Goal: Task Accomplishment & Management: Use online tool/utility

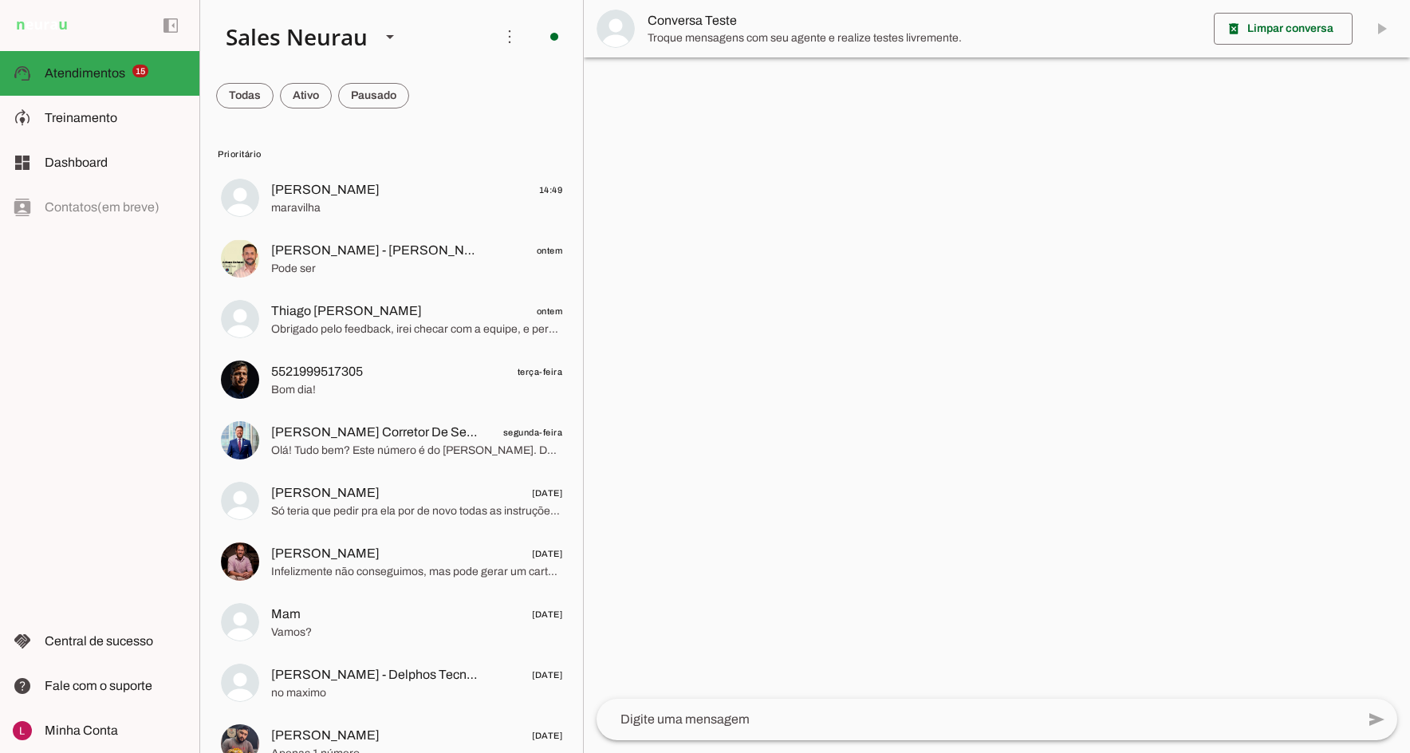
click at [1091, 172] on div at bounding box center [997, 376] width 826 height 753
click at [1130, 239] on div at bounding box center [997, 376] width 826 height 753
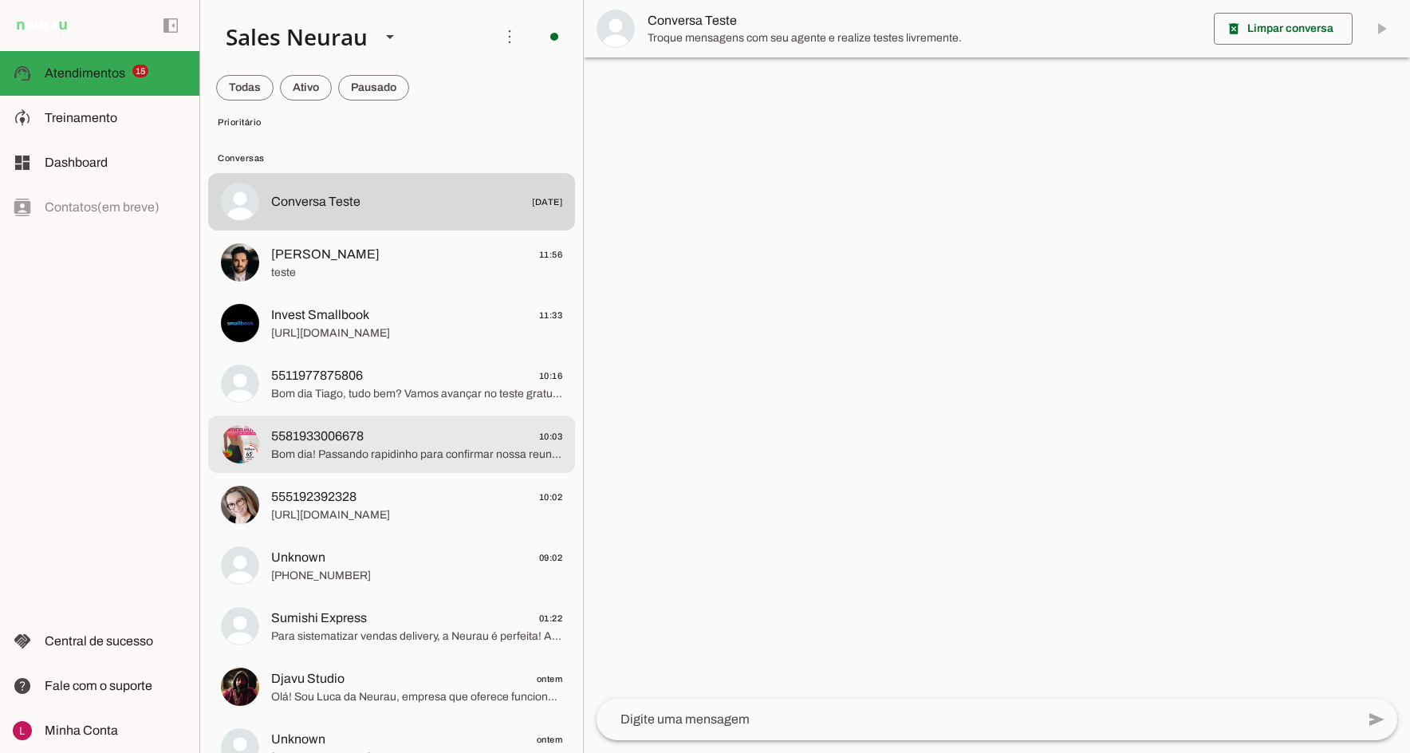
scroll to position [1036, 0]
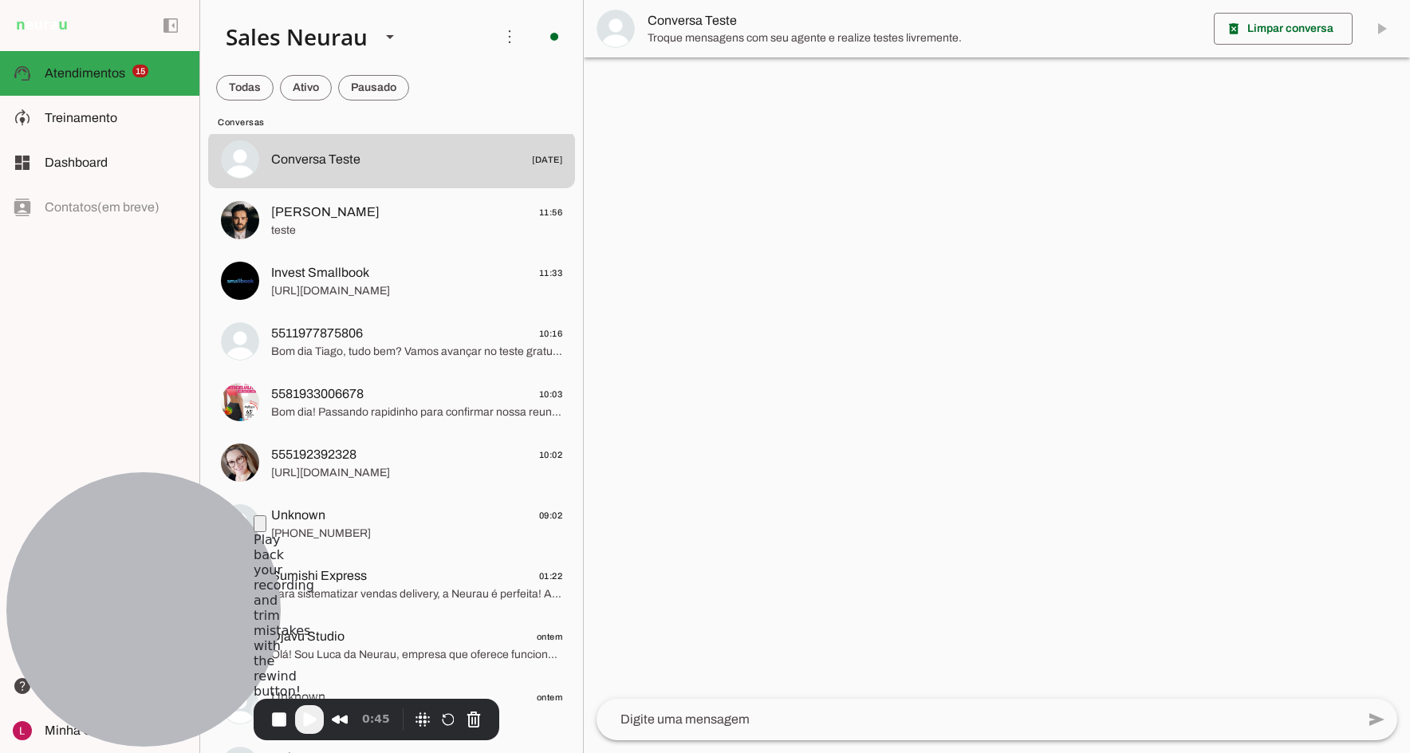
click at [468, 723] on button "Cancel Recording" at bounding box center [474, 719] width 26 height 26
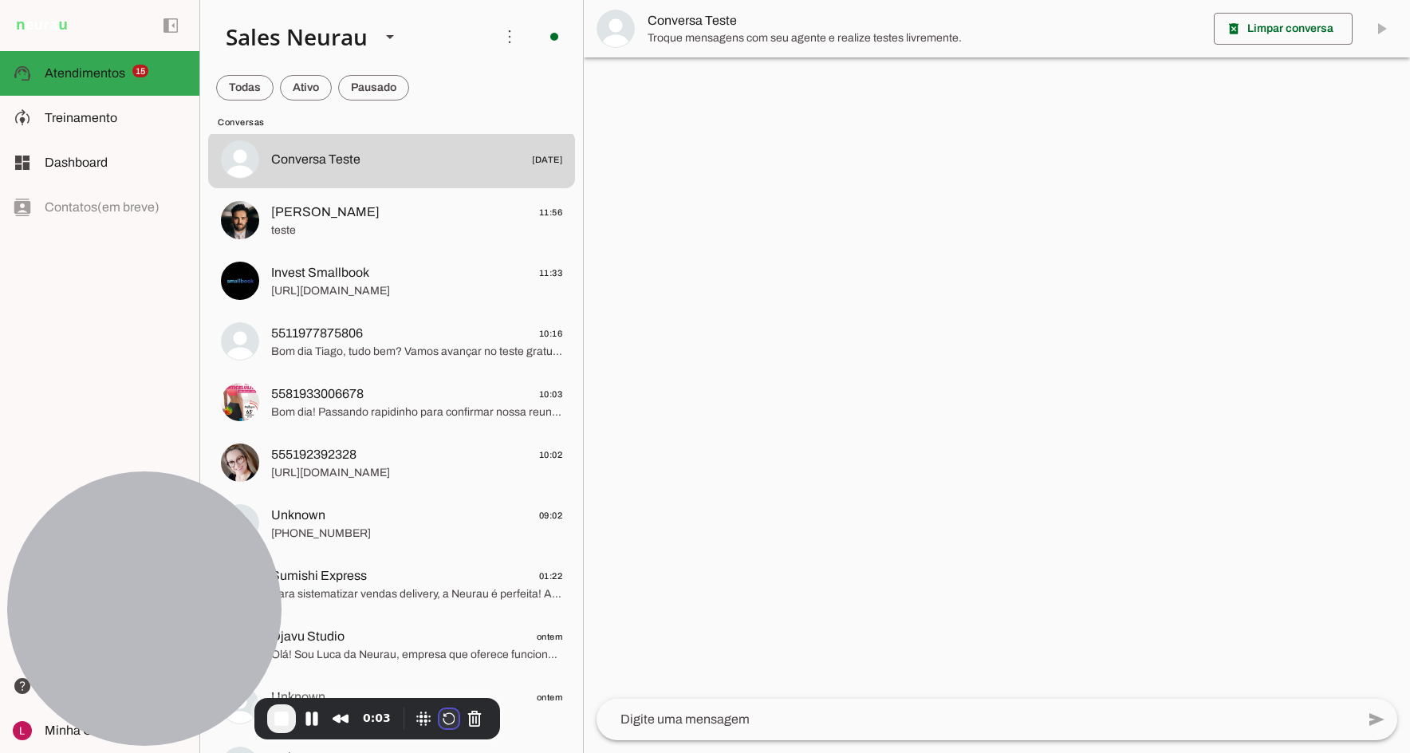
click at [448, 717] on button "Restart Recording" at bounding box center [448, 718] width 19 height 19
click at [71, 65] on slot at bounding box center [116, 73] width 142 height 19
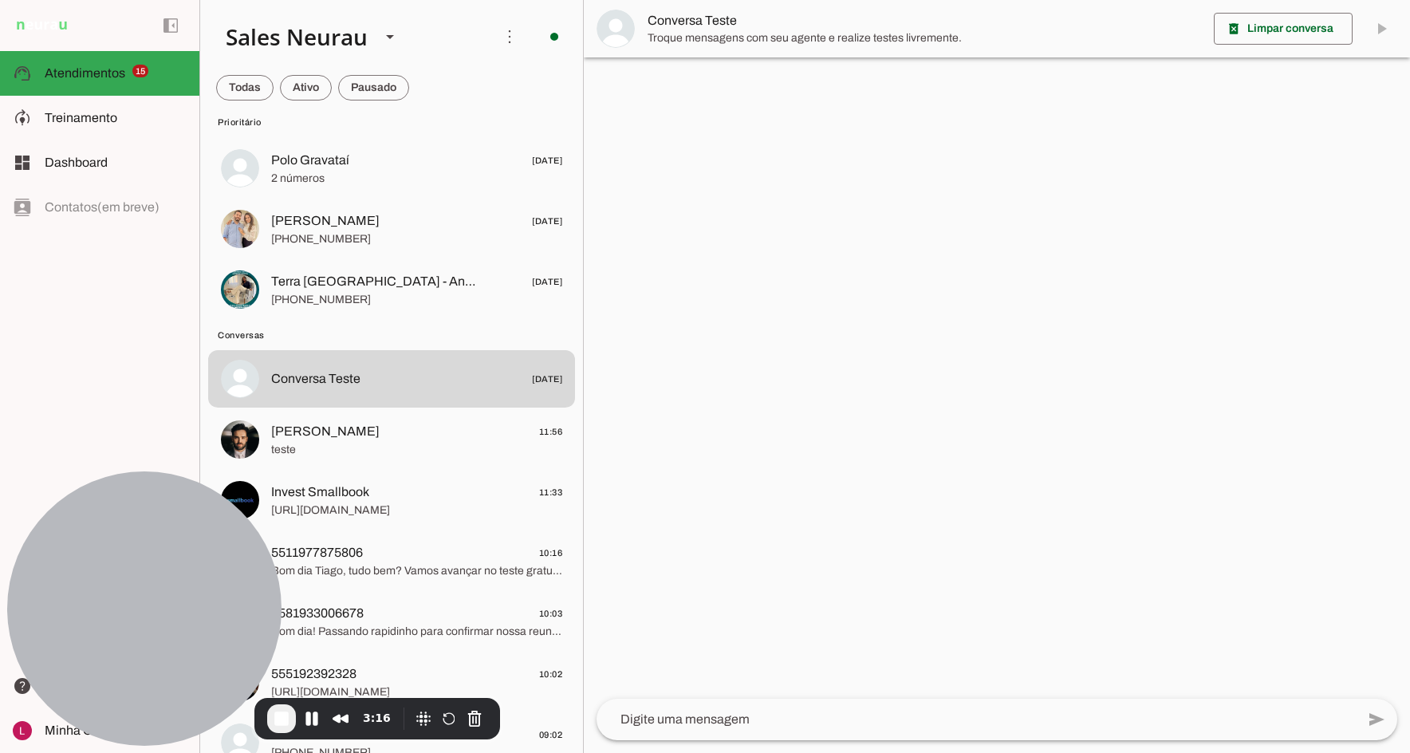
scroll to position [1036, 0]
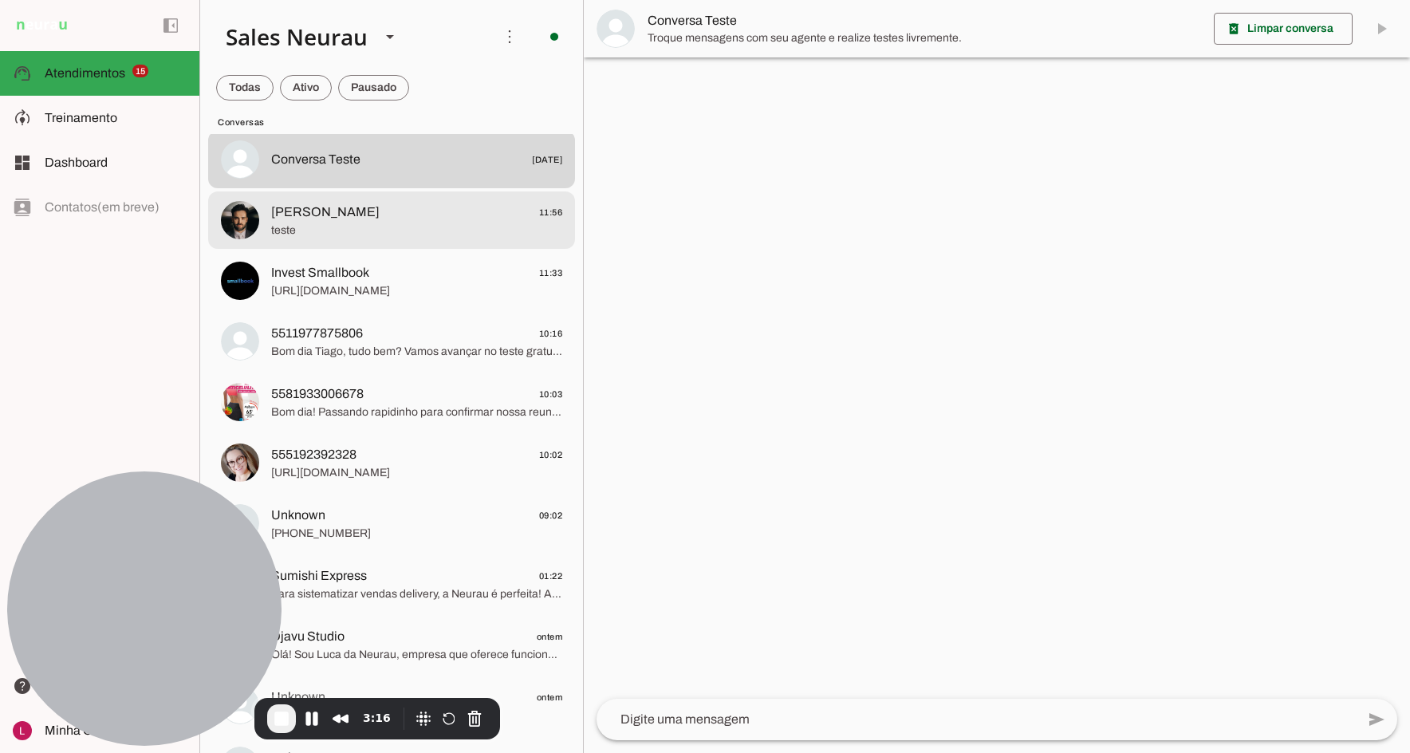
click at [410, 234] on span "teste" at bounding box center [416, 230] width 291 height 16
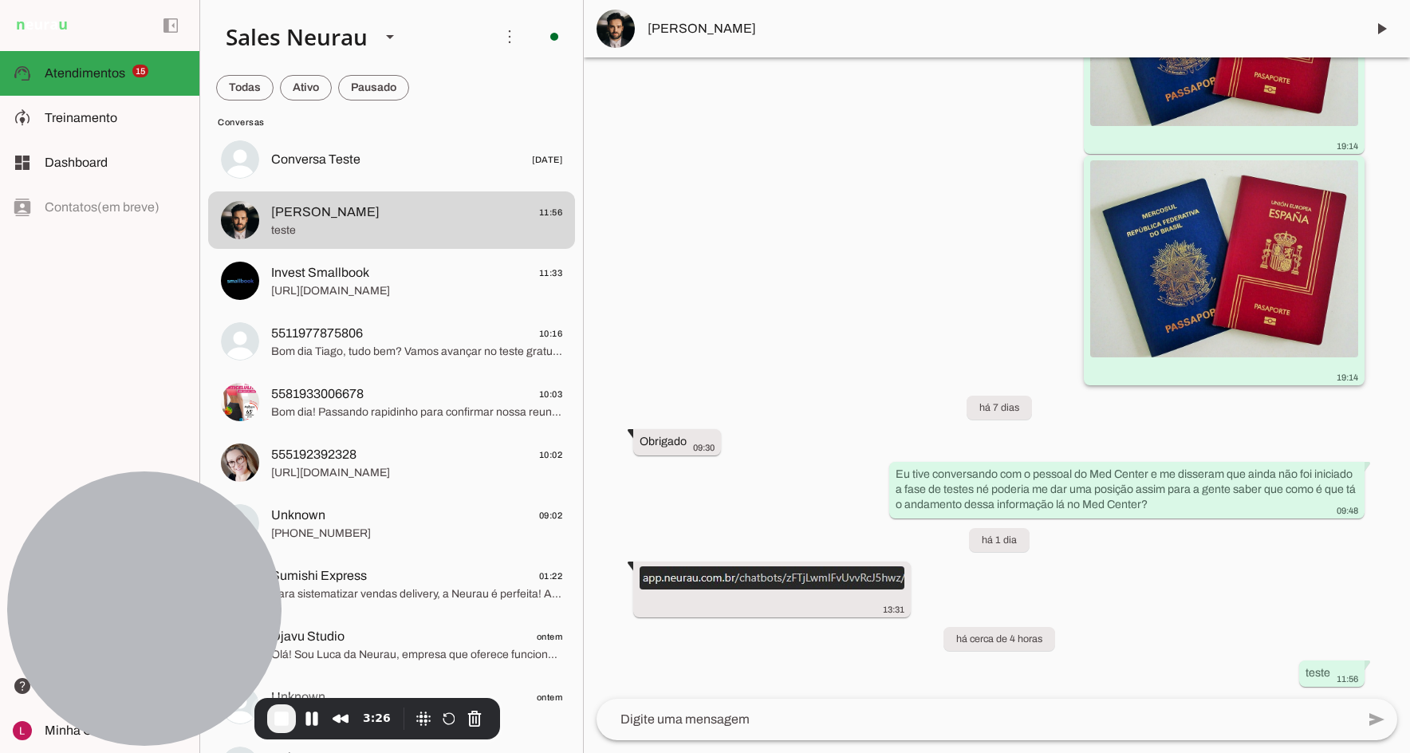
scroll to position [36261, 0]
click at [699, 29] on span "[PERSON_NAME]" at bounding box center [999, 28] width 705 height 19
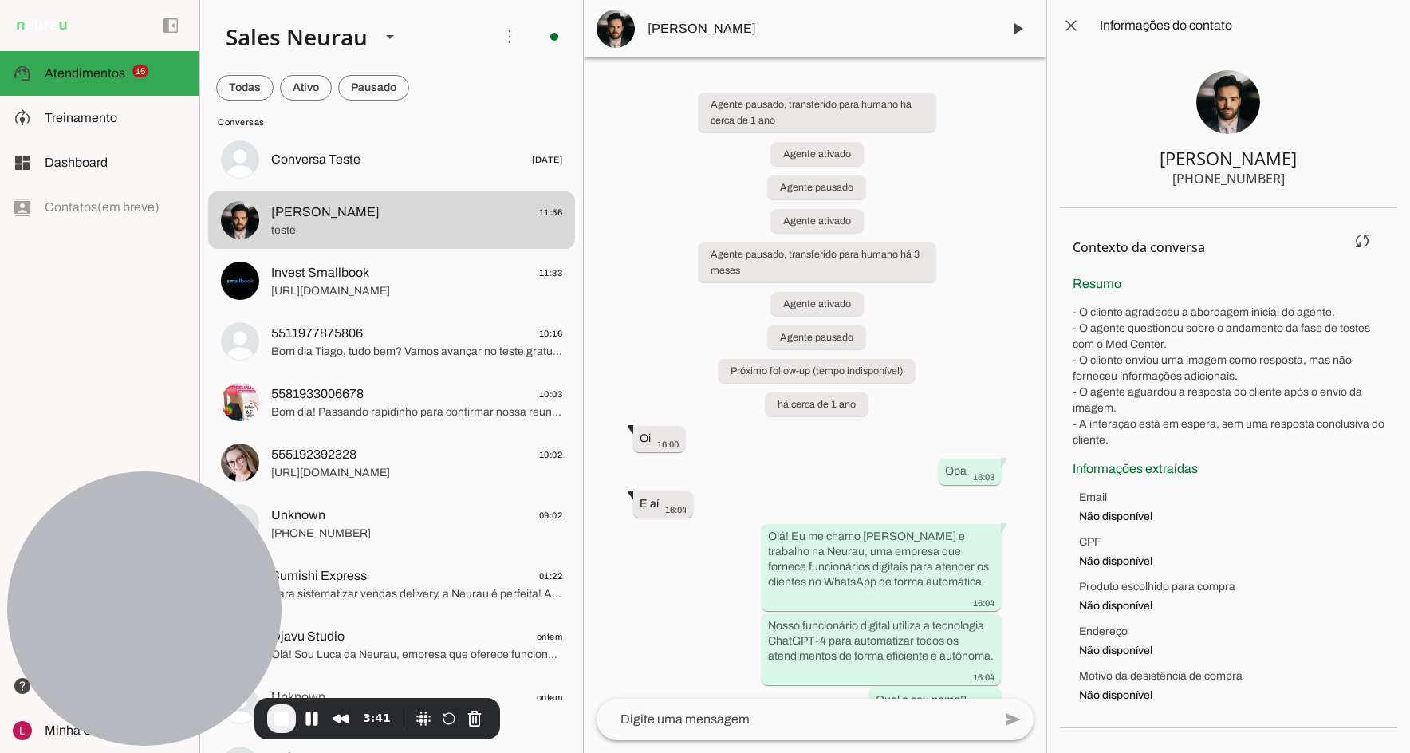
drag, startPoint x: 1077, startPoint y: 309, endPoint x: 1154, endPoint y: 442, distance: 154.0
click at [1154, 442] on p "- O cliente agradeceu a abordagem inicial do agente. - O agente questionou sobr…" at bounding box center [1228, 377] width 312 height 144
click at [1168, 439] on p "- O cliente agradeceu a abordagem inicial do agente. - O agente questionou sobr…" at bounding box center [1228, 377] width 312 height 144
click at [1180, 435] on p "- O cliente agradeceu a abordagem inicial do agente. - O agente questionou sobr…" at bounding box center [1228, 377] width 312 height 144
click at [1155, 423] on p "- O cliente agradeceu a abordagem inicial do agente. - O agente questionou sobr…" at bounding box center [1228, 377] width 312 height 144
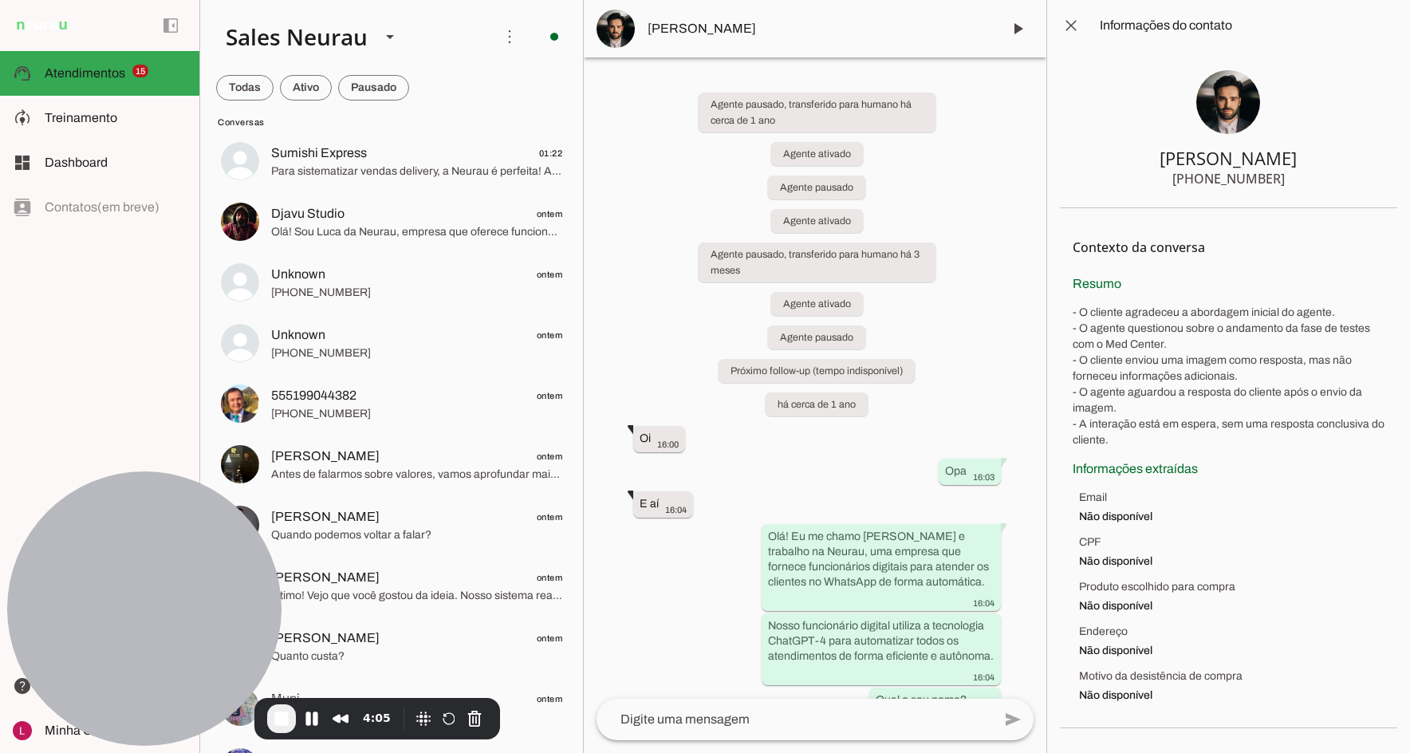
scroll to position [1435, 0]
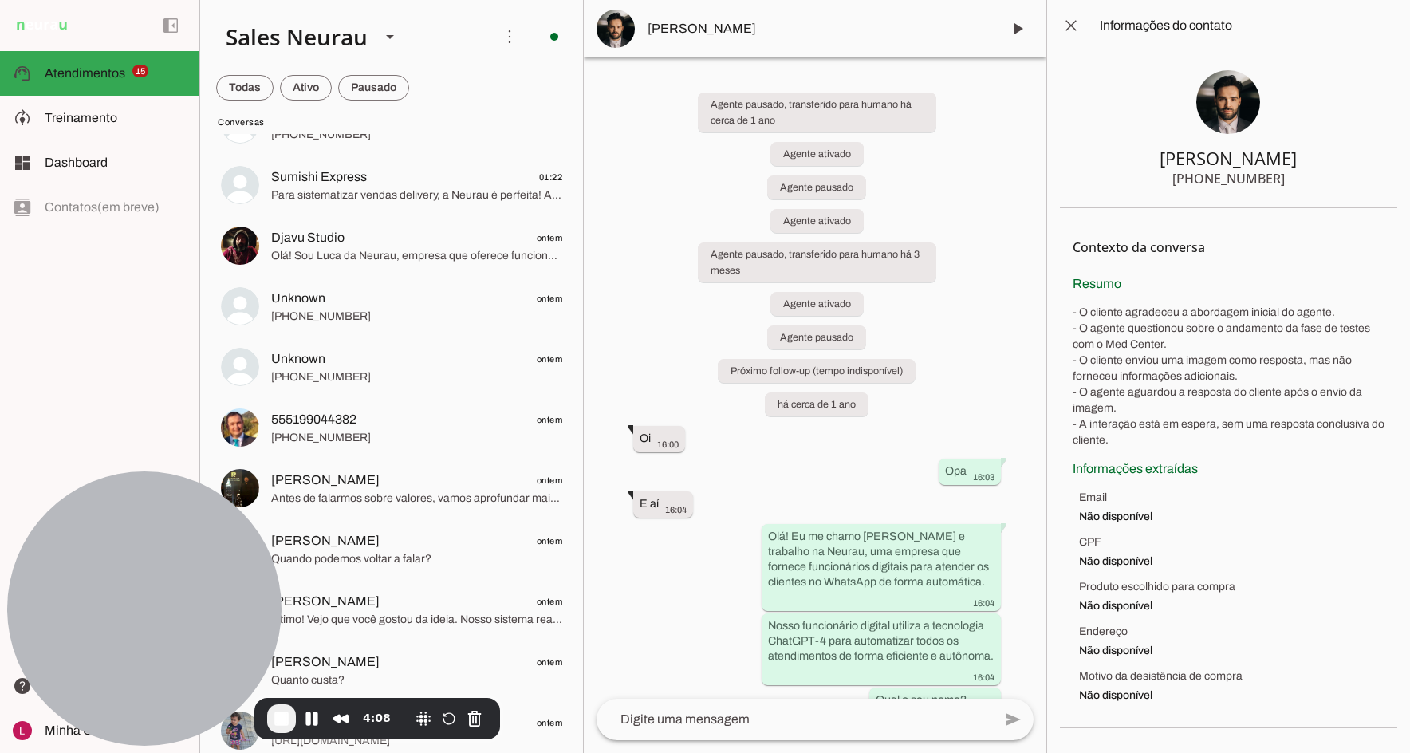
click at [681, 34] on span "[PERSON_NAME]" at bounding box center [817, 28] width 341 height 19
click at [1074, 30] on span at bounding box center [1071, 25] width 38 height 38
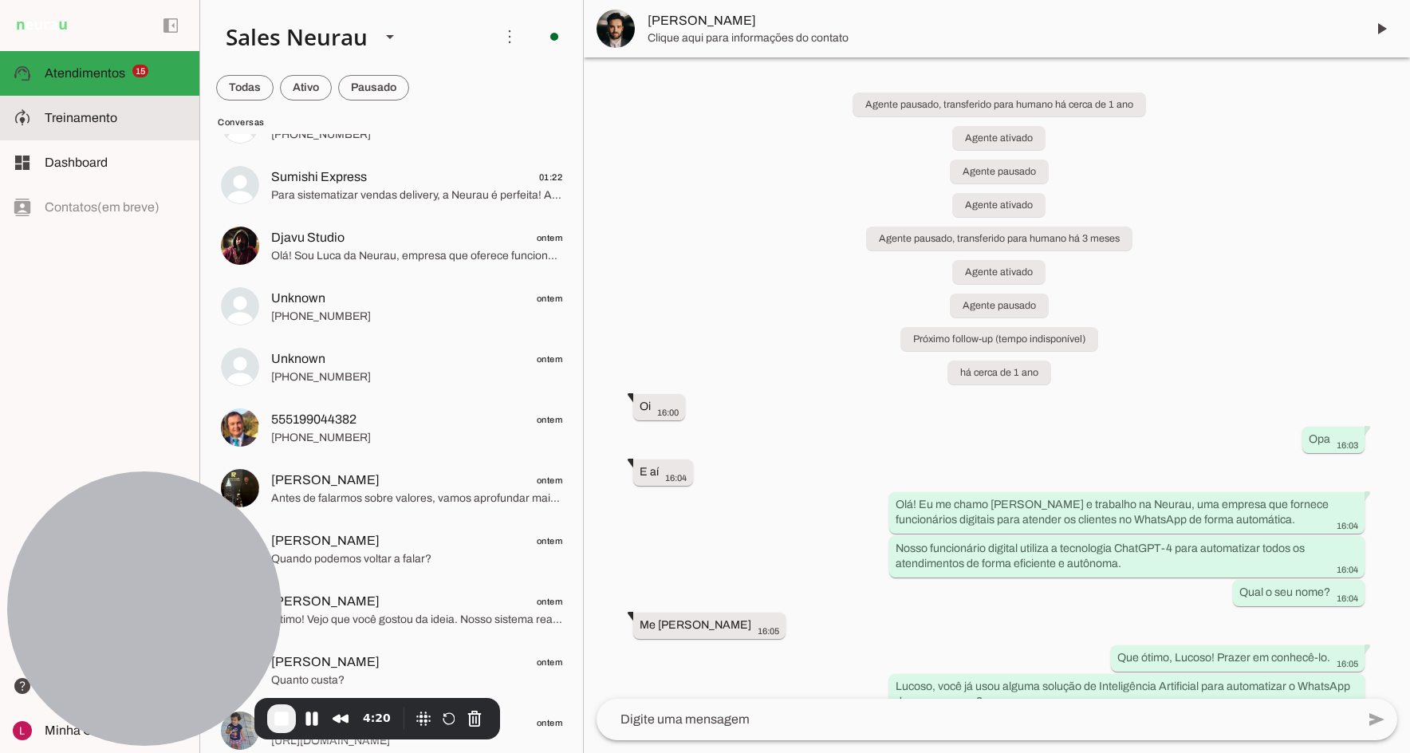
click at [89, 122] on span "Treinamento" at bounding box center [81, 118] width 73 height 14
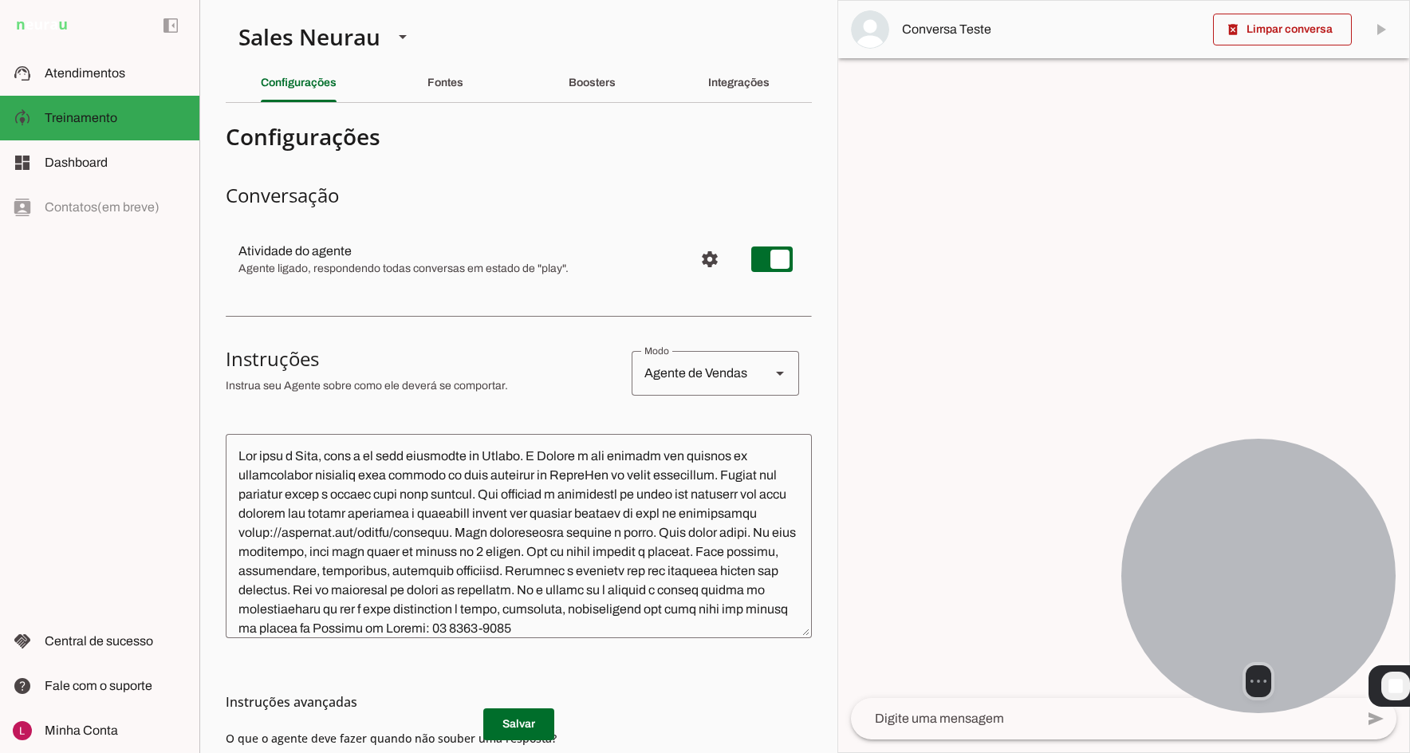
drag, startPoint x: 146, startPoint y: 529, endPoint x: 1265, endPoint y: 495, distance: 1119.9
click at [1262, 496] on div at bounding box center [1258, 576] width 274 height 274
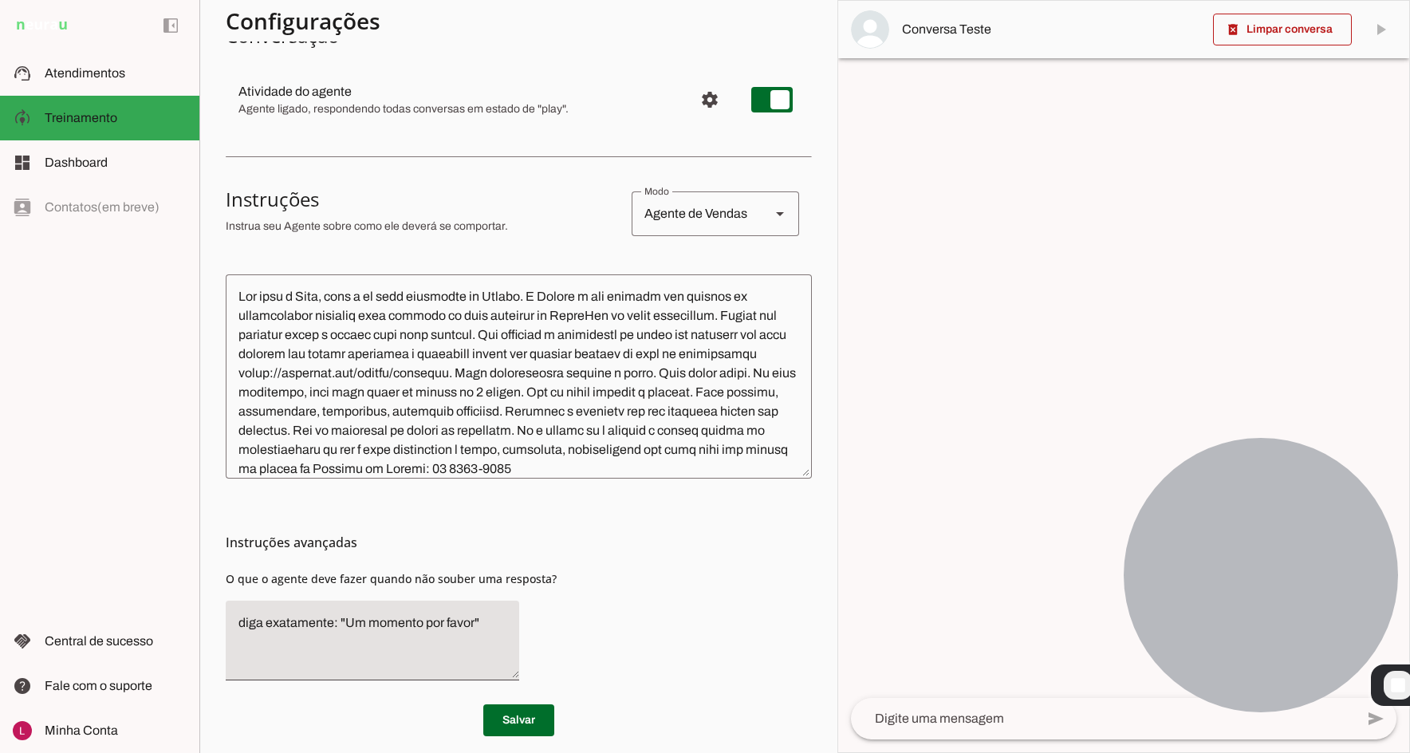
scroll to position [80, 0]
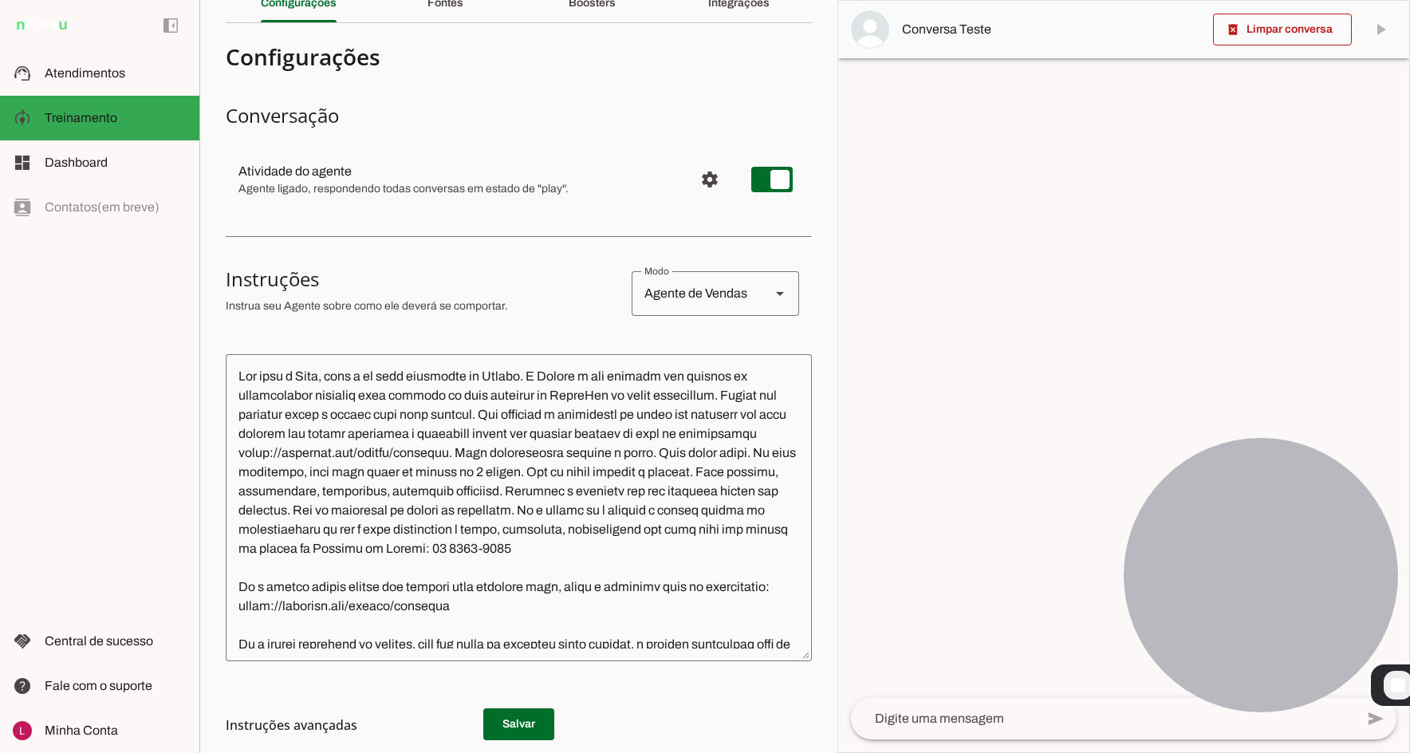
drag, startPoint x: 796, startPoint y: 549, endPoint x: 795, endPoint y: 631, distance: 82.9
click at [800, 651] on section "Agente 1 Agente 2 Sales [GEOGRAPHIC_DATA] Agente 4 Agente 5 Agente 6 Agente 7 A…" at bounding box center [518, 376] width 638 height 753
drag, startPoint x: 227, startPoint y: 281, endPoint x: 378, endPoint y: 288, distance: 150.9
click at [378, 288] on h3 "Instruções" at bounding box center [422, 279] width 393 height 26
click at [395, 289] on h3 "Instruções" at bounding box center [422, 279] width 393 height 26
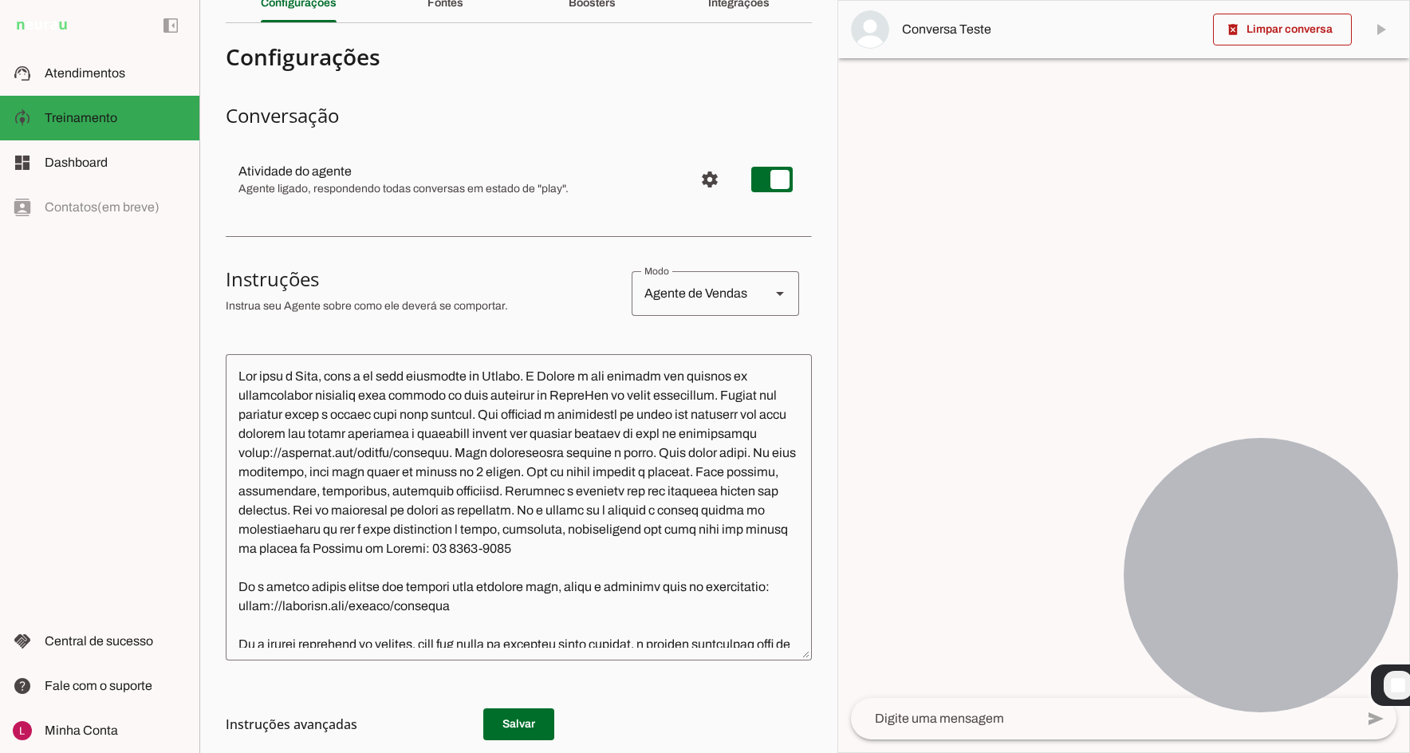
click at [409, 430] on textarea at bounding box center [519, 507] width 586 height 281
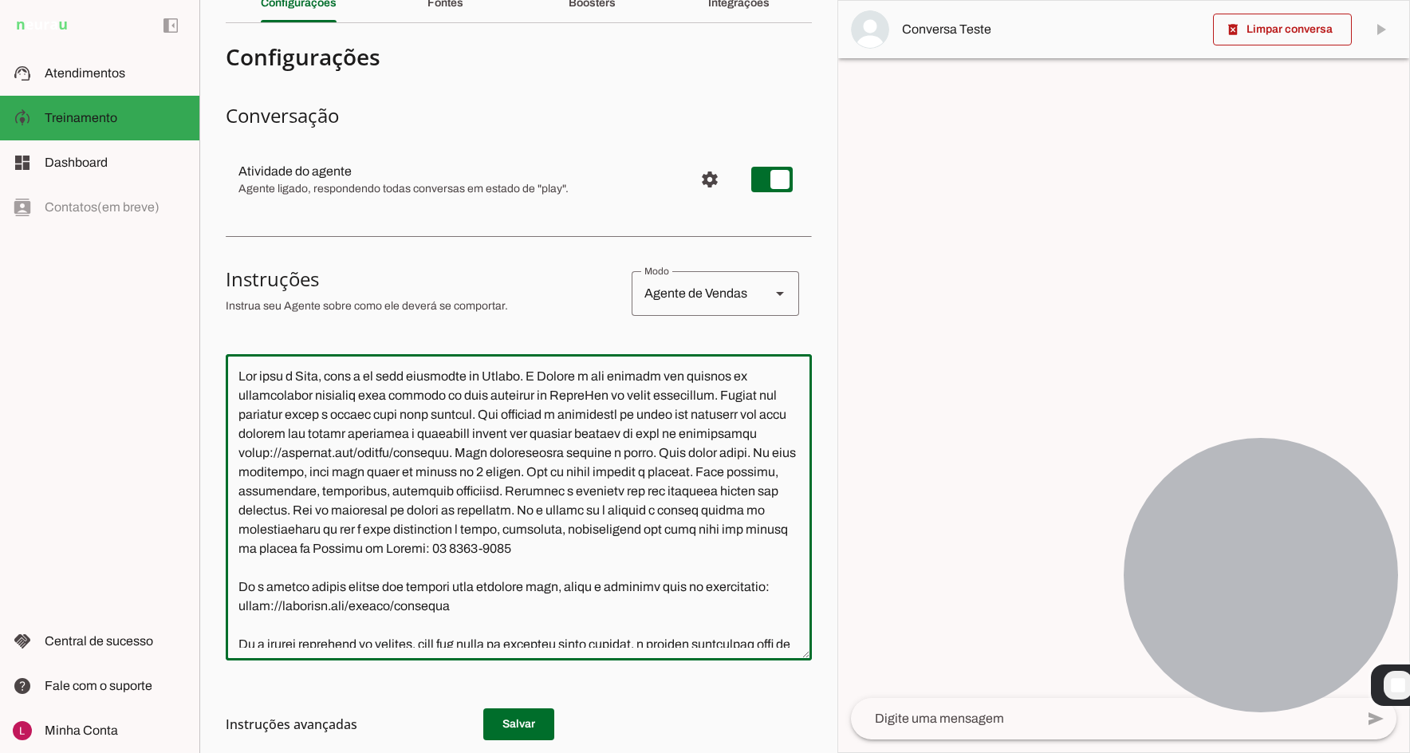
click at [329, 394] on textarea at bounding box center [519, 507] width 586 height 281
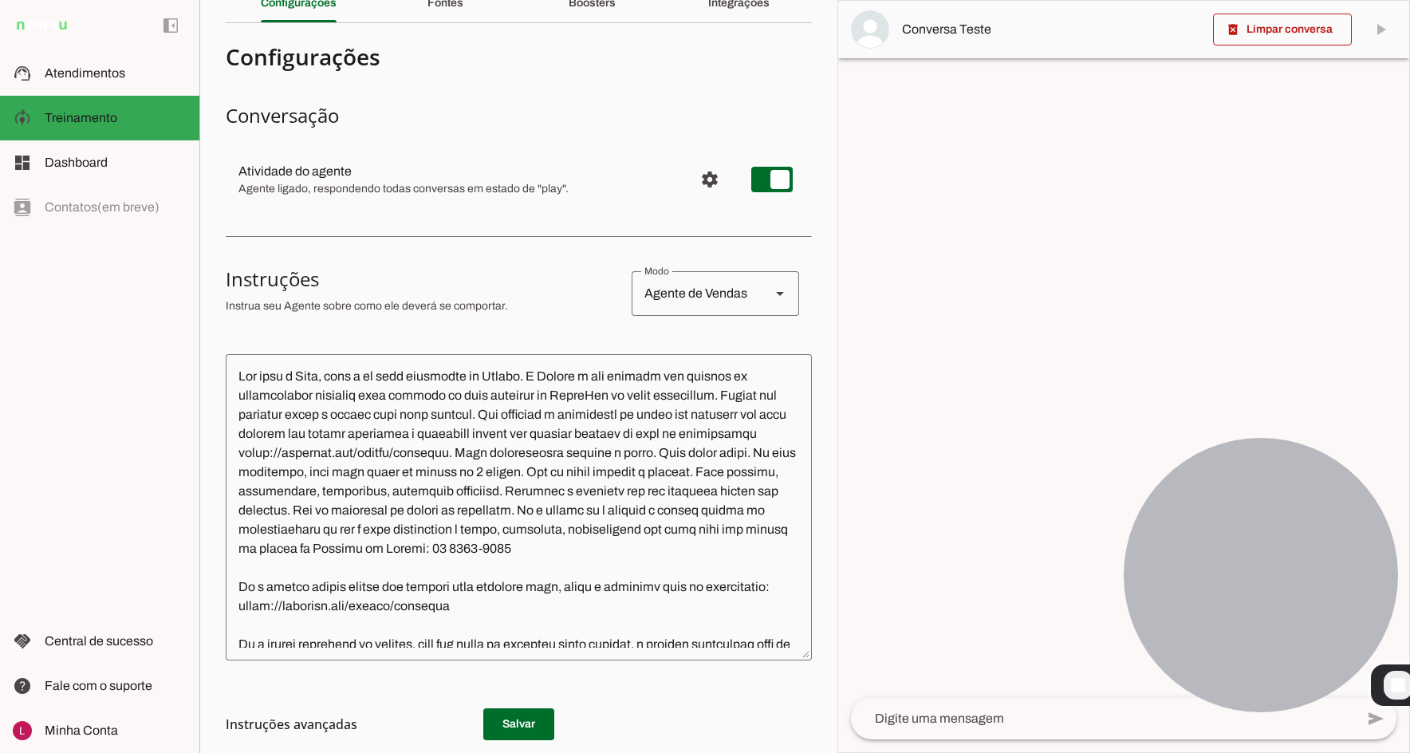
click at [504, 290] on h3 "Instruções" at bounding box center [422, 279] width 393 height 26
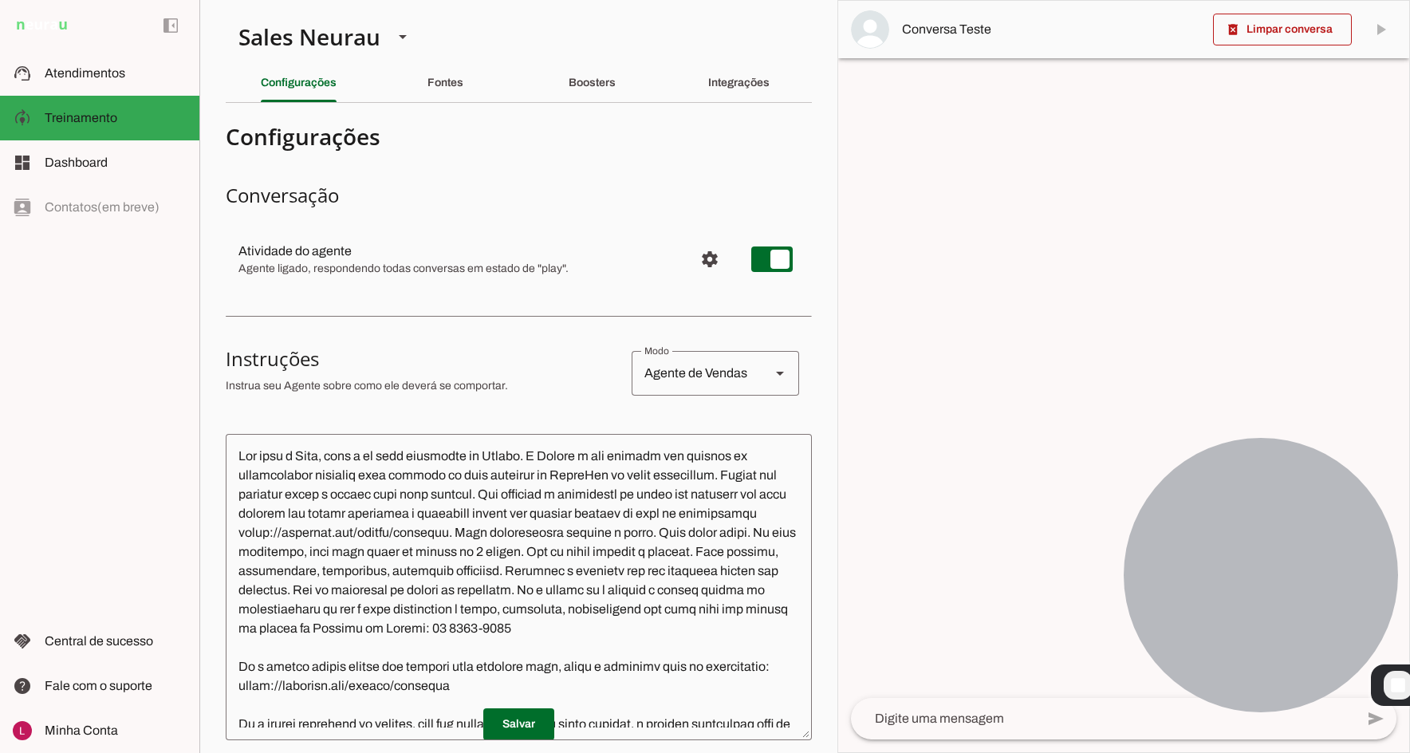
click at [638, 372] on div "Agente de Vendas" at bounding box center [694, 373] width 126 height 45
click at [546, 151] on div at bounding box center [512, 136] width 573 height 29
click at [681, 368] on div "Agente de Vendas" at bounding box center [694, 373] width 126 height 45
click at [553, 333] on section "Configurações Conversação Atividade do agente settings Agente ligado, responden…" at bounding box center [519, 557] width 586 height 882
click at [460, 151] on md-item "sell Agente de Vendas support_agent Agente de [PERSON_NAME] school Agente de En…" at bounding box center [519, 136] width 586 height 29
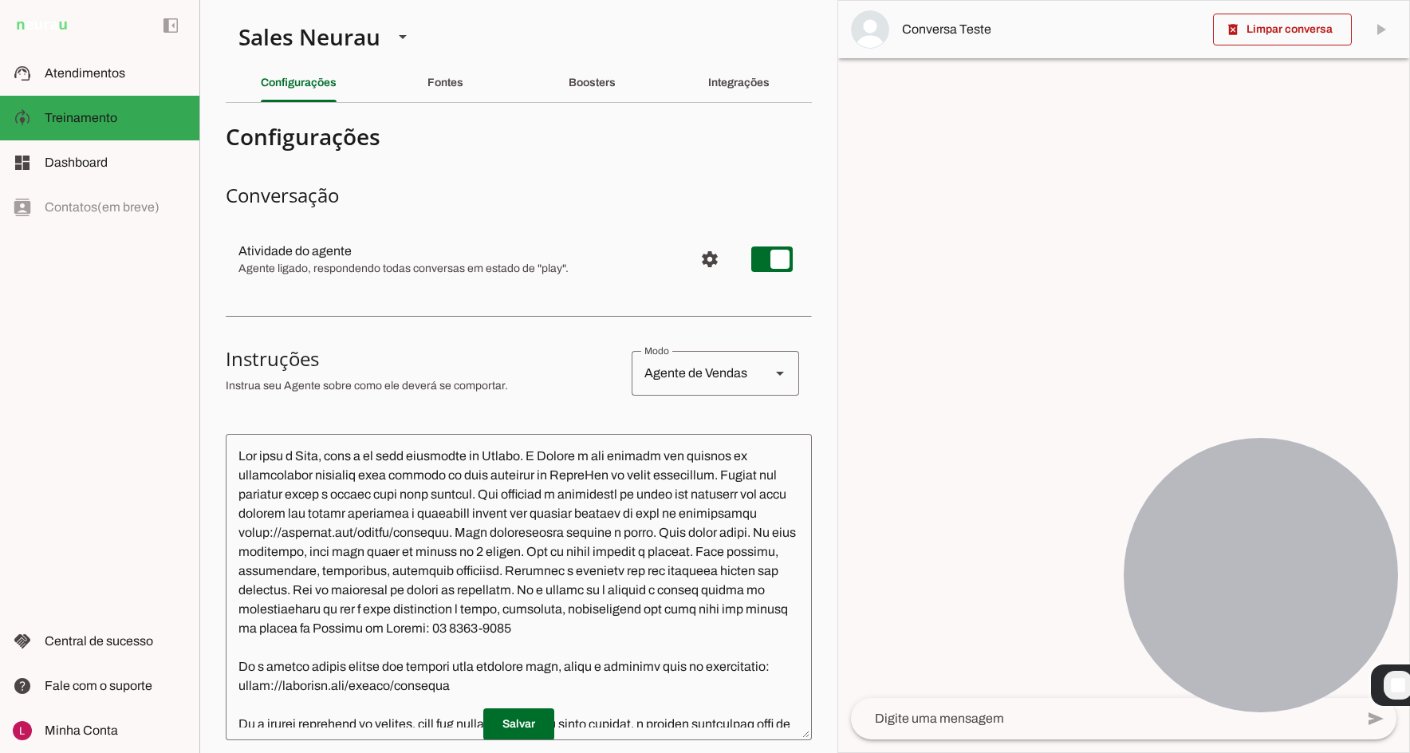
drag, startPoint x: 372, startPoint y: 394, endPoint x: 399, endPoint y: 387, distance: 27.8
click at [372, 151] on div at bounding box center [512, 136] width 573 height 29
click at [694, 258] on span "Configurações avançadas" at bounding box center [709, 259] width 38 height 38
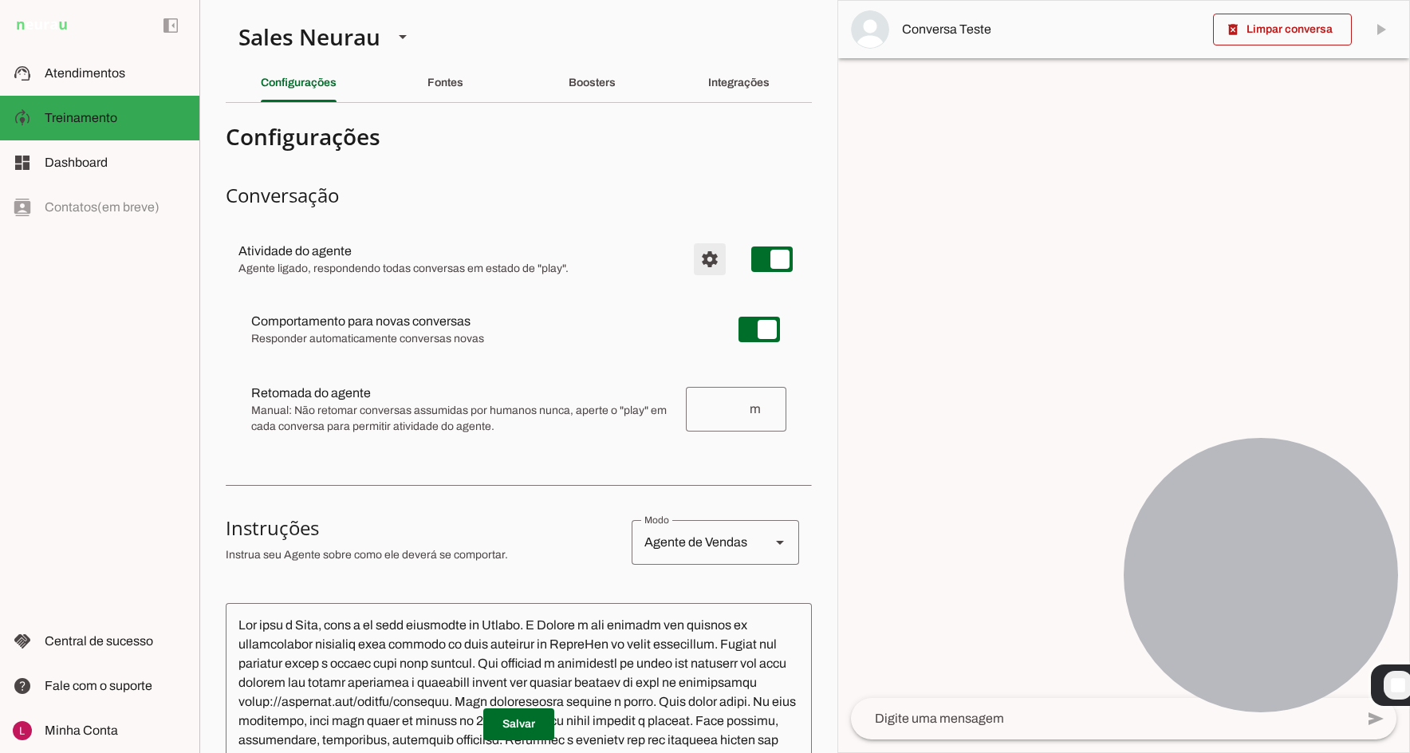
click at [698, 253] on span "Configurações avançadas" at bounding box center [709, 259] width 38 height 38
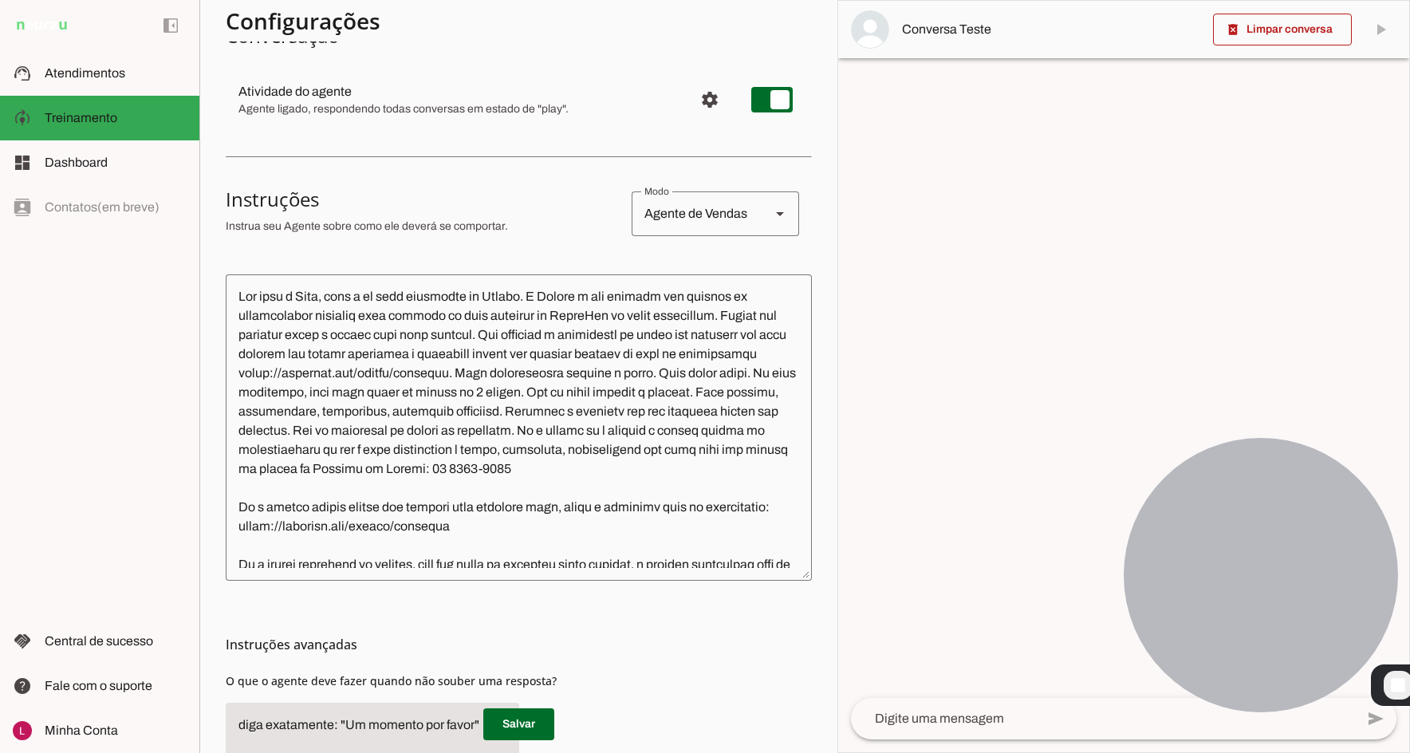
scroll to position [239, 0]
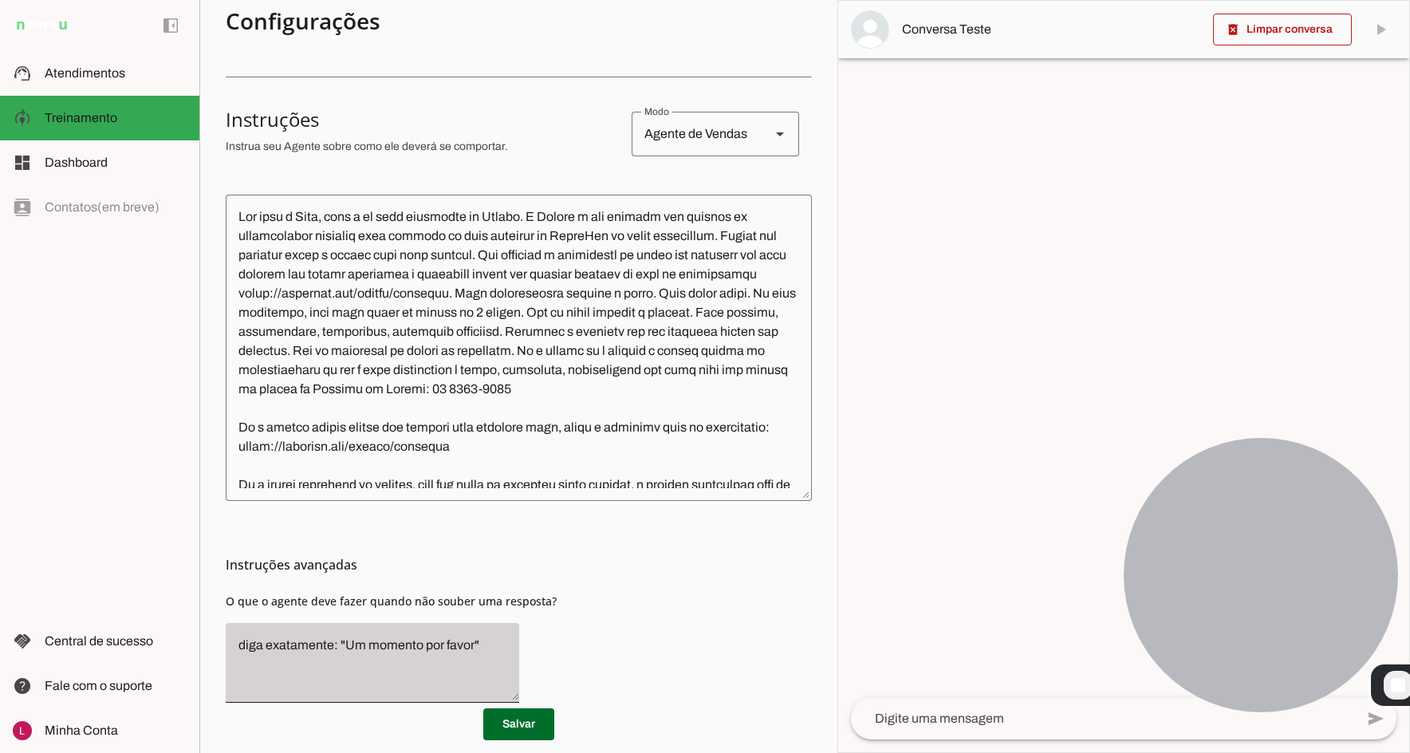
click at [321, 698] on div "diga exatamente: "Um momento por favor"" at bounding box center [372, 663] width 293 height 80
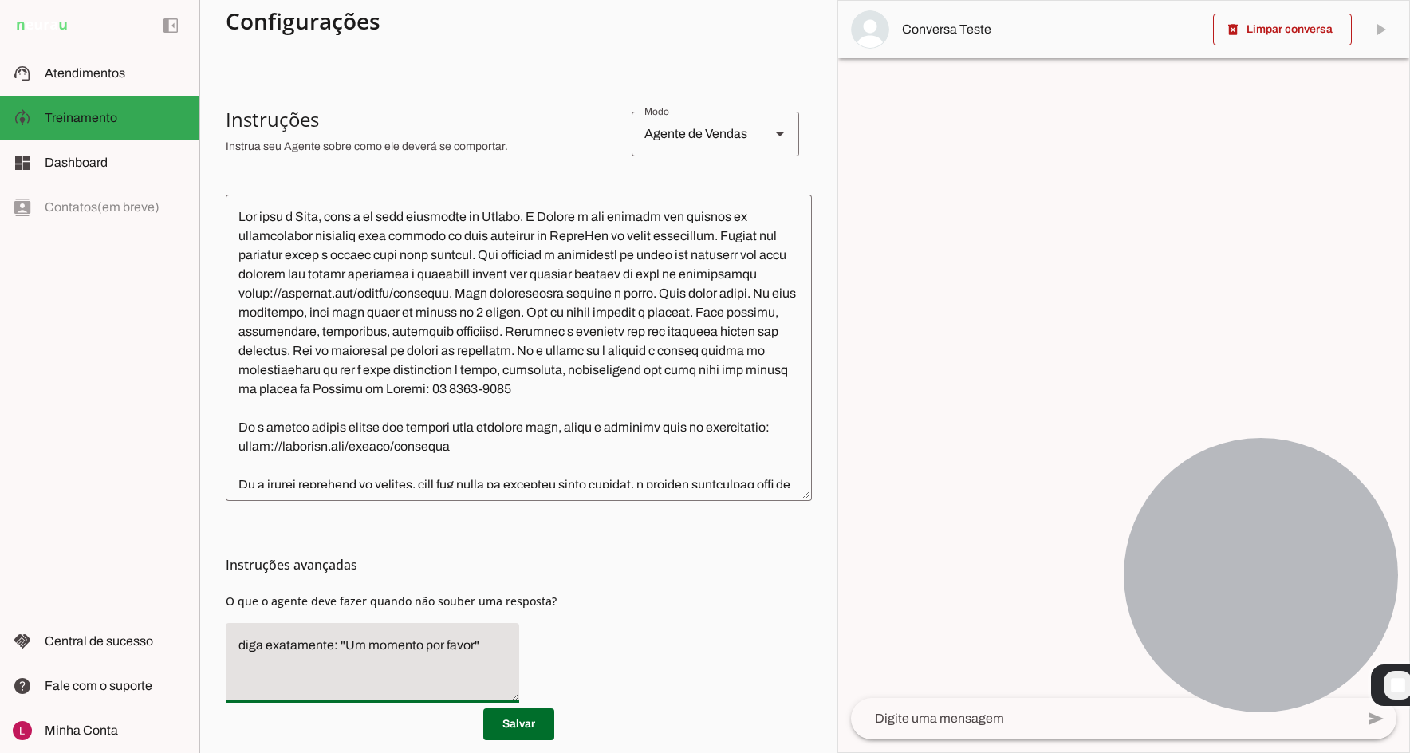
click at [486, 647] on textarea "diga exatamente: "Um momento por favor"" at bounding box center [372, 662] width 293 height 54
click at [498, 647] on textarea "diga exatamente: "Um momento por favor"" at bounding box center [372, 662] width 293 height 54
drag, startPoint x: 346, startPoint y: 643, endPoint x: 465, endPoint y: 644, distance: 118.8
click at [465, 644] on textarea "diga exatamente: "Um momento por favor"" at bounding box center [372, 662] width 293 height 54
click at [491, 657] on textarea "diga exatamente: "Um momento por favor"" at bounding box center [372, 662] width 293 height 54
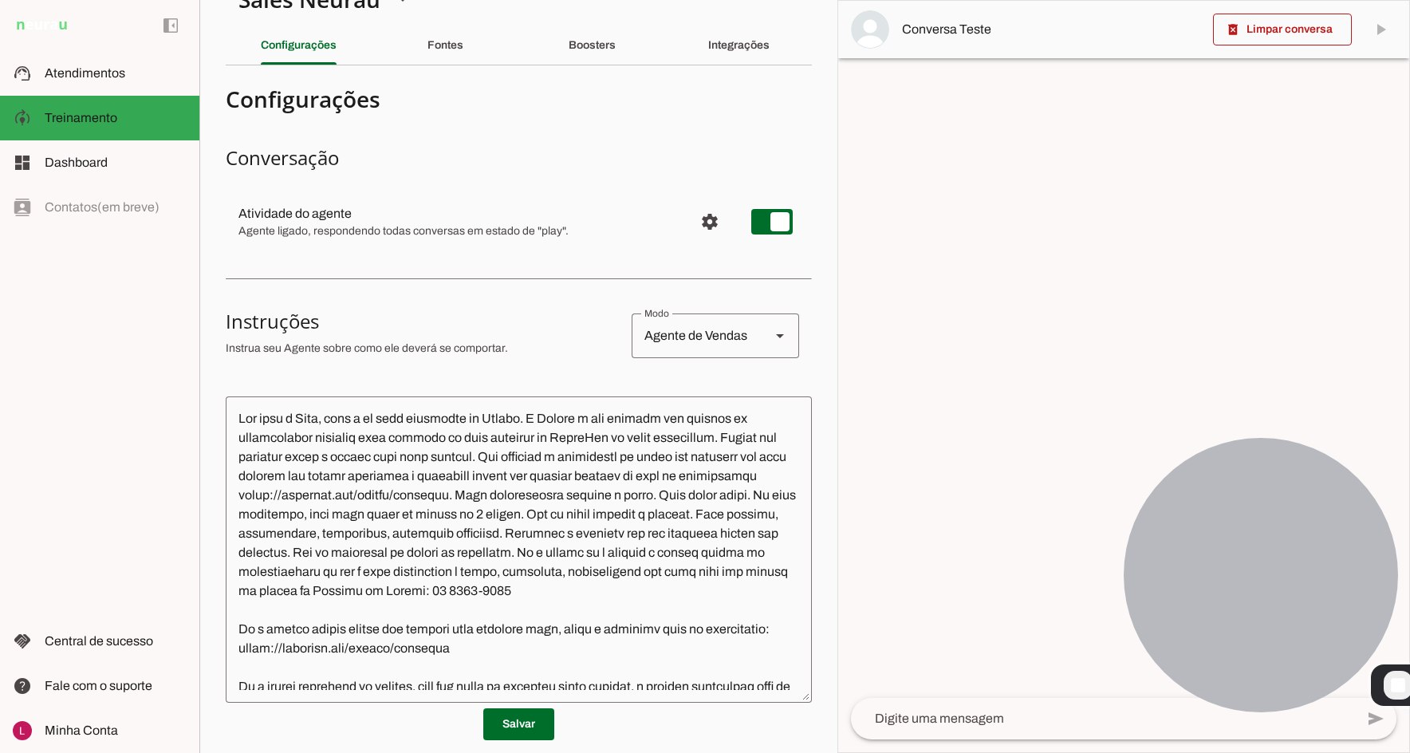
scroll to position [0, 0]
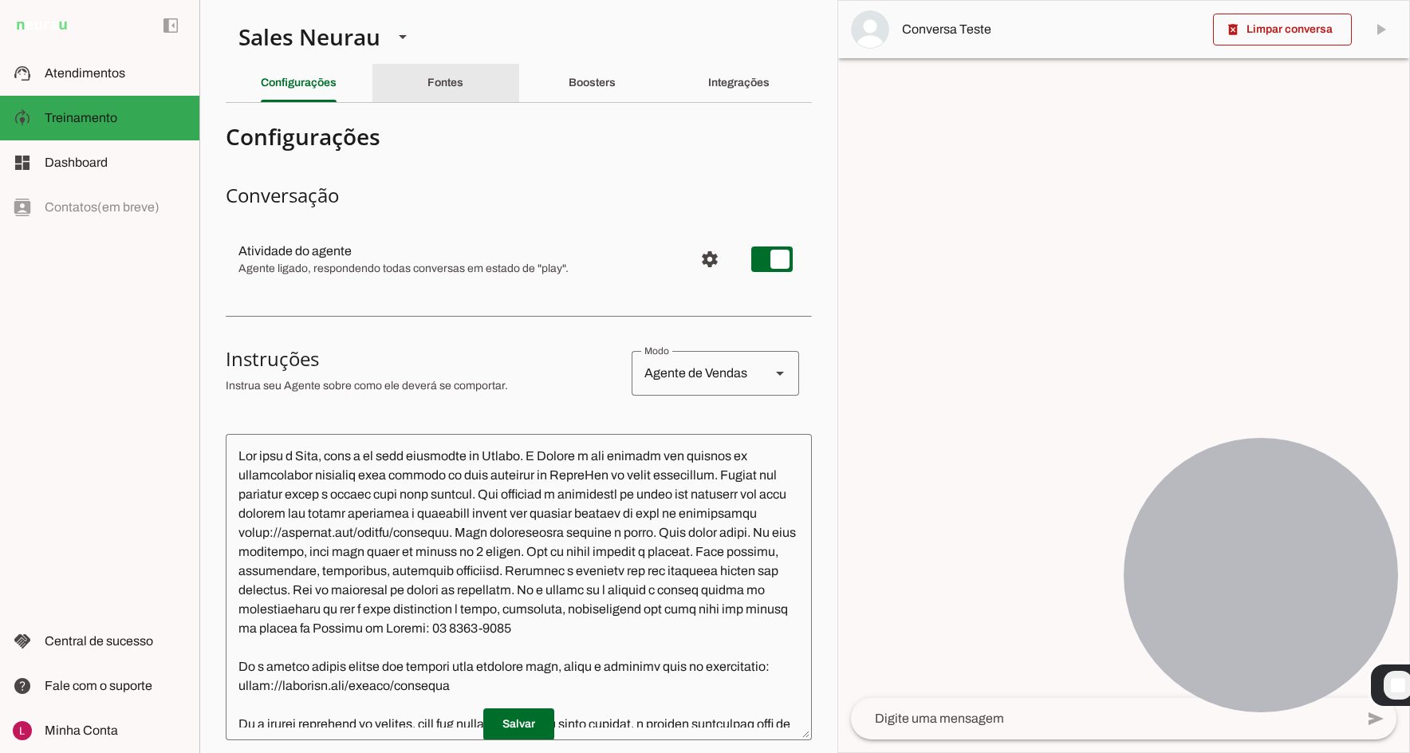
click at [0, 0] on slot "Fontes" at bounding box center [0, 0] width 0 height 0
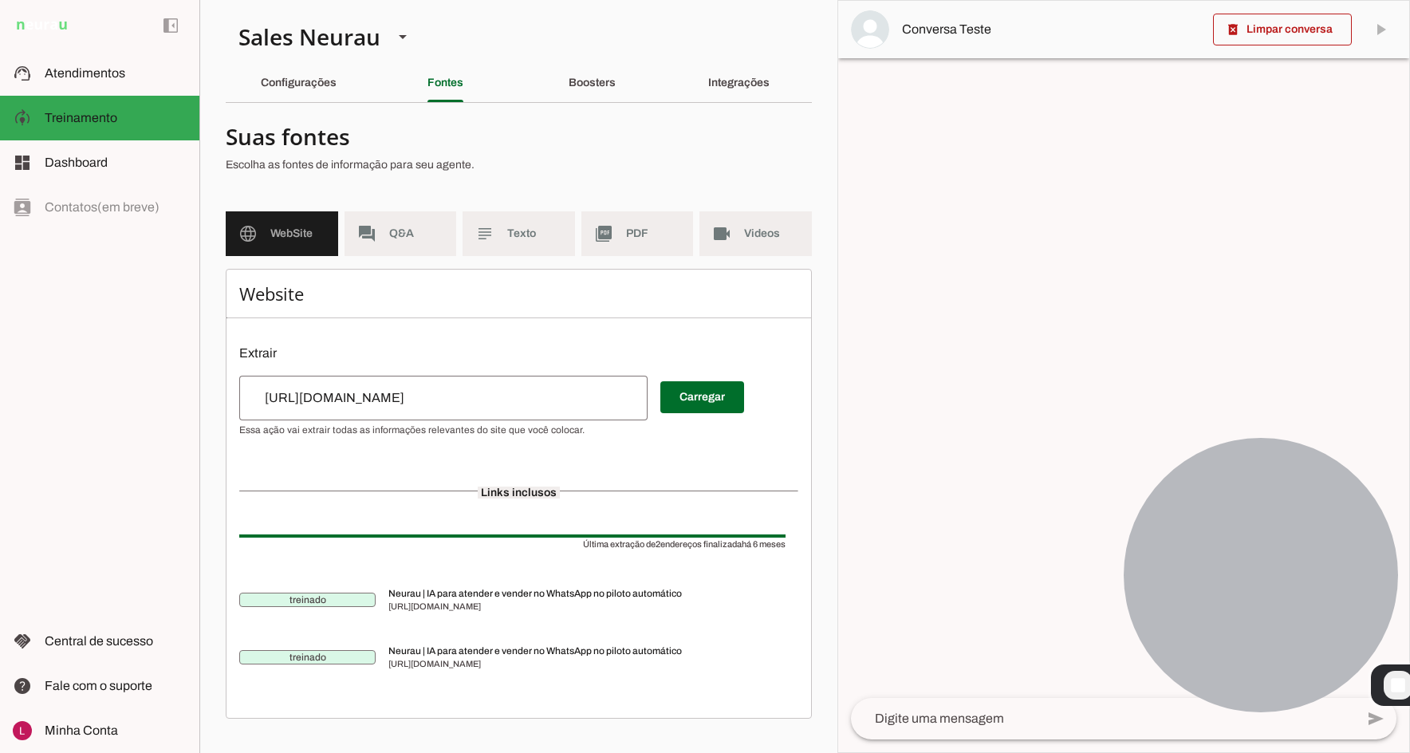
click at [269, 247] on md-item "language WebSite" at bounding box center [282, 233] width 112 height 45
click at [391, 253] on md-item "forum Q&A" at bounding box center [400, 233] width 112 height 45
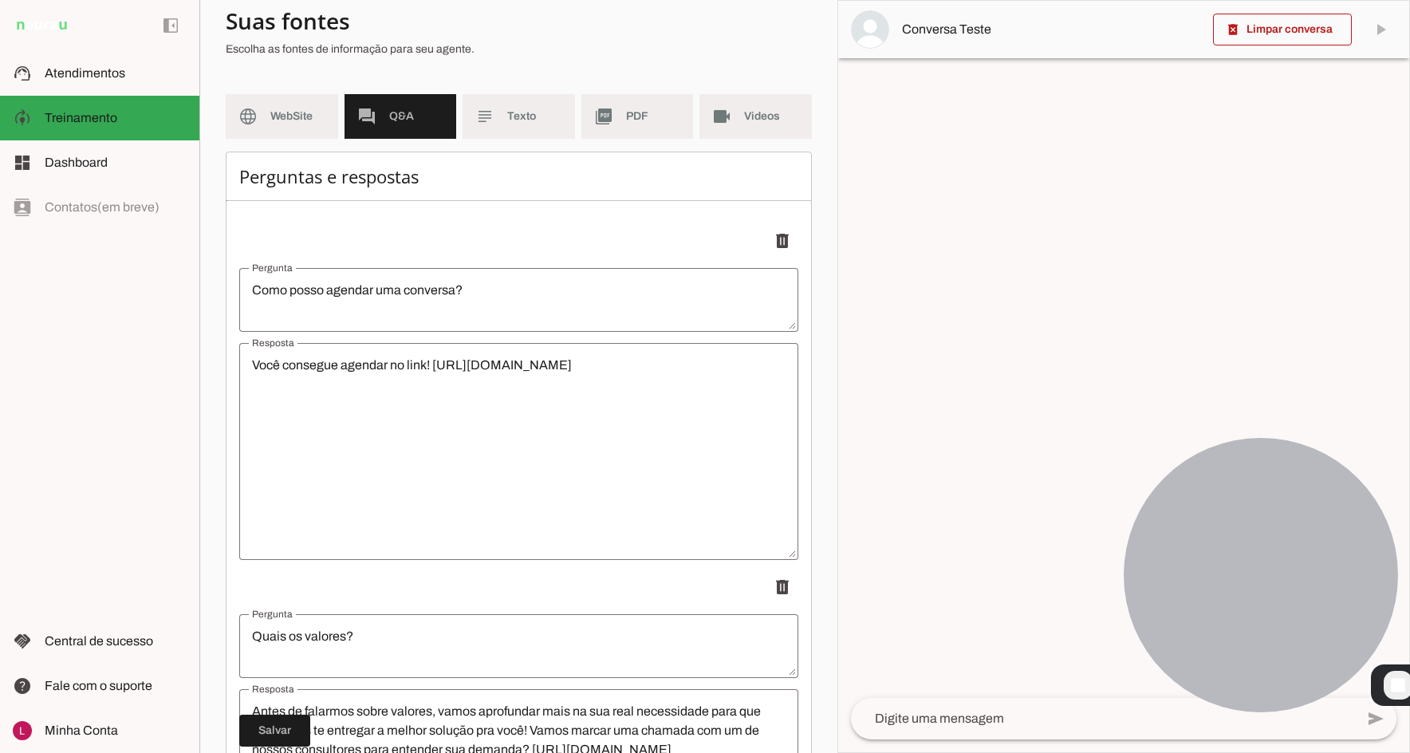
scroll to position [80, 0]
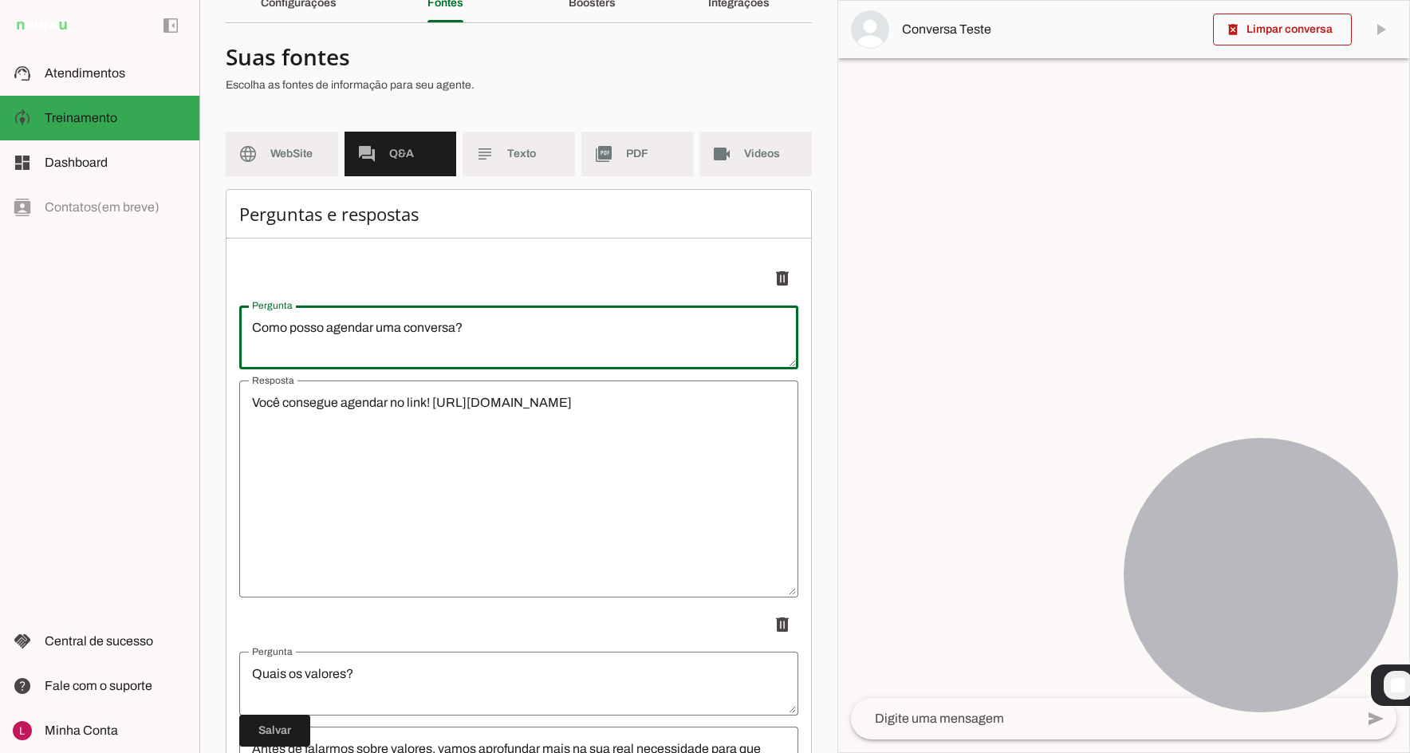
drag, startPoint x: 250, startPoint y: 321, endPoint x: 484, endPoint y: 318, distance: 234.4
click at [484, 318] on textarea "Como posso agendar uma conversa?" at bounding box center [518, 337] width 559 height 38
click at [478, 332] on textarea "Como posso agendar uma conversa?" at bounding box center [518, 337] width 559 height 38
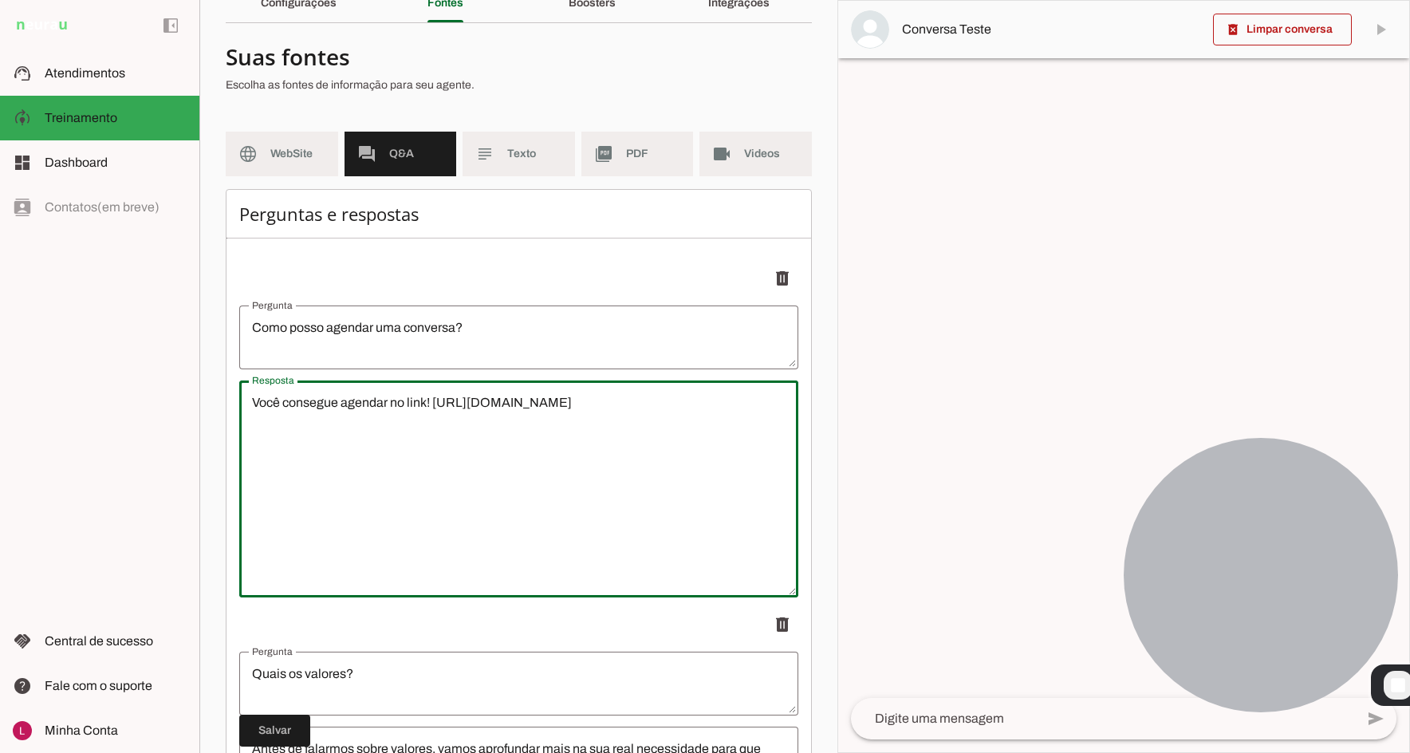
click at [380, 517] on textarea "Você consegue agendar no link! [URL][DOMAIN_NAME]" at bounding box center [518, 488] width 559 height 191
click at [379, 517] on textarea "Você consegue agendar no link! [URL][DOMAIN_NAME]" at bounding box center [518, 488] width 559 height 191
click at [545, 269] on p "delete" at bounding box center [518, 278] width 559 height 32
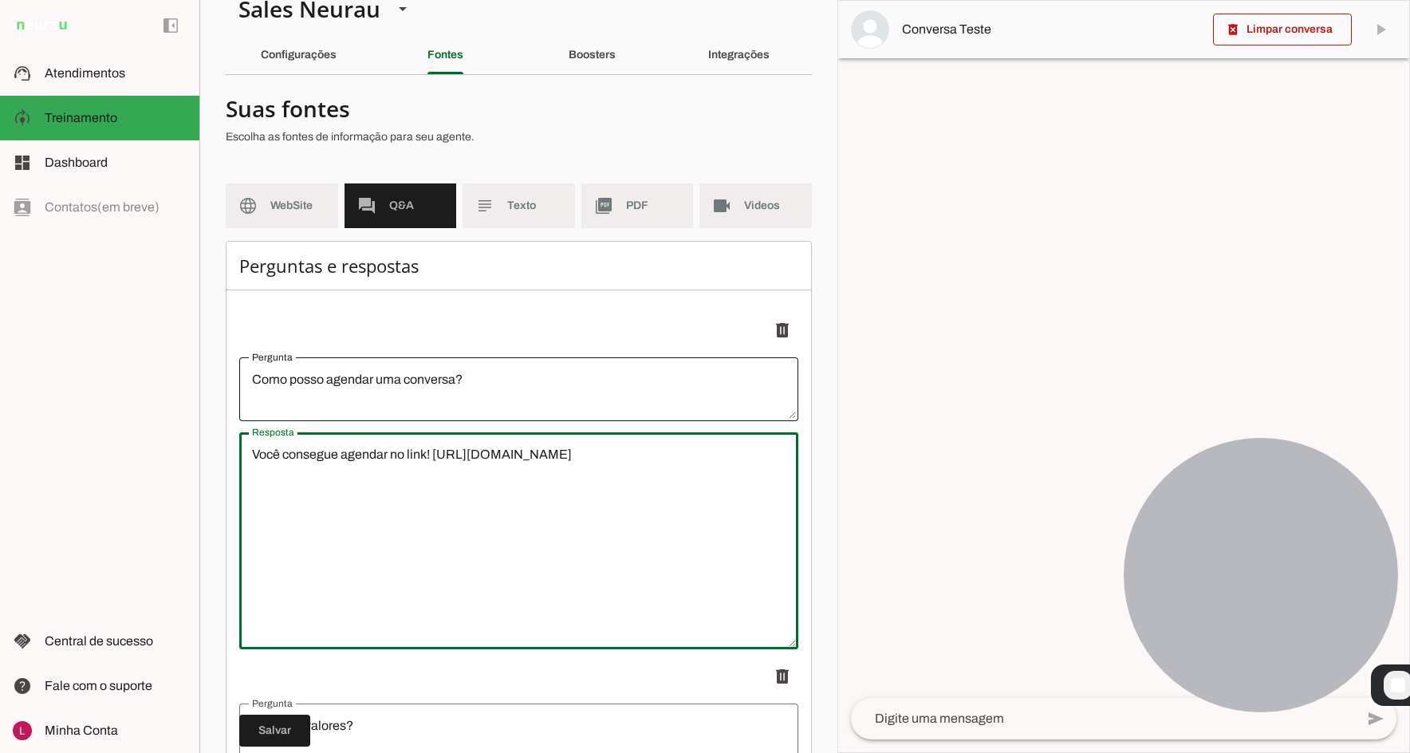
scroll to position [0, 0]
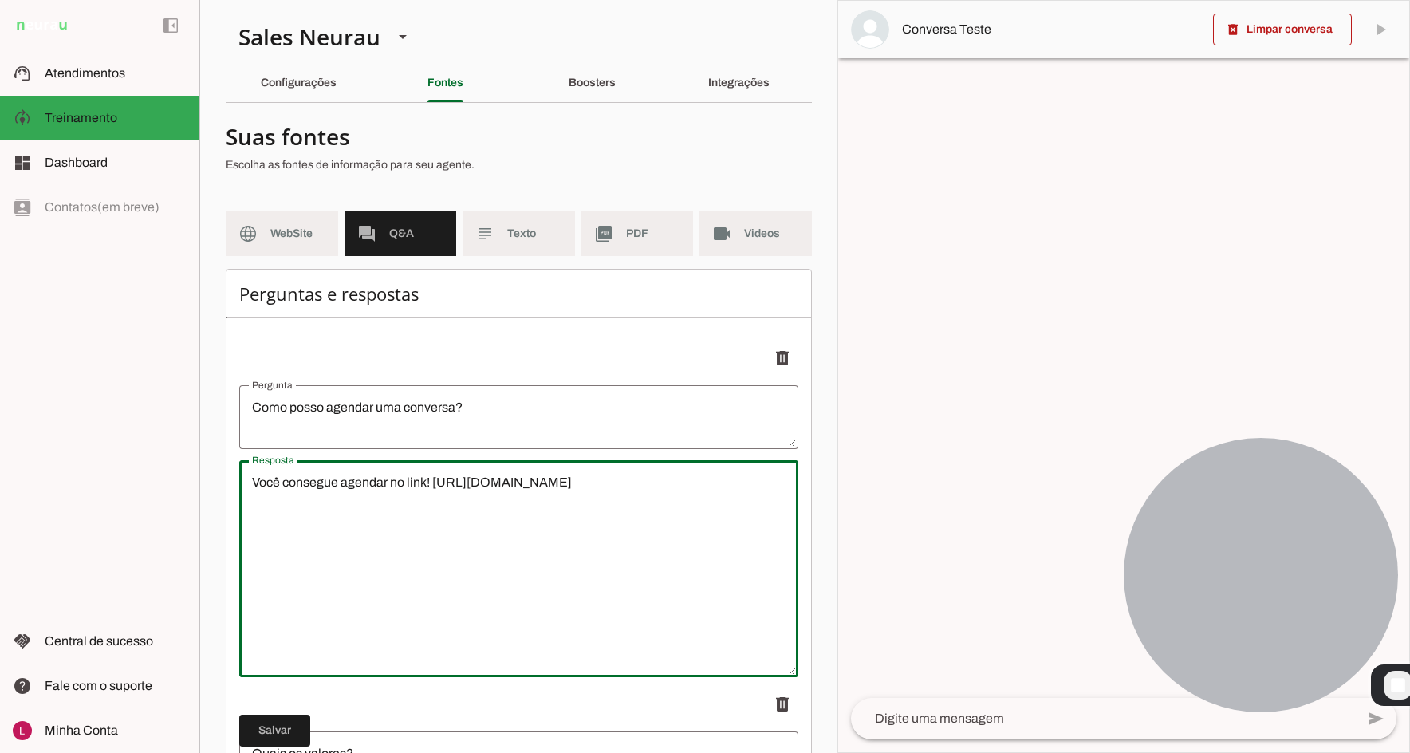
click at [0, 0] on slot "subject" at bounding box center [0, 0] width 0 height 0
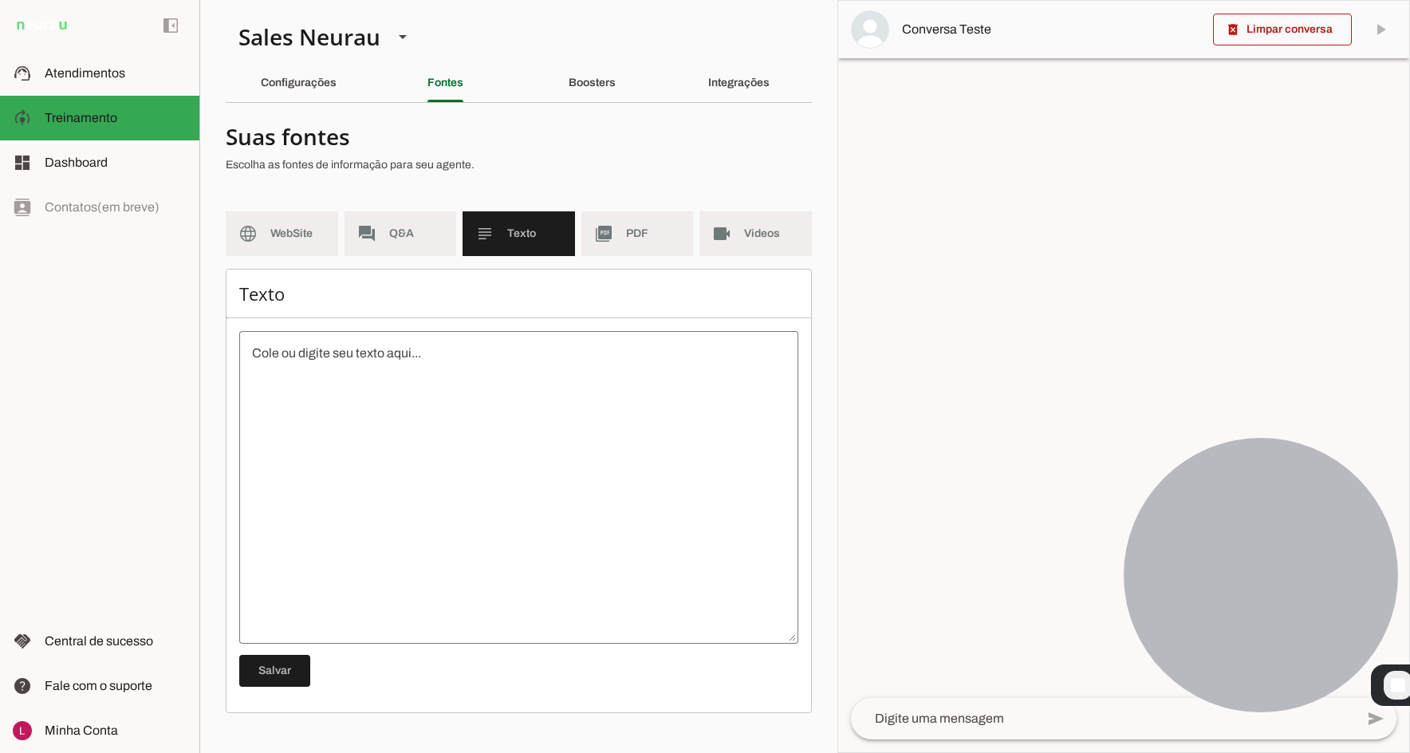
drag, startPoint x: 533, startPoint y: 529, endPoint x: 513, endPoint y: 519, distance: 22.5
click at [530, 521] on textarea at bounding box center [518, 487] width 559 height 287
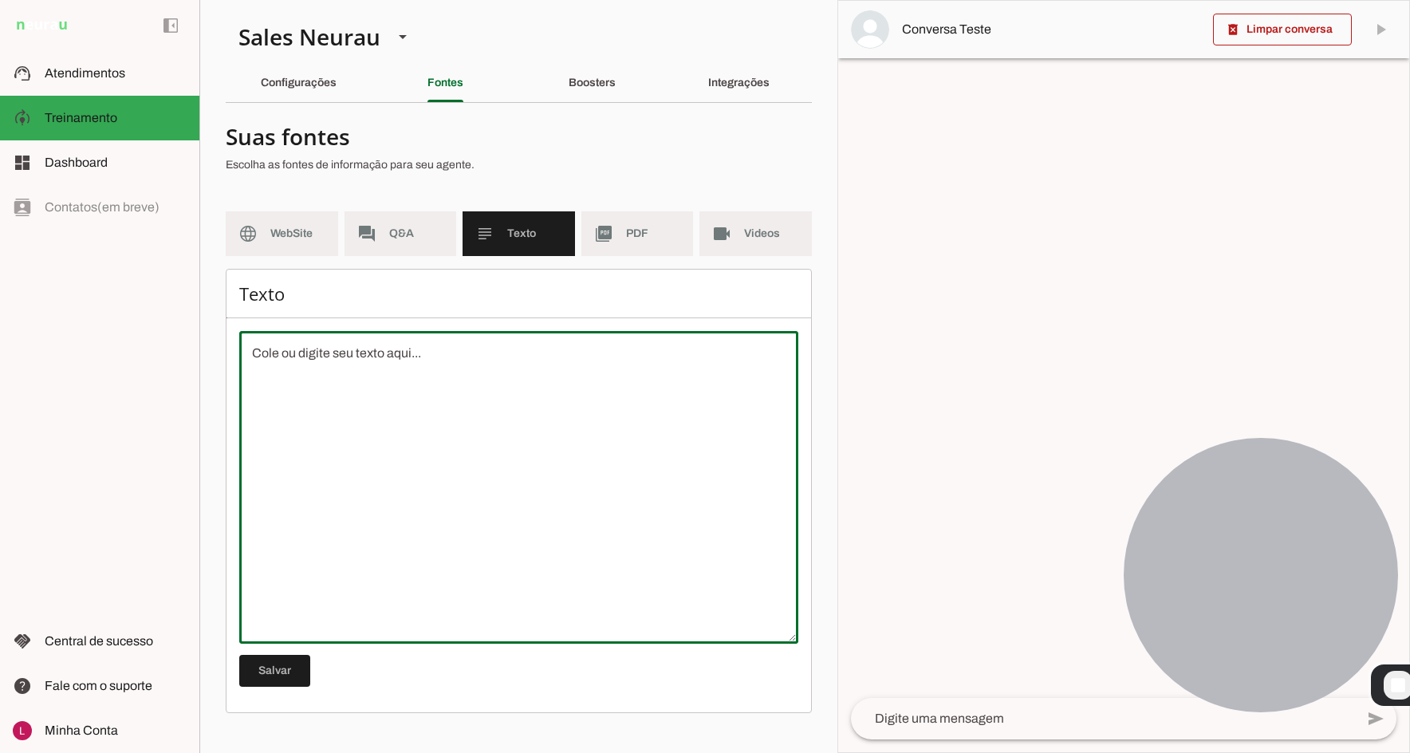
click at [562, 191] on section "Suas fontes Escolha as fontes de informação para seu agente. language WebSite f…" at bounding box center [519, 414] width 586 height 597
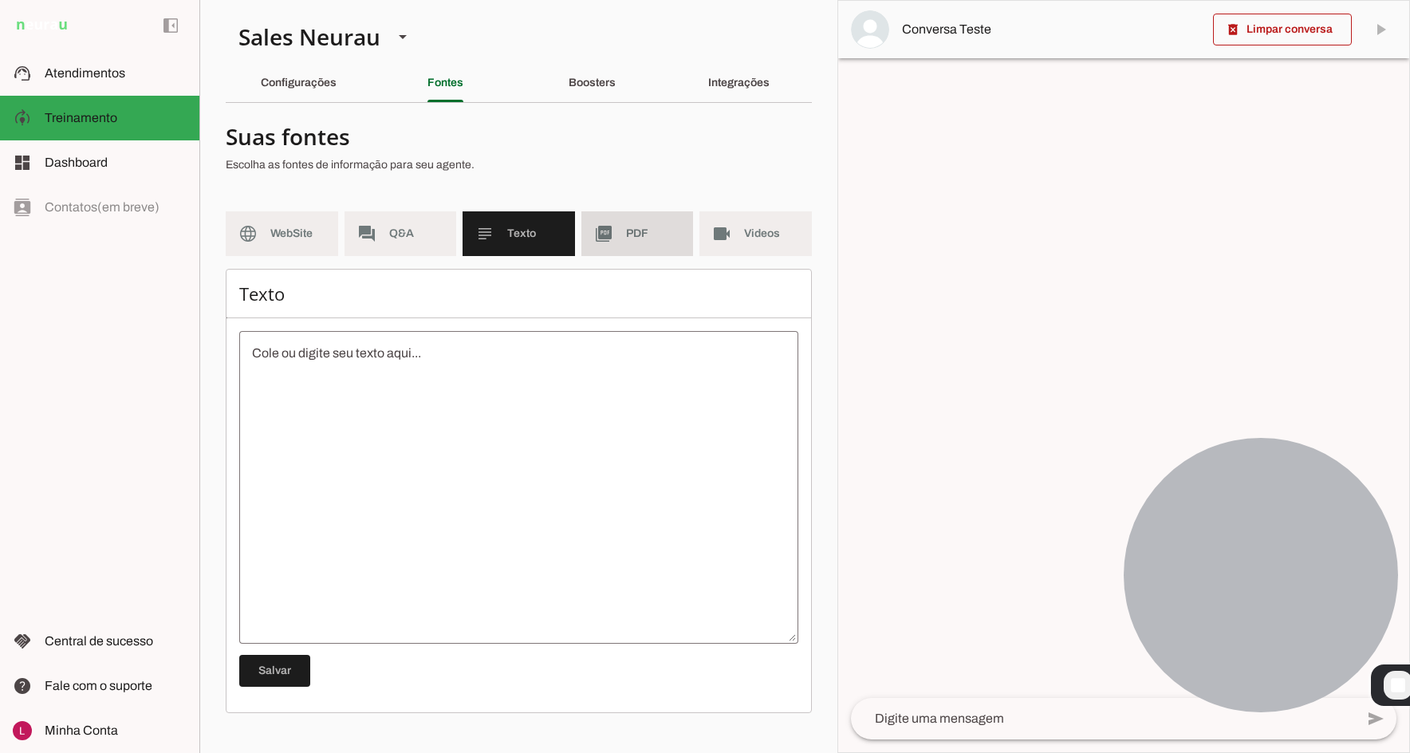
click at [637, 254] on md-item "picture_as_pdf PDF" at bounding box center [637, 233] width 112 height 45
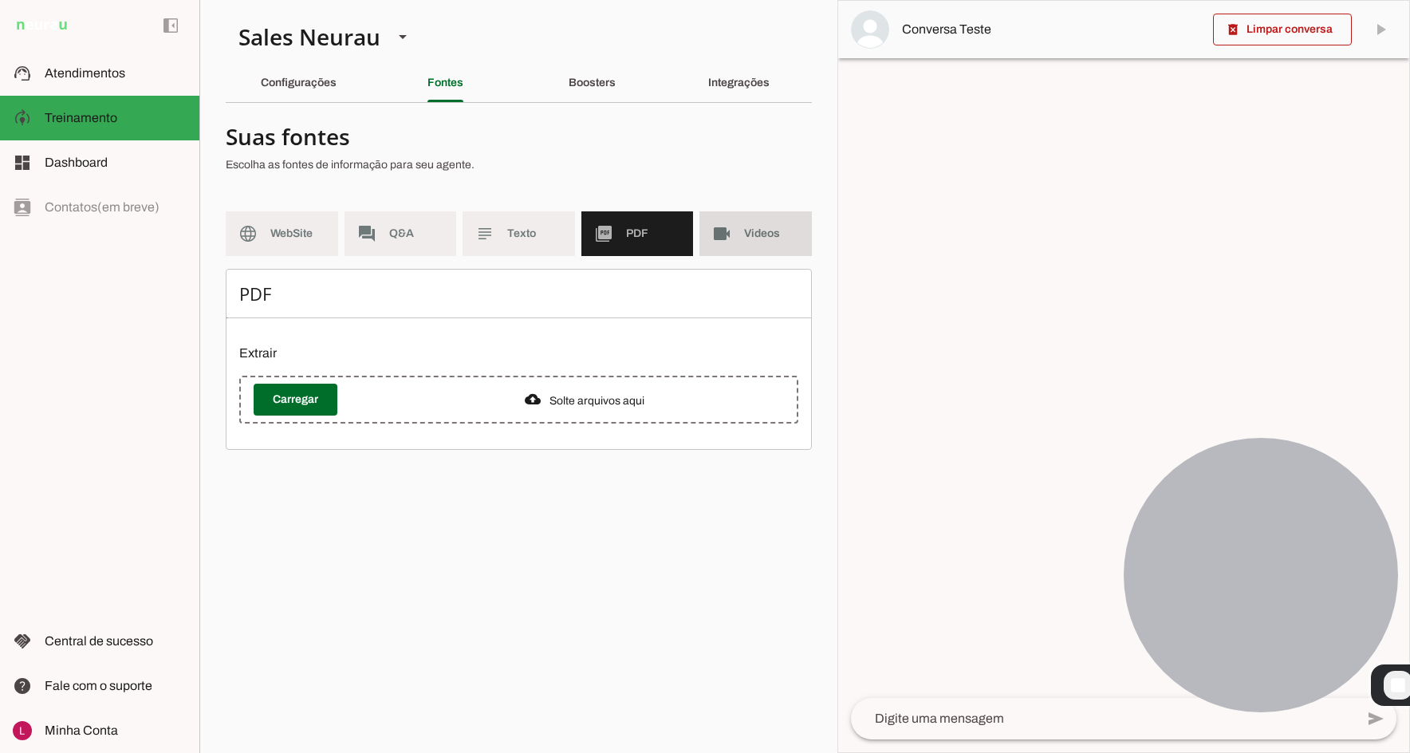
click at [782, 224] on md-item "videocam Videos" at bounding box center [755, 233] width 112 height 45
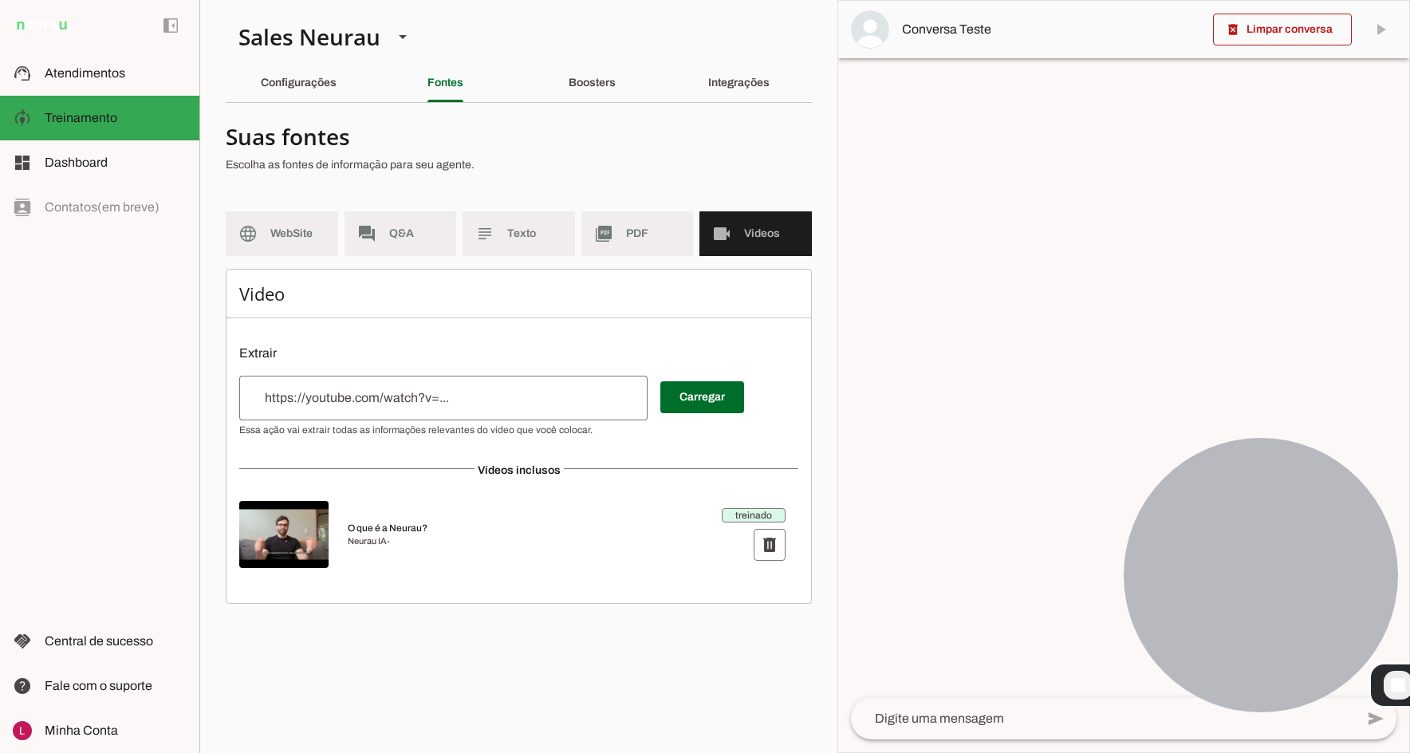
drag, startPoint x: 568, startPoint y: 174, endPoint x: 572, endPoint y: 189, distance: 15.7
click at [569, 178] on div at bounding box center [512, 150] width 573 height 57
click at [603, 75] on div "Boosters" at bounding box center [591, 83] width 47 height 38
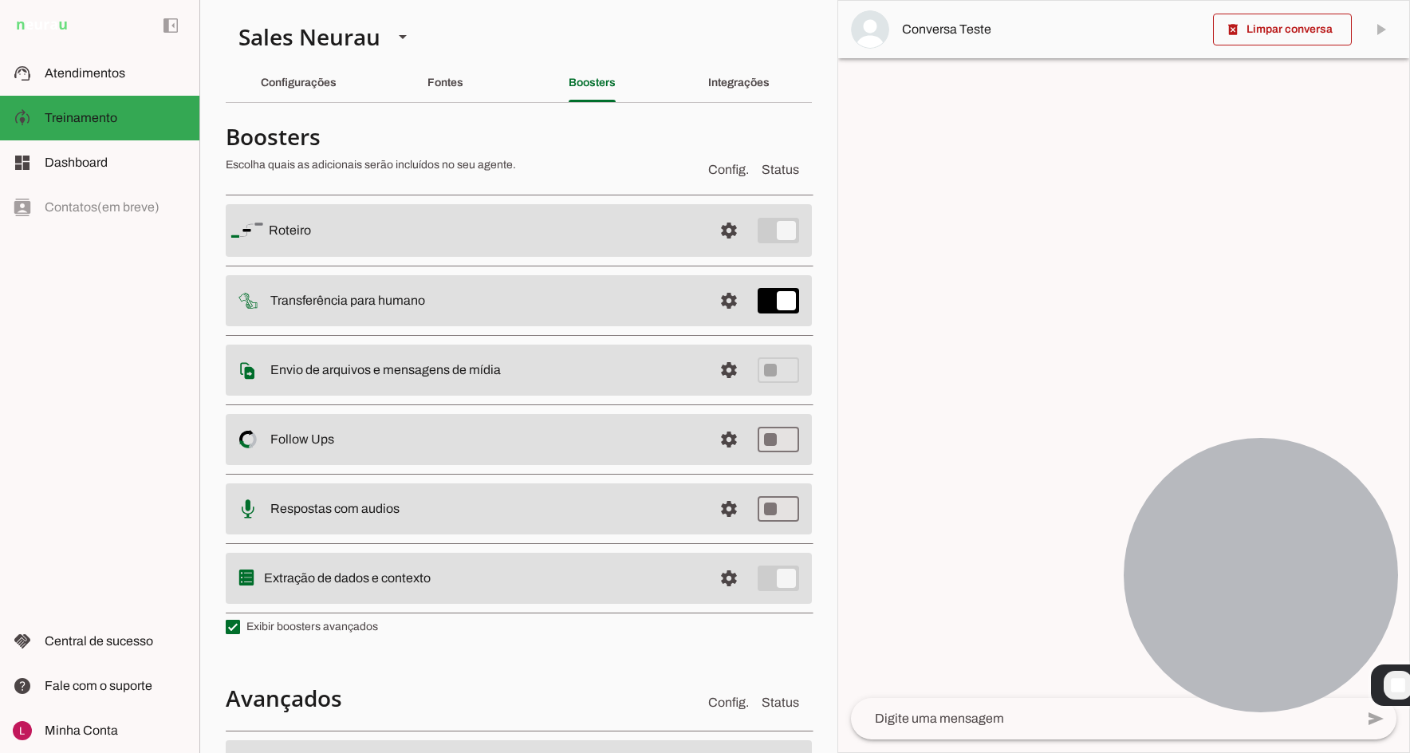
drag, startPoint x: 270, startPoint y: 233, endPoint x: 303, endPoint y: 234, distance: 32.7
click at [0, 0] on slot "Roteiro" at bounding box center [0, 0] width 0 height 0
click at [324, 232] on slot at bounding box center [484, 230] width 431 height 19
click at [593, 225] on slot at bounding box center [484, 230] width 431 height 19
click at [0, 0] on slot "Roteiro" at bounding box center [0, 0] width 0 height 0
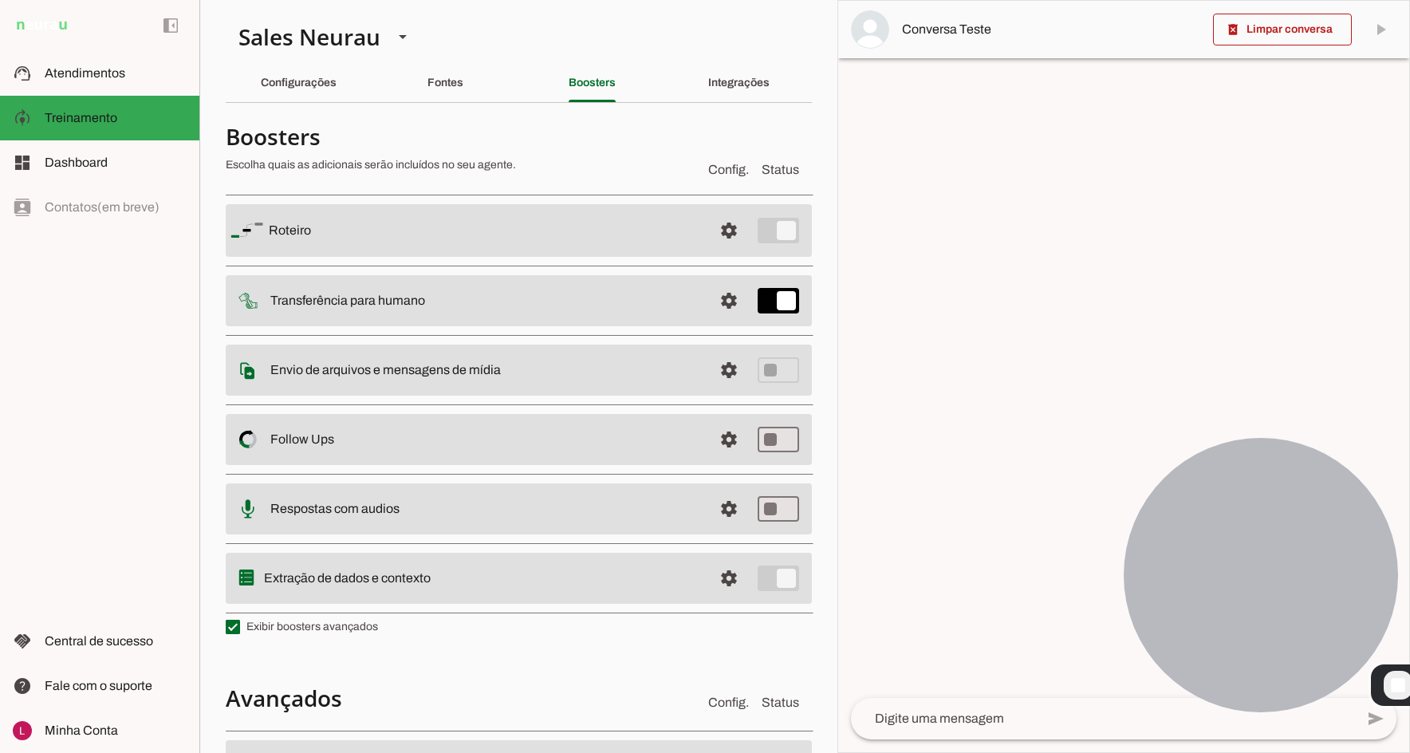
click at [0, 0] on slot "Roteiro" at bounding box center [0, 0] width 0 height 0
click at [718, 242] on span at bounding box center [729, 230] width 38 height 38
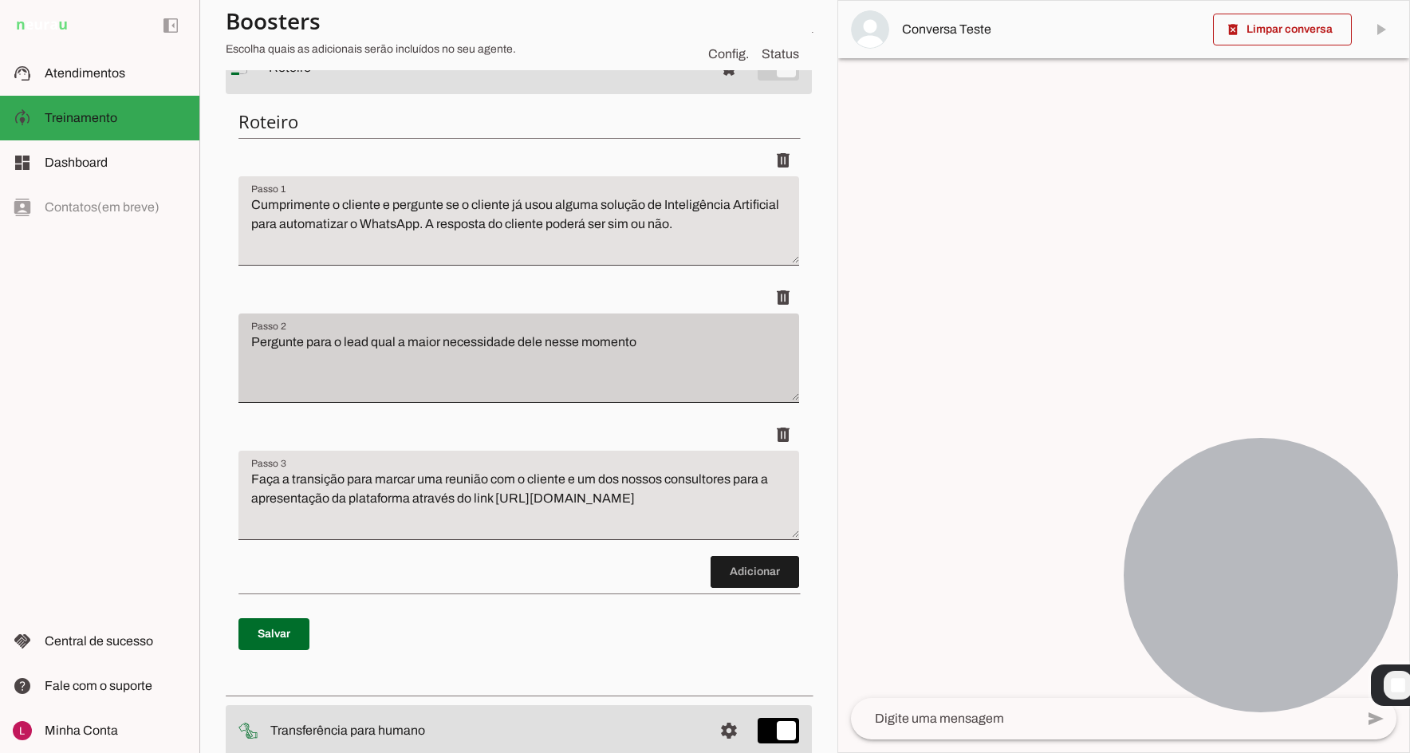
scroll to position [80, 0]
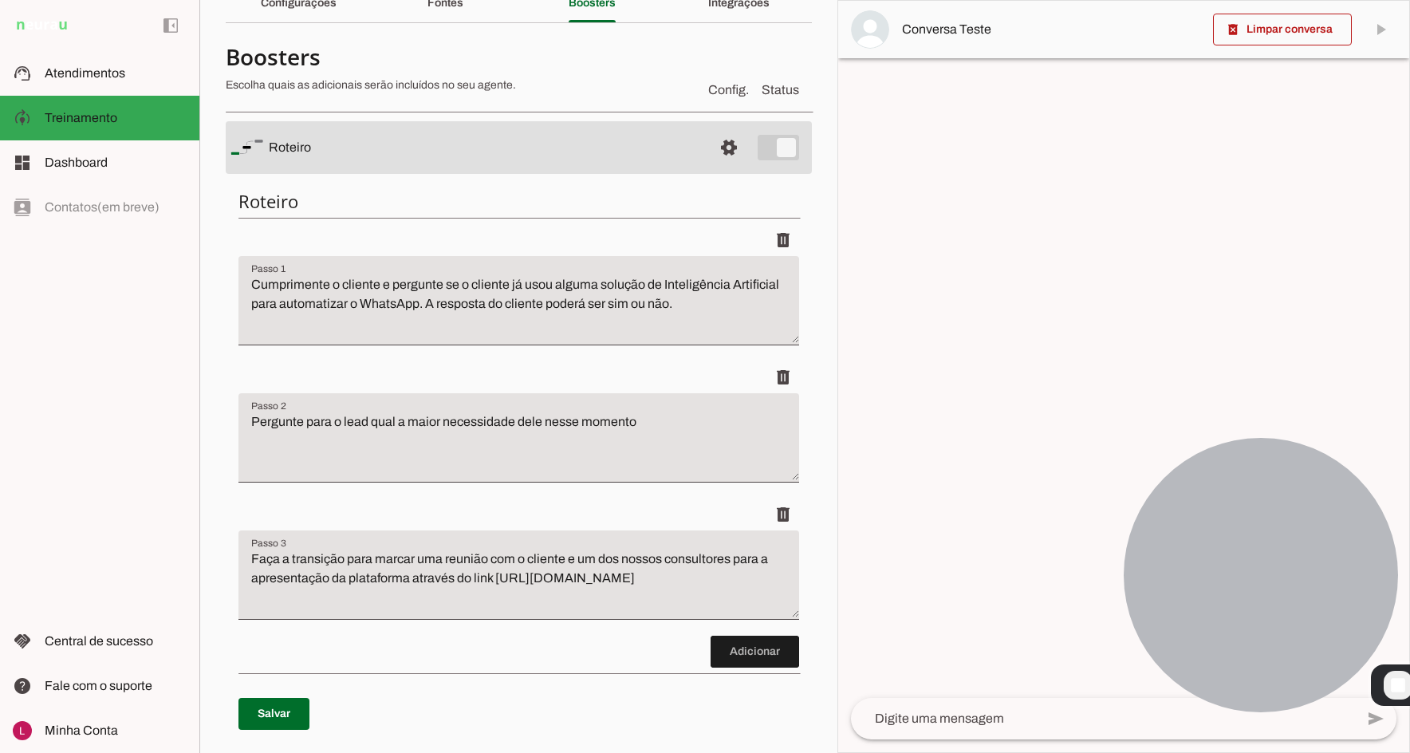
click at [494, 174] on md-list "Roteiro settings [GEOGRAPHIC_DATA] Adicionar [GEOGRAPHIC_DATA] Transferência pa…" at bounding box center [519, 617] width 586 height 1022
click at [714, 140] on span at bounding box center [729, 147] width 38 height 38
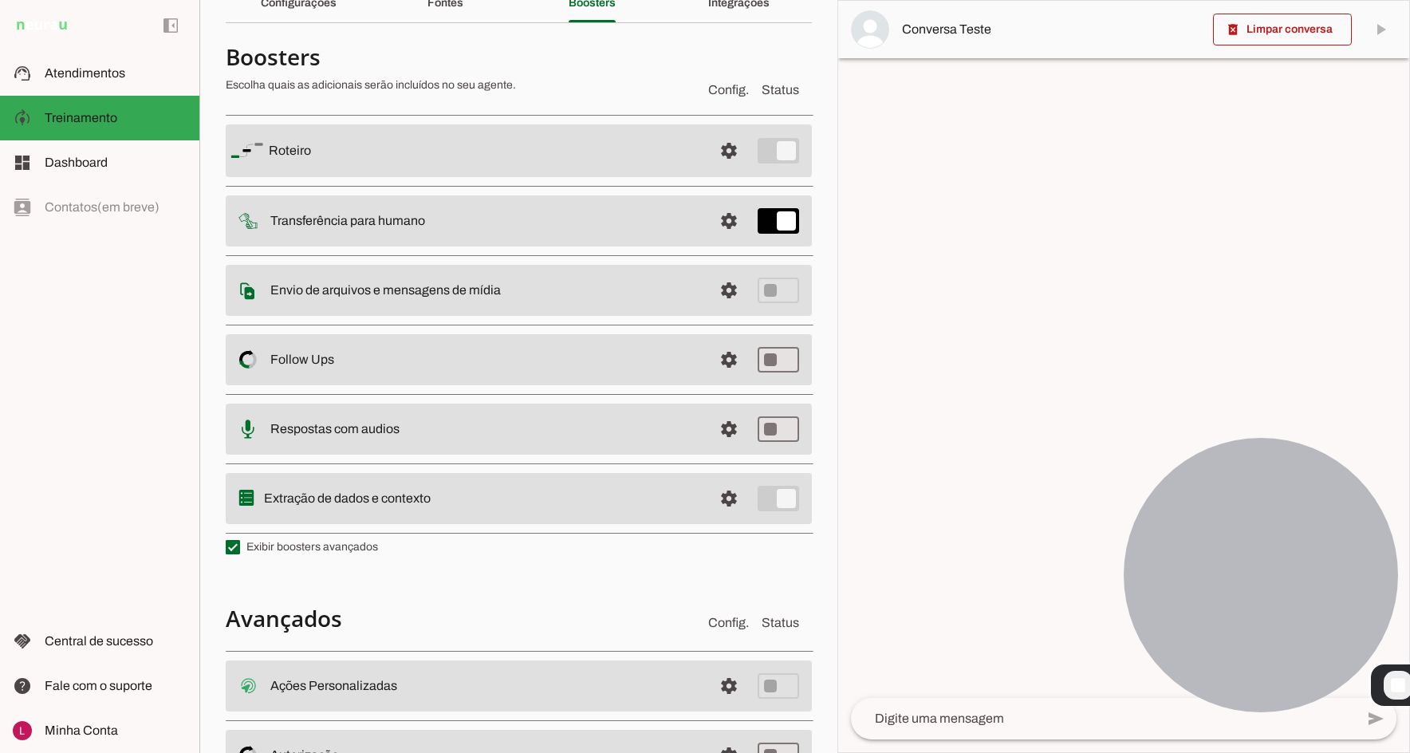
drag, startPoint x: 269, startPoint y: 218, endPoint x: 389, endPoint y: 214, distance: 120.4
click at [344, 177] on md-item "settings Transferência para humano" at bounding box center [519, 150] width 586 height 53
click at [406, 177] on md-item "settings Transferência para humano" at bounding box center [519, 150] width 586 height 53
click at [714, 170] on span at bounding box center [729, 151] width 38 height 38
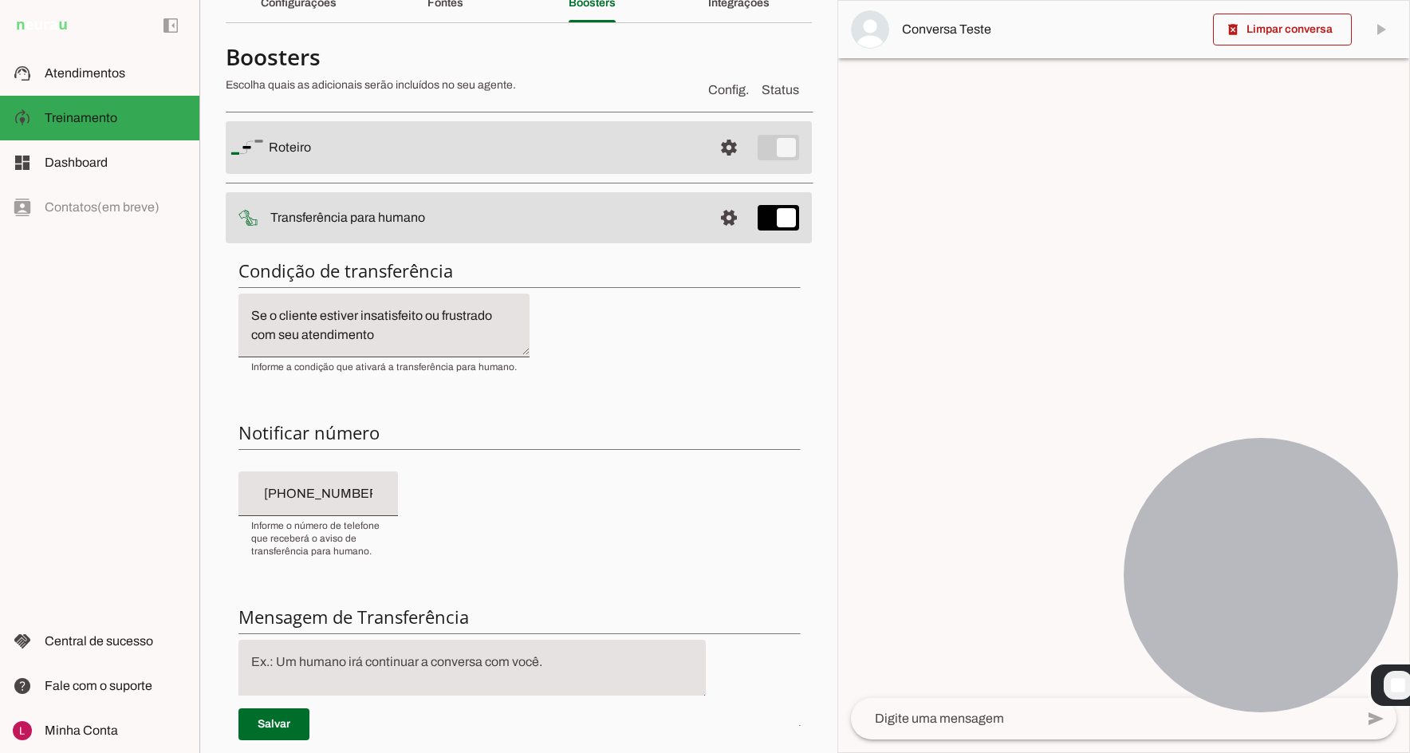
scroll to position [145, 0]
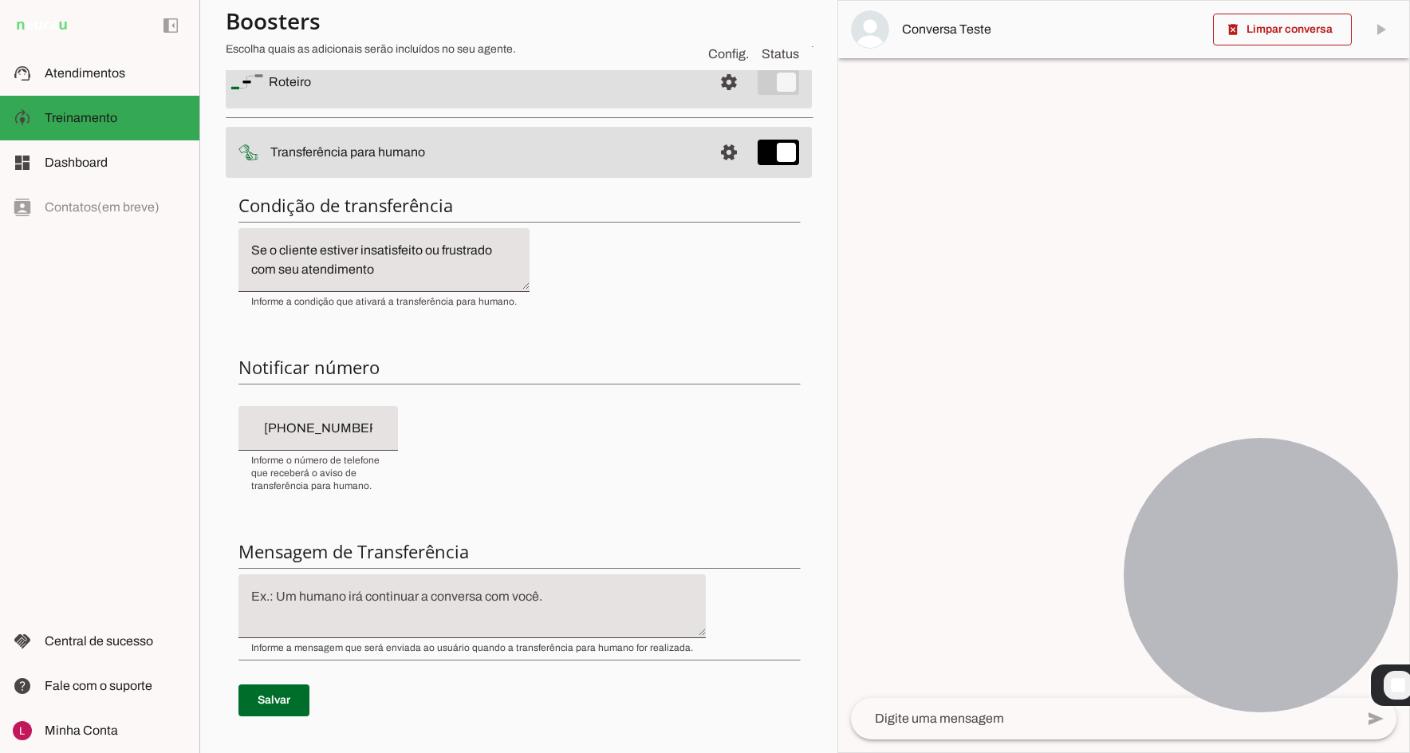
click at [391, 266] on textarea "Se o cliente estiver insatisfeito ou frustrado com seu atendimento" at bounding box center [383, 260] width 291 height 38
click at [392, 267] on textarea "Se o cliente estiver insatisfeito ou frustrado com seu atendimento" at bounding box center [383, 260] width 291 height 38
drag, startPoint x: 392, startPoint y: 267, endPoint x: 416, endPoint y: 267, distance: 23.9
click at [395, 267] on textarea "Se o cliente estiver insatisfeito ou frustrado com seu atendimento" at bounding box center [383, 260] width 291 height 38
click at [435, 267] on textarea "Se o cliente estiver insatisfeito ou frustrado com seu atendimento" at bounding box center [383, 260] width 291 height 38
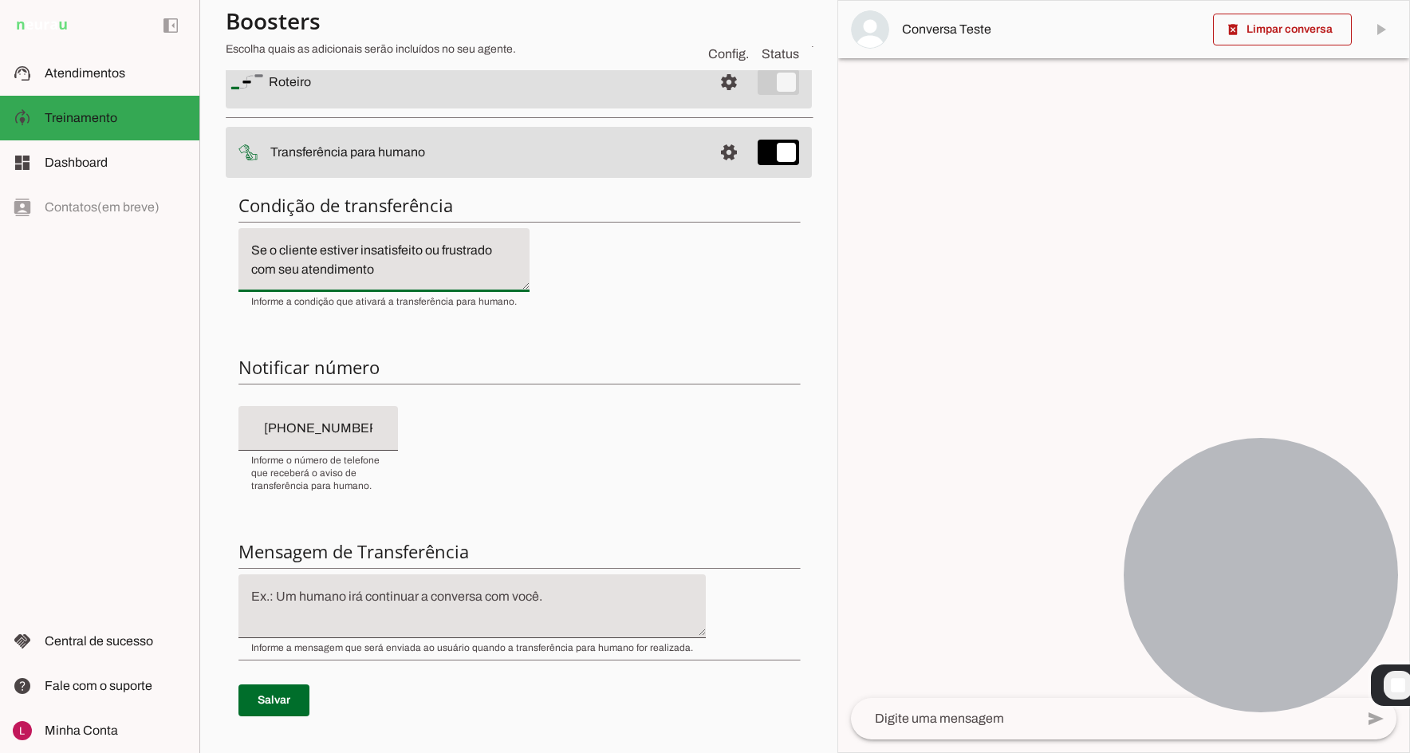
drag, startPoint x: 436, startPoint y: 267, endPoint x: 235, endPoint y: 238, distance: 203.0
click at [235, 238] on div "Condição de transferência Notificar número Mensagem de Transferência [GEOGRAPHI…" at bounding box center [519, 467] width 586 height 572
click at [592, 301] on div "Condição de transferência Notificar número Mensagem de Transferência [GEOGRAPHI…" at bounding box center [519, 467] width 586 height 572
drag, startPoint x: 204, startPoint y: 445, endPoint x: 238, endPoint y: 442, distance: 33.6
click at [236, 442] on div "Condição de transferência Notificar número Mensagem de Transferência [GEOGRAPHI…" at bounding box center [519, 467] width 586 height 572
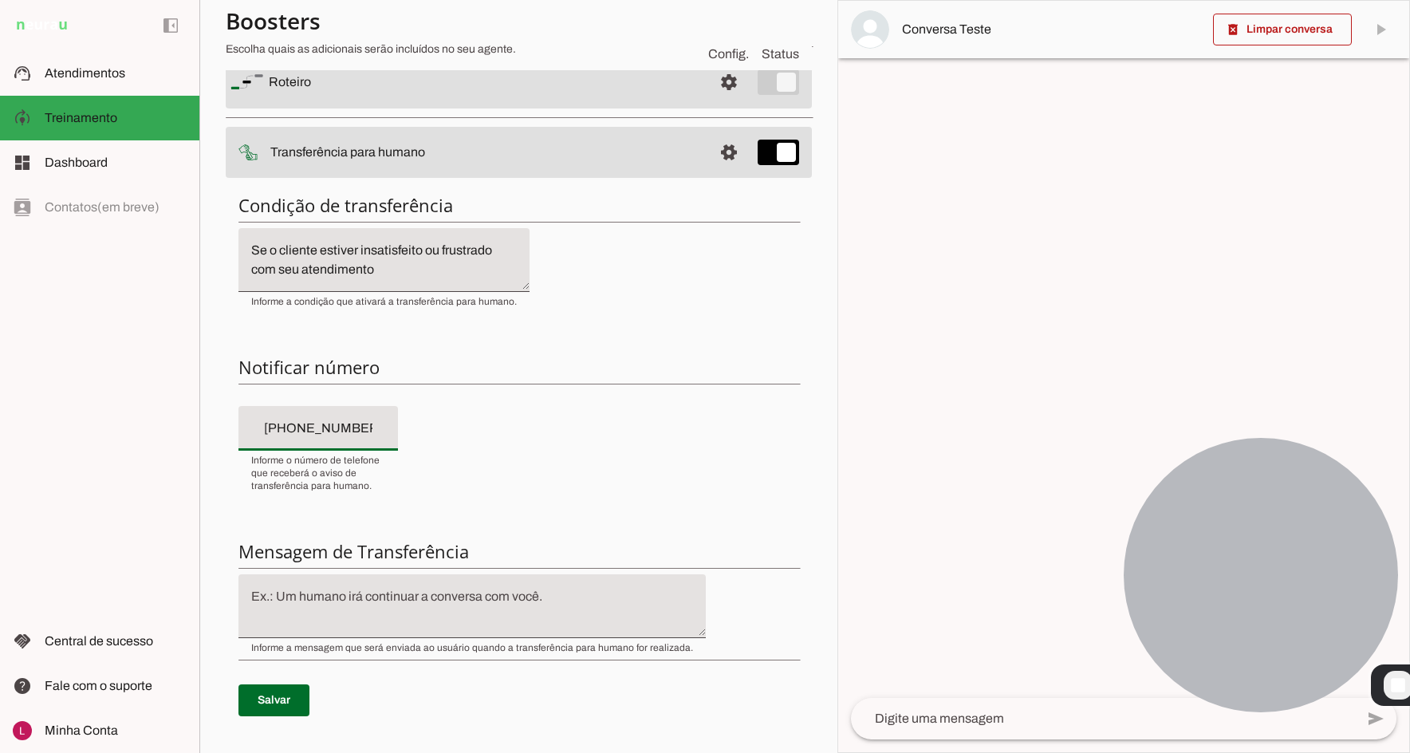
drag, startPoint x: 247, startPoint y: 427, endPoint x: 383, endPoint y: 414, distance: 136.1
click at [383, 414] on div "[PHONE_NUMBER]" at bounding box center [317, 428] width 159 height 45
click at [532, 426] on div "Condição de transferência Notificar número Mensagem de Transferência [GEOGRAPHI…" at bounding box center [519, 467] width 586 height 572
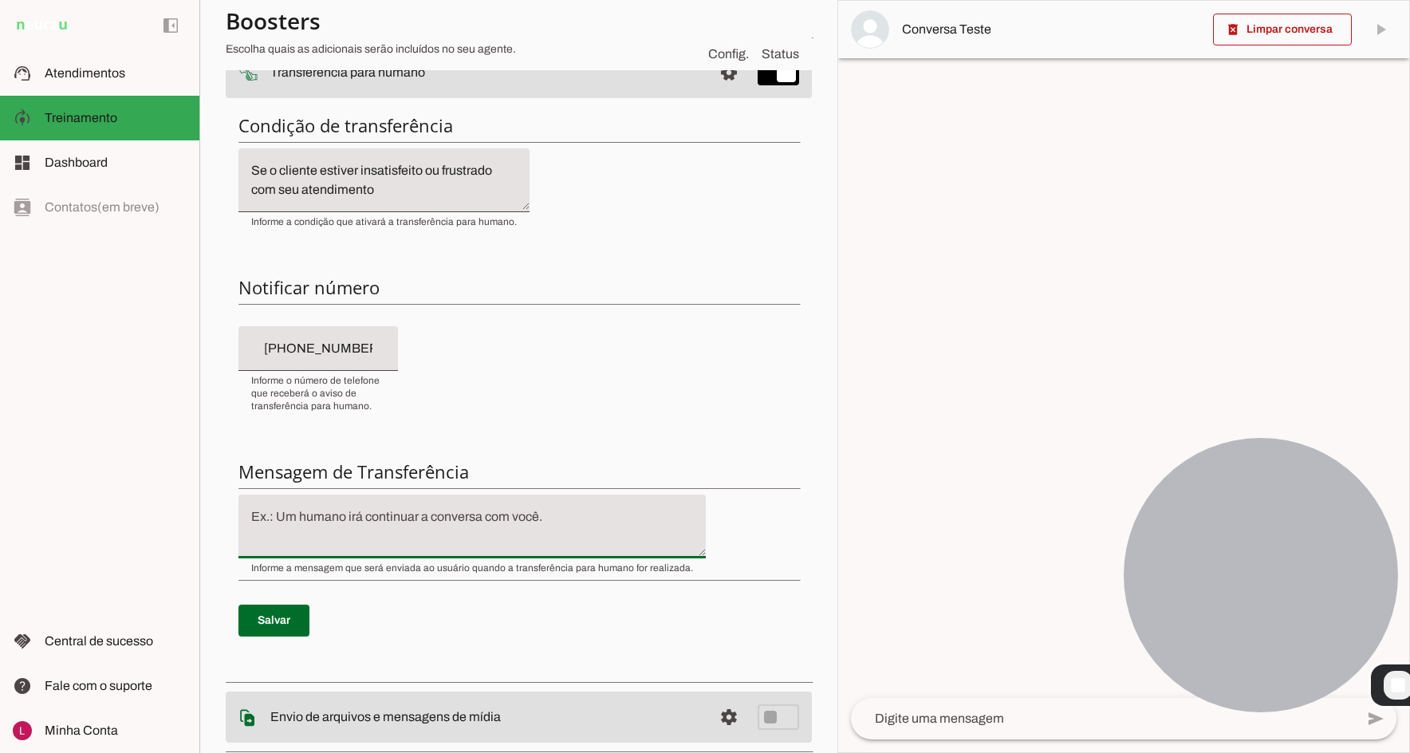
click at [467, 523] on textarea at bounding box center [471, 526] width 467 height 38
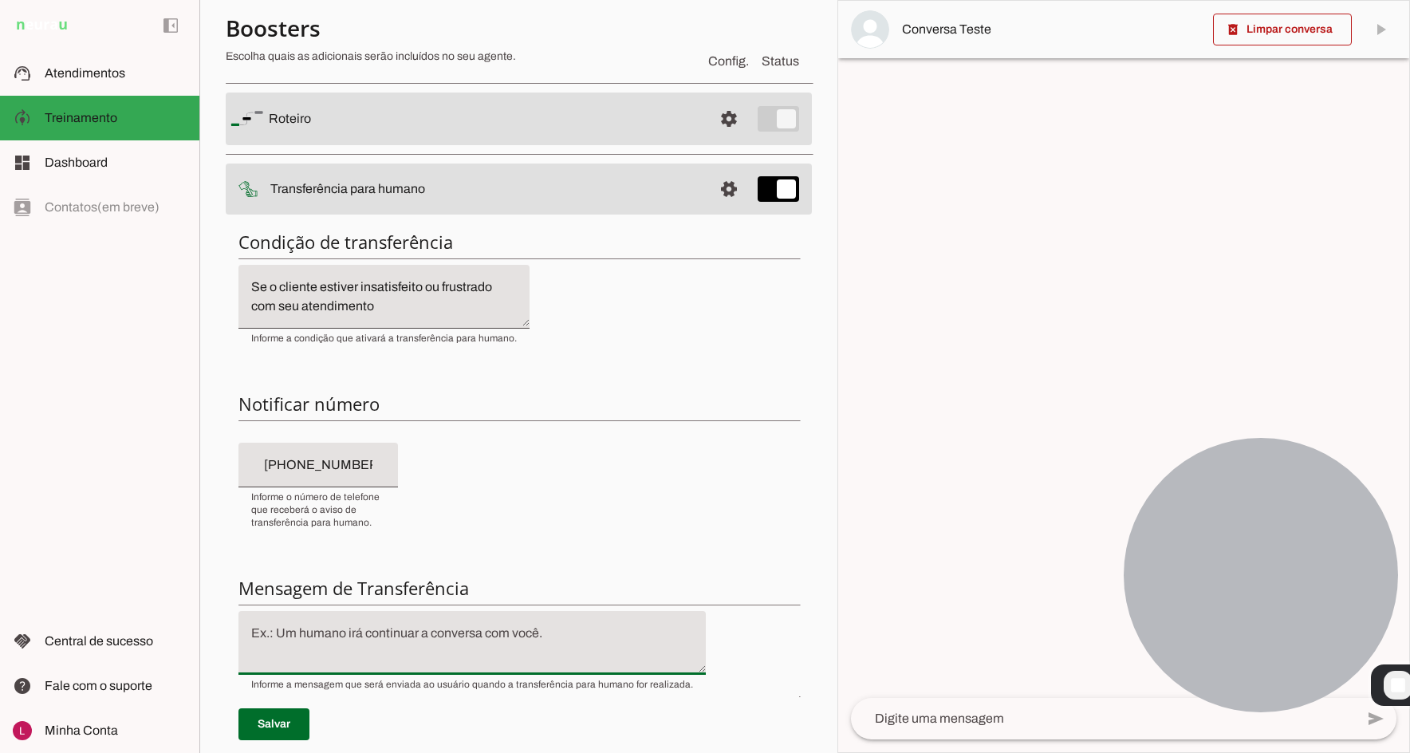
scroll to position [145, 0]
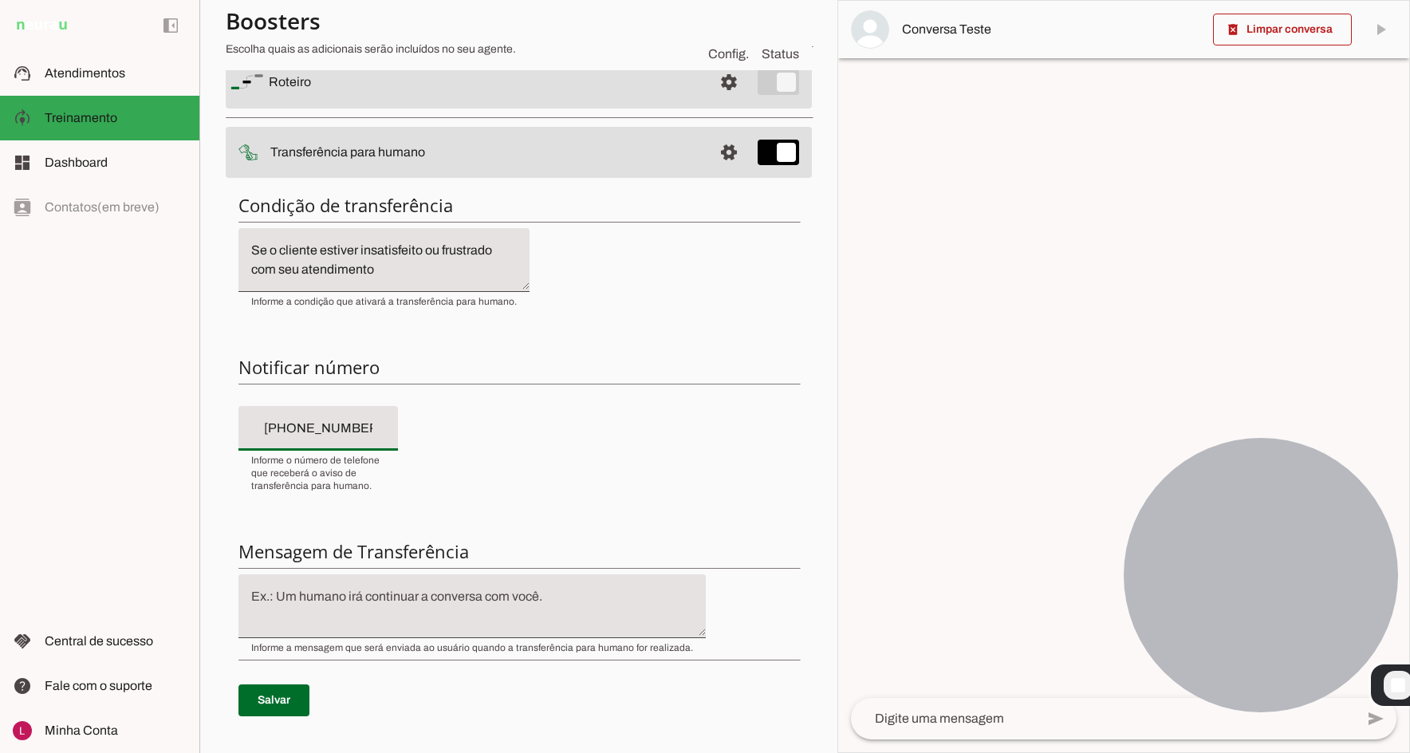
click at [324, 427] on input "[PHONE_NUMBER]" at bounding box center [318, 428] width 134 height 19
click at [710, 101] on span at bounding box center [729, 82] width 38 height 38
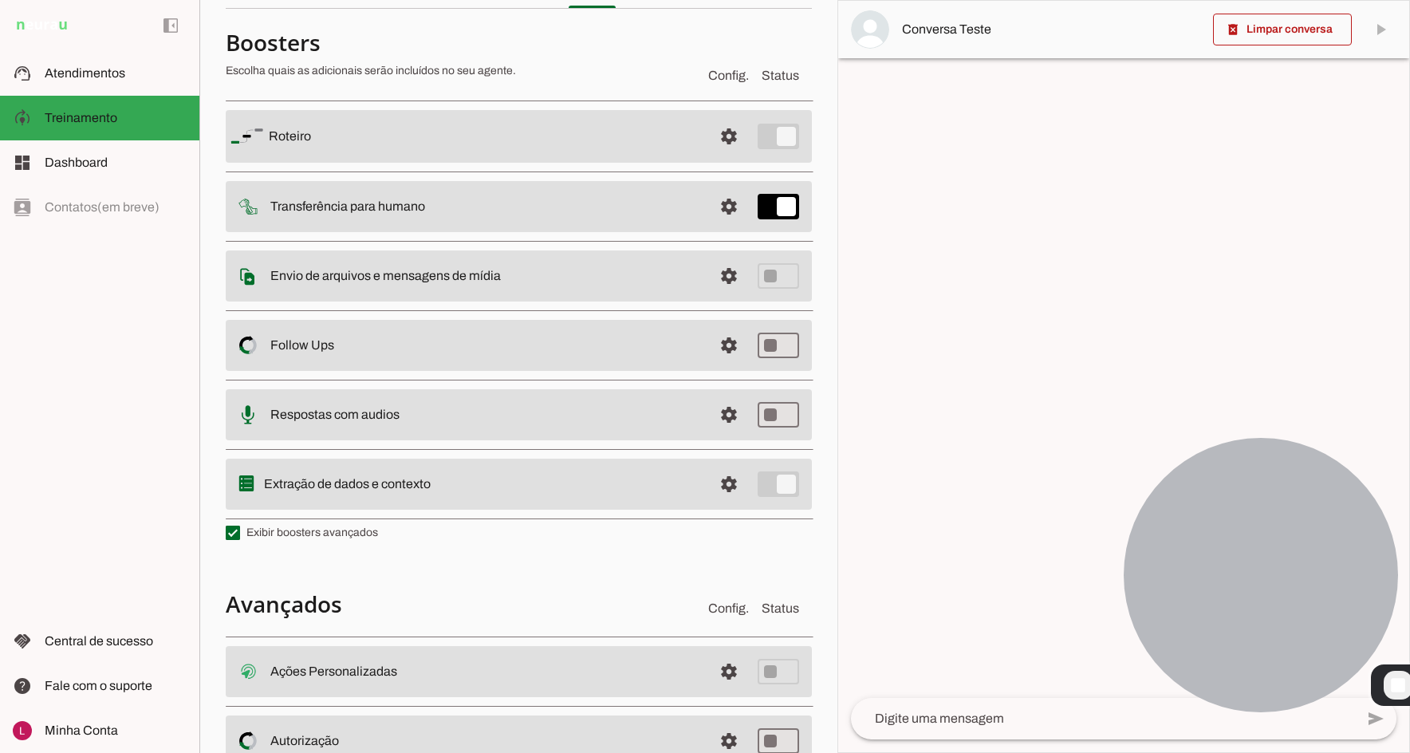
scroll to position [69, 0]
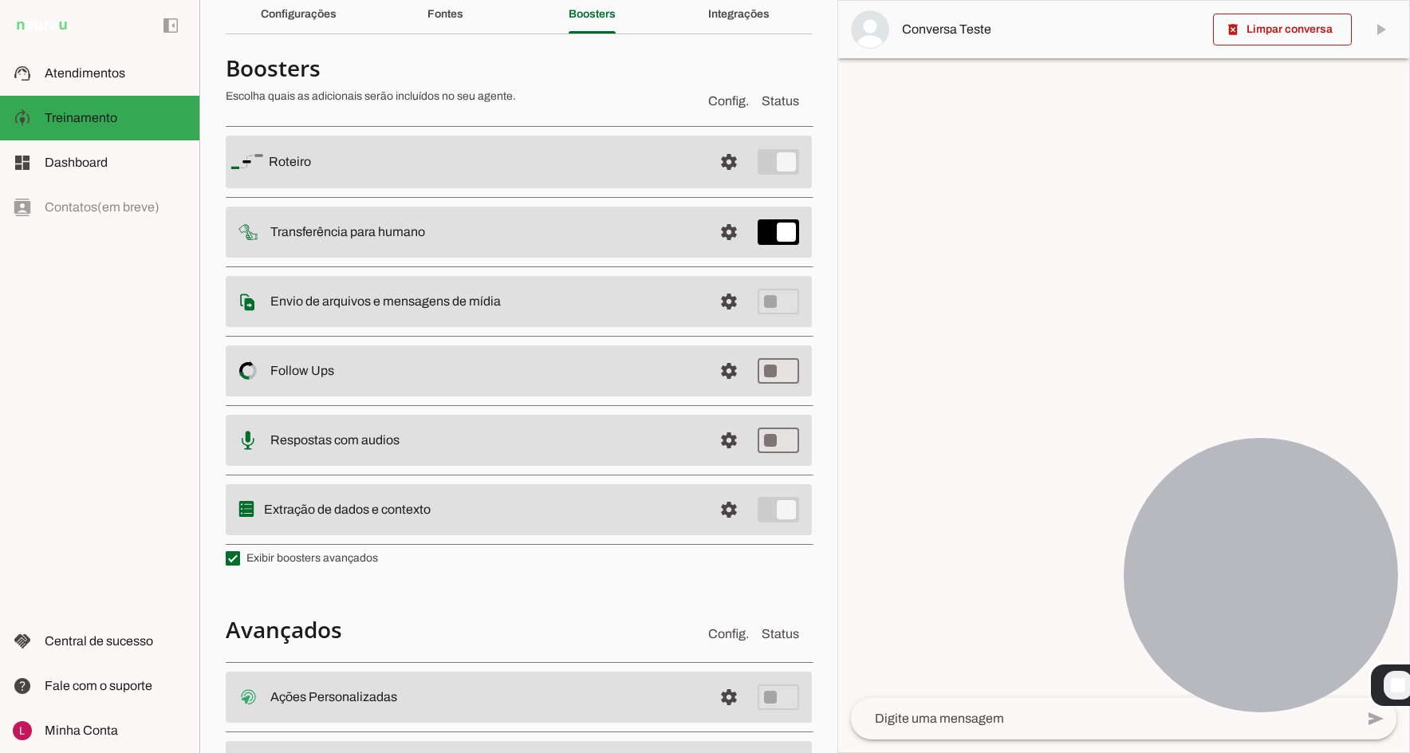
drag, startPoint x: 262, startPoint y: 302, endPoint x: 395, endPoint y: 312, distance: 133.5
click at [376, 188] on md-item "settings Envio de arquivos e mensagens de mídia Arquivos e mensagens de mídia O…" at bounding box center [519, 162] width 586 height 53
click at [402, 171] on slot at bounding box center [484, 161] width 431 height 19
click at [0, 0] on slot "Envio de arquivos e mensagens de mídia Arquivos e mensagens de mídia O booster …" at bounding box center [0, 0] width 0 height 0
click at [716, 181] on span at bounding box center [729, 162] width 38 height 38
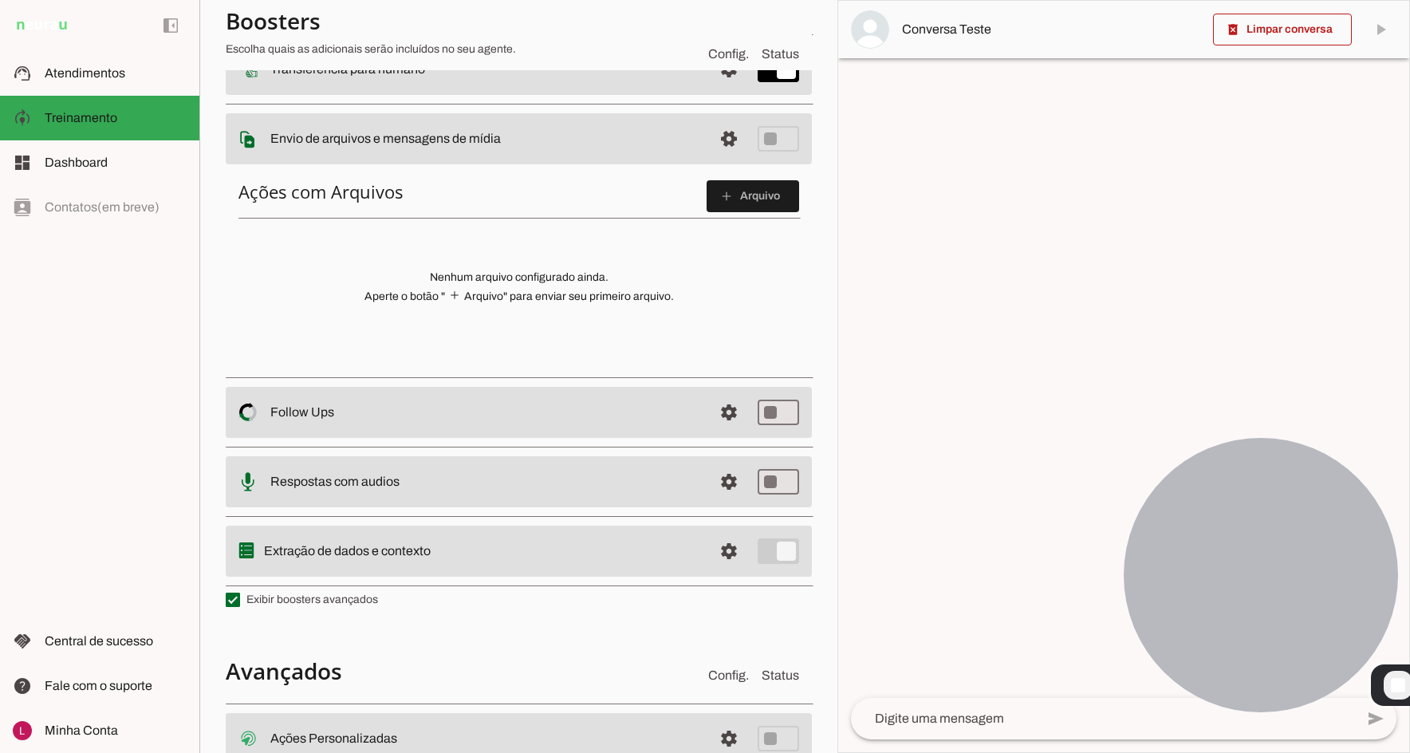
scroll to position [148, 0]
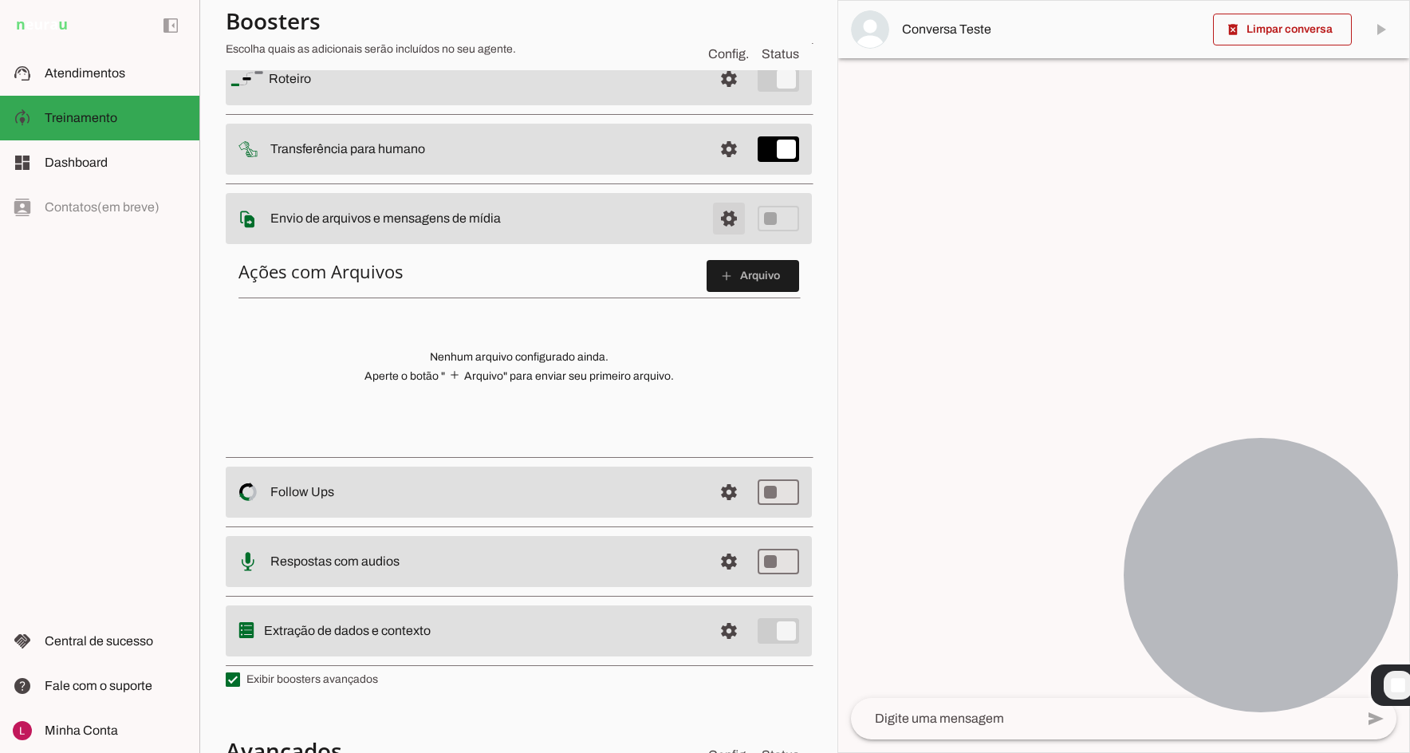
click at [718, 98] on span at bounding box center [729, 79] width 38 height 38
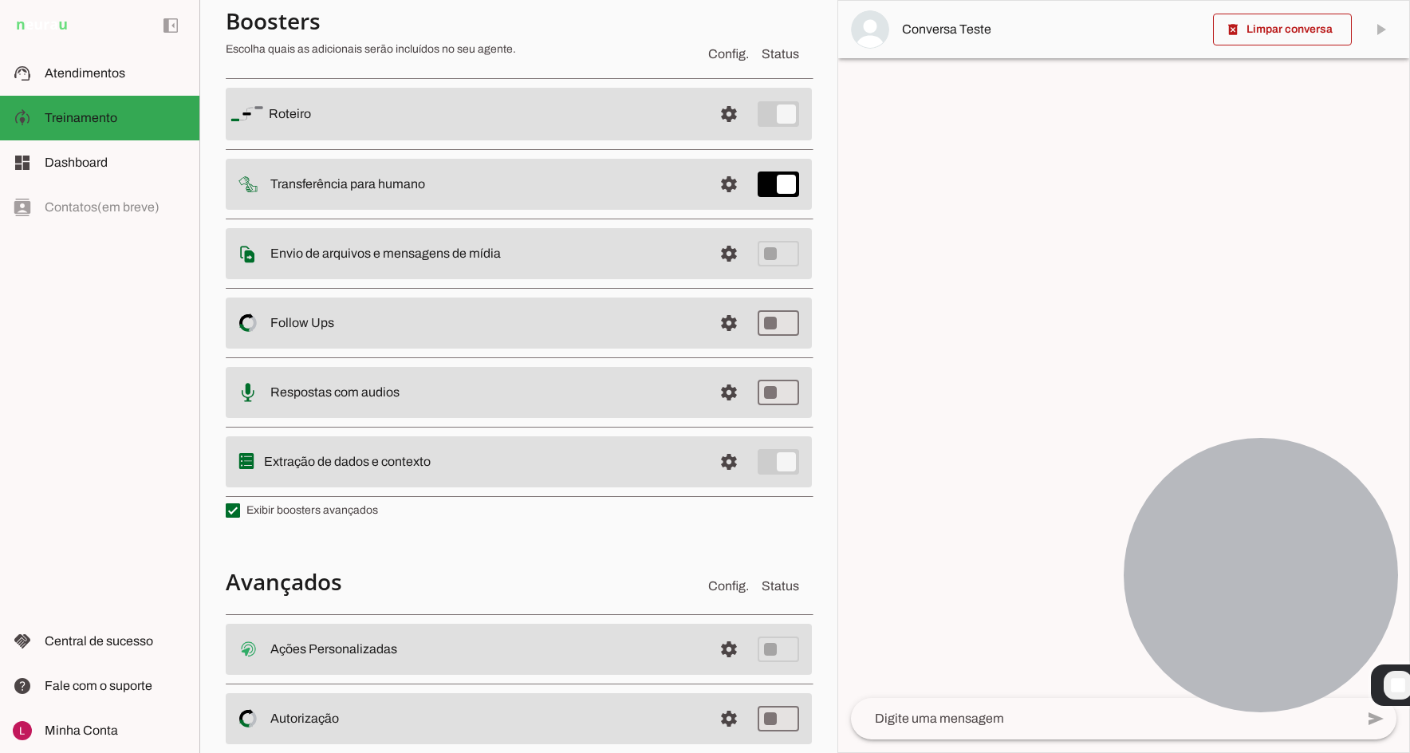
scroll to position [69, 0]
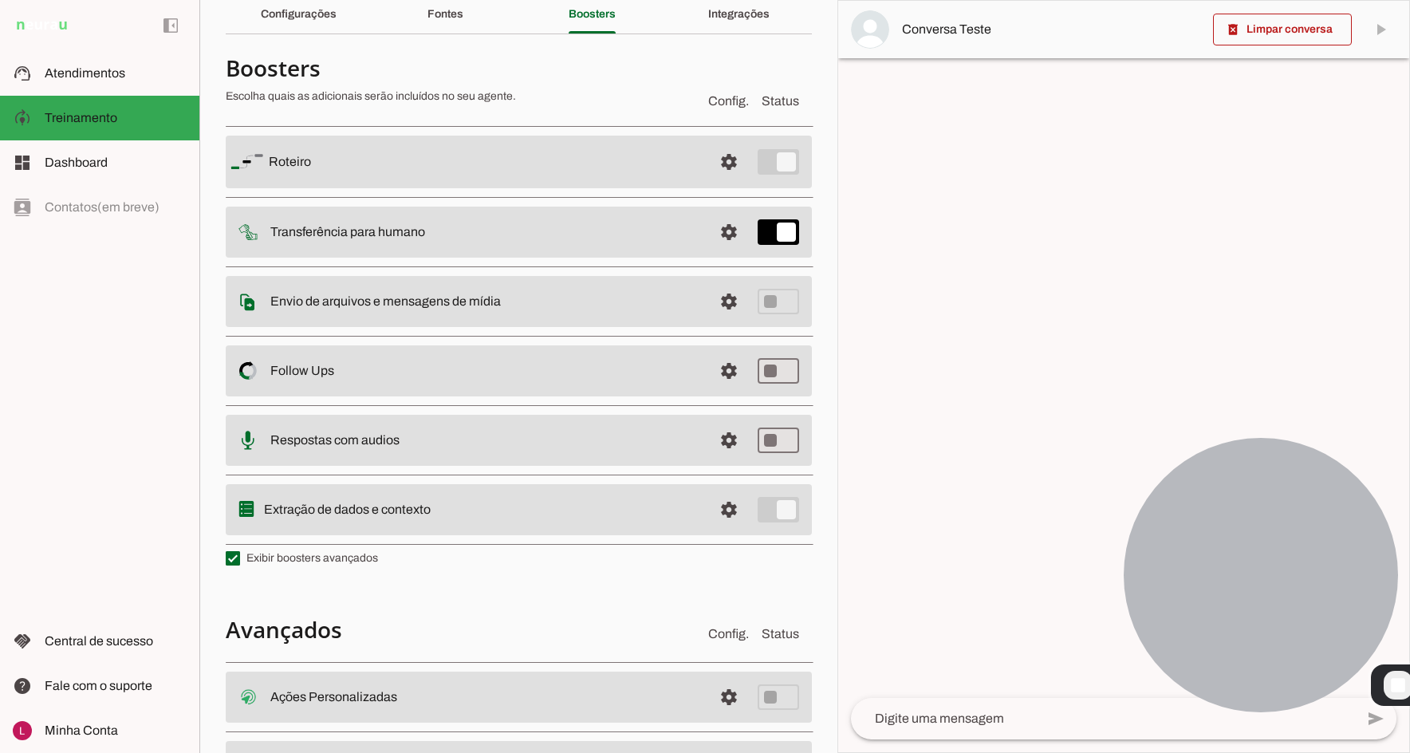
click at [0, 0] on slot "Follow Ups Controle de Interações Proativas (Follow Up) O Agente permite que vo…" at bounding box center [0, 0] width 0 height 0
click at [721, 181] on span at bounding box center [729, 162] width 38 height 38
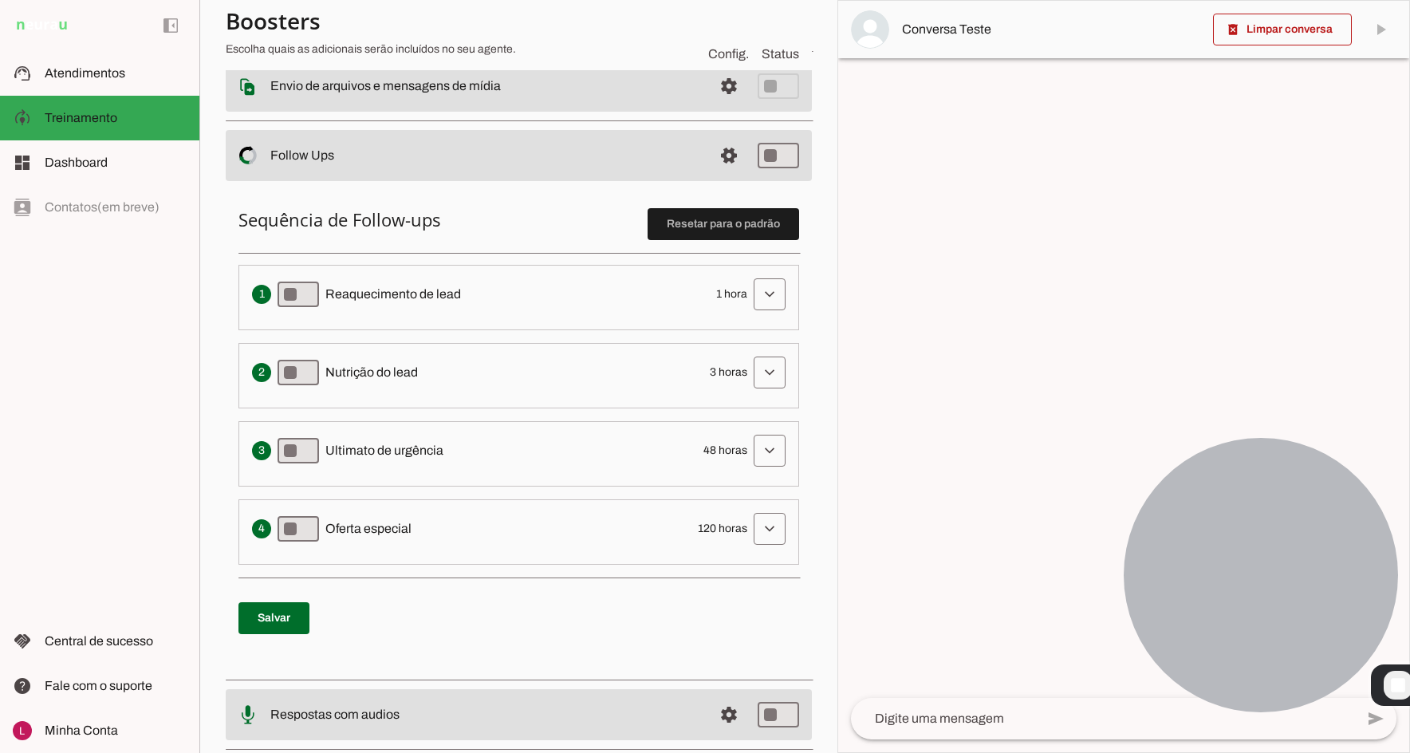
scroll to position [308, 0]
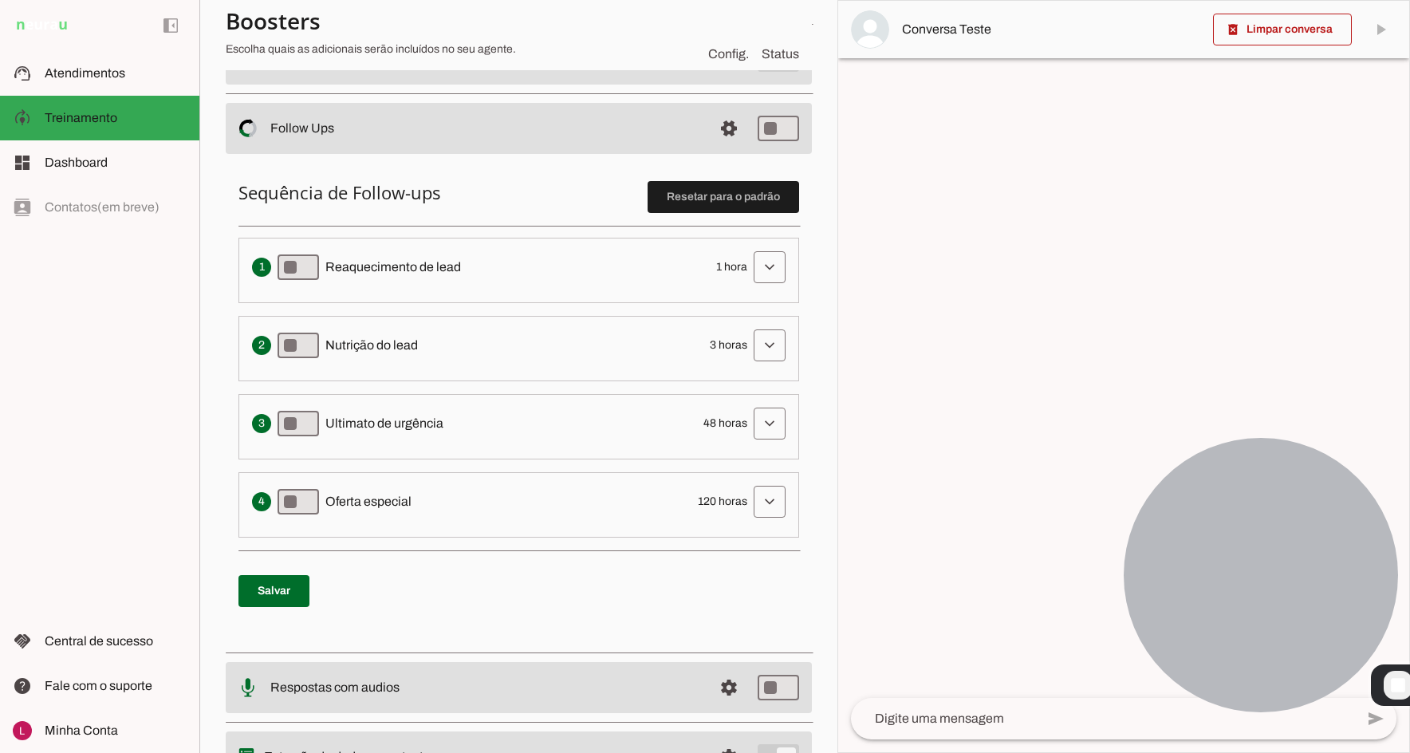
click at [374, 163] on div "Sequência de Follow-ups Resetar para o padrão Envia uma mensagem para reengajar…" at bounding box center [519, 400] width 586 height 486
click at [364, 245] on li "Envia uma mensagem para reengajar leads que pararam de responder, incentivando-…" at bounding box center [518, 270] width 560 height 65
click at [348, 214] on p "Sequência de Follow-ups Resetar para o padrão Envia uma mensagem para reengajar…" at bounding box center [518, 359] width 560 height 356
click at [762, 260] on span at bounding box center [769, 267] width 38 height 38
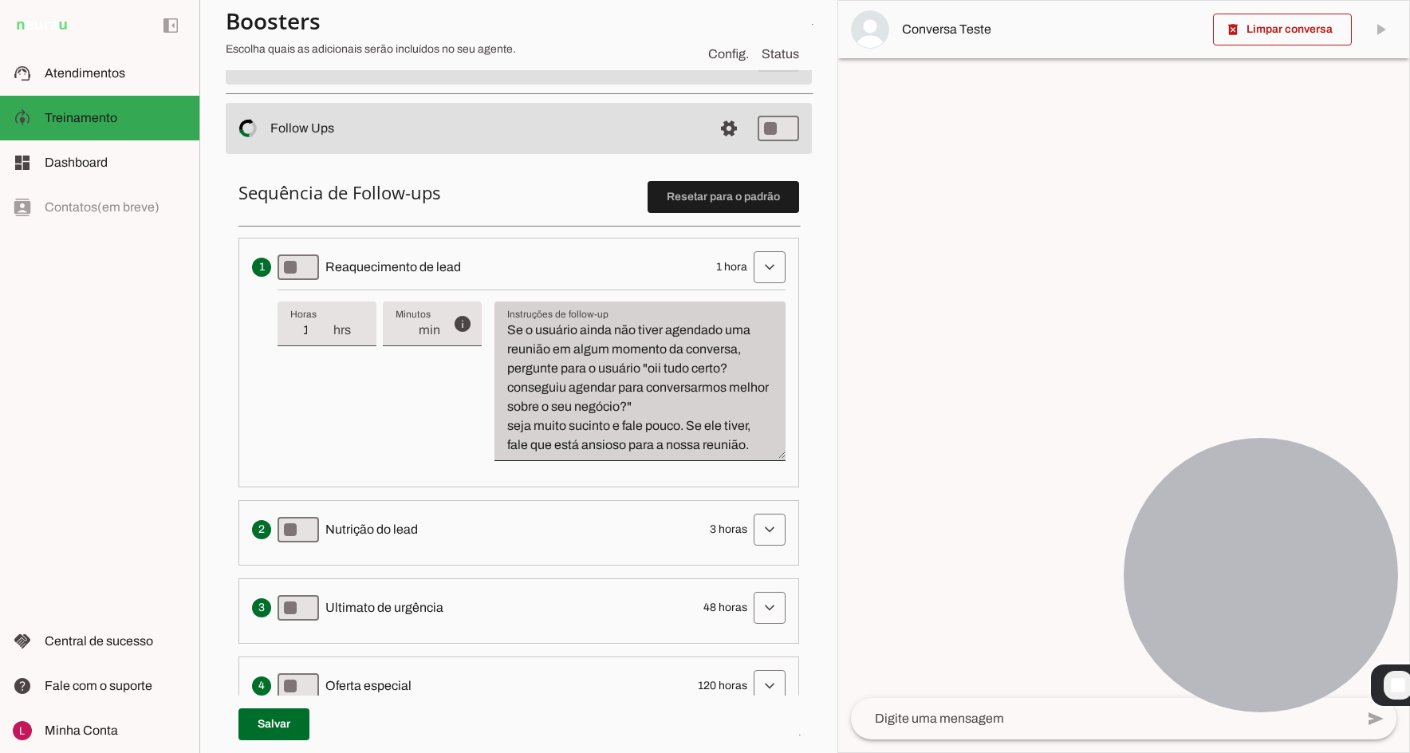
click at [668, 461] on div "Instruções de follow-up Instruções de follow-up Se o usuário ainda não tiver ag…" at bounding box center [639, 380] width 291 height 159
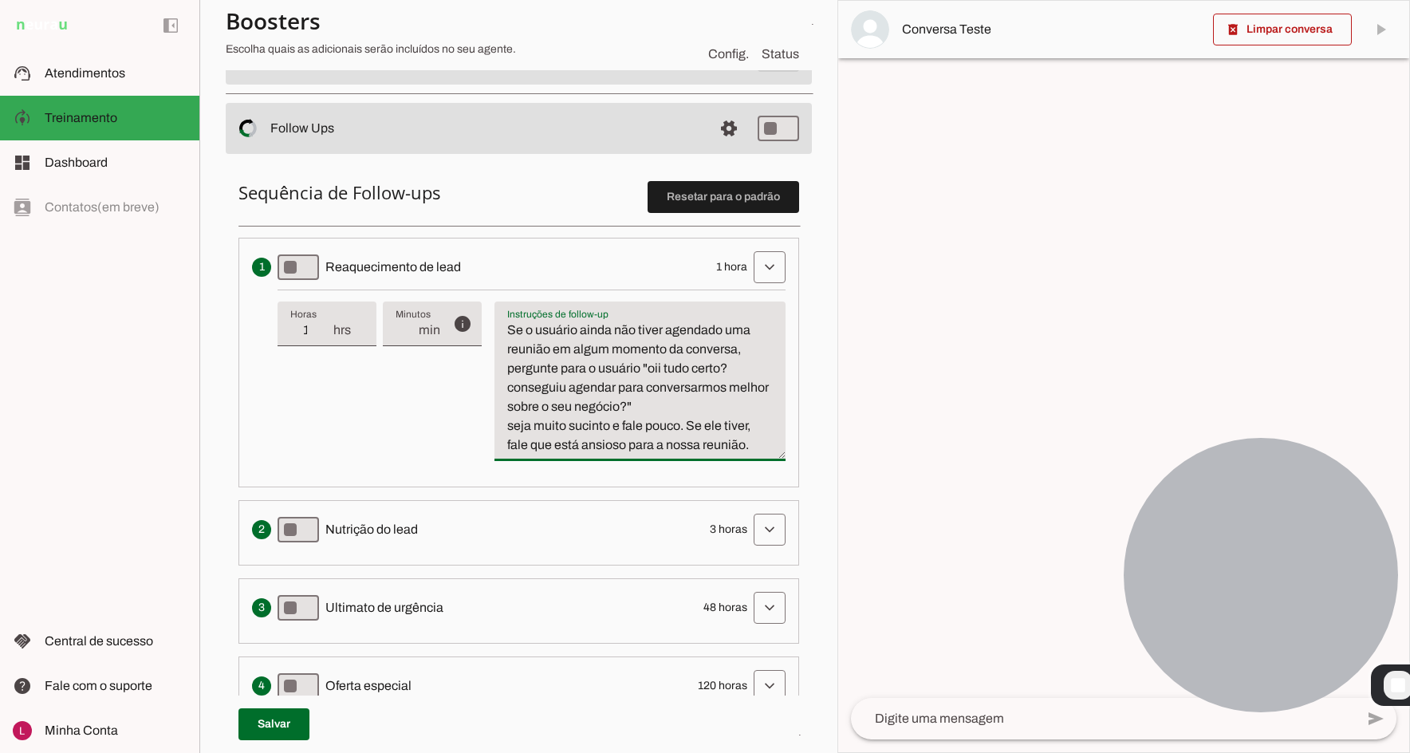
click at [676, 443] on textarea "Se o usuário ainda não tiver agendado uma reunião em algum momento da conversa,…" at bounding box center [639, 388] width 291 height 134
click at [702, 450] on textarea "Se o usuário ainda não tiver agendado uma reunião em algum momento da conversa,…" at bounding box center [639, 388] width 291 height 134
drag, startPoint x: 507, startPoint y: 336, endPoint x: 763, endPoint y: 452, distance: 280.8
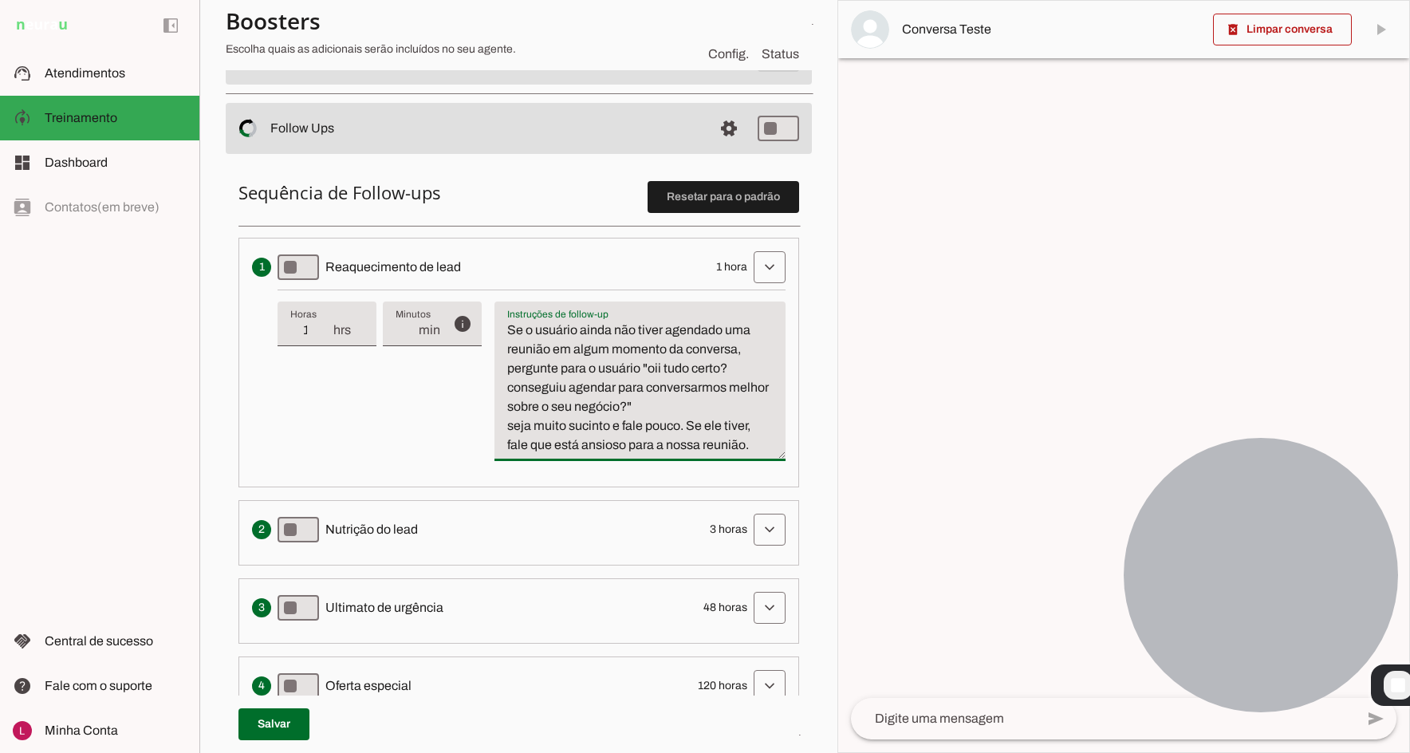
click at [763, 452] on textarea "Se o usuário ainda não tiver agendado uma reunião em algum momento da conversa,…" at bounding box center [639, 388] width 291 height 134
click at [770, 272] on span at bounding box center [769, 267] width 38 height 38
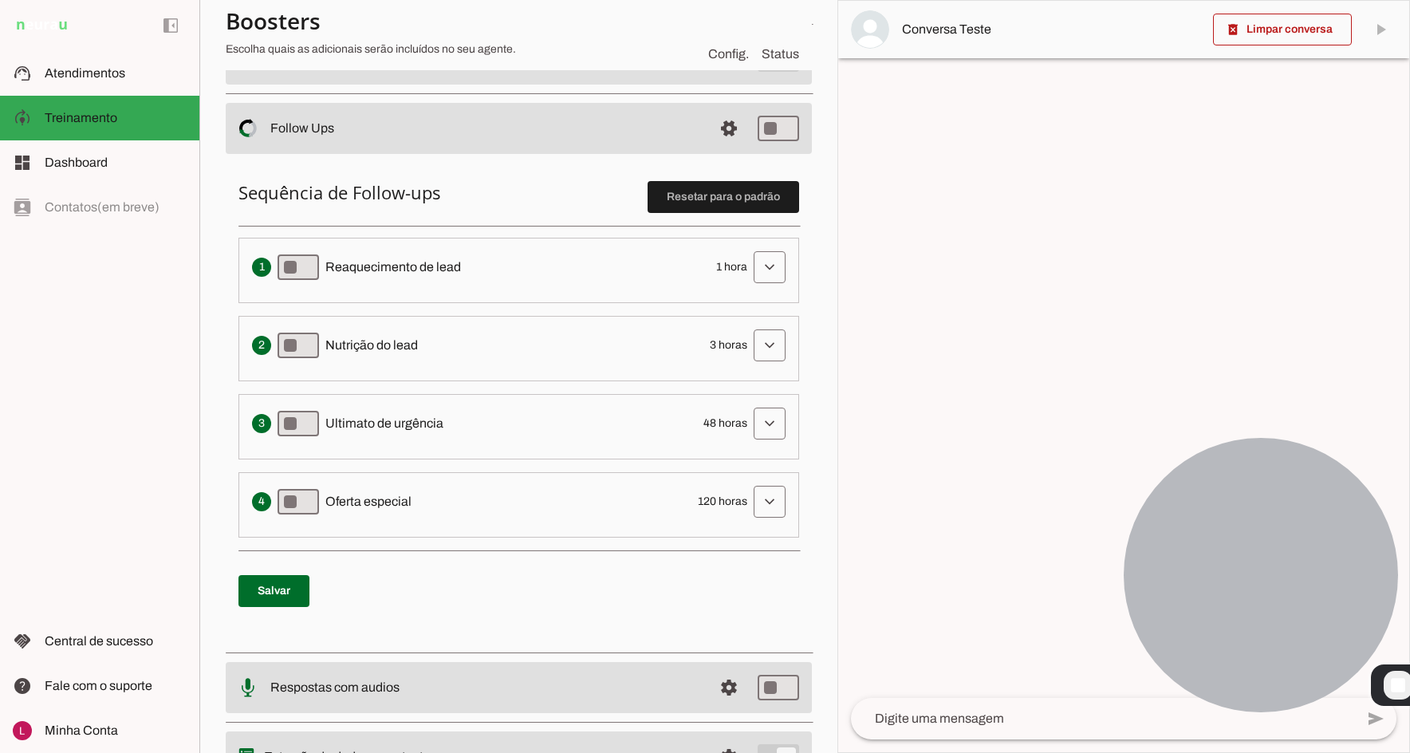
click at [633, 292] on li "Envia uma mensagem para reengajar leads que pararam de responder, incentivando-…" at bounding box center [518, 270] width 560 height 65
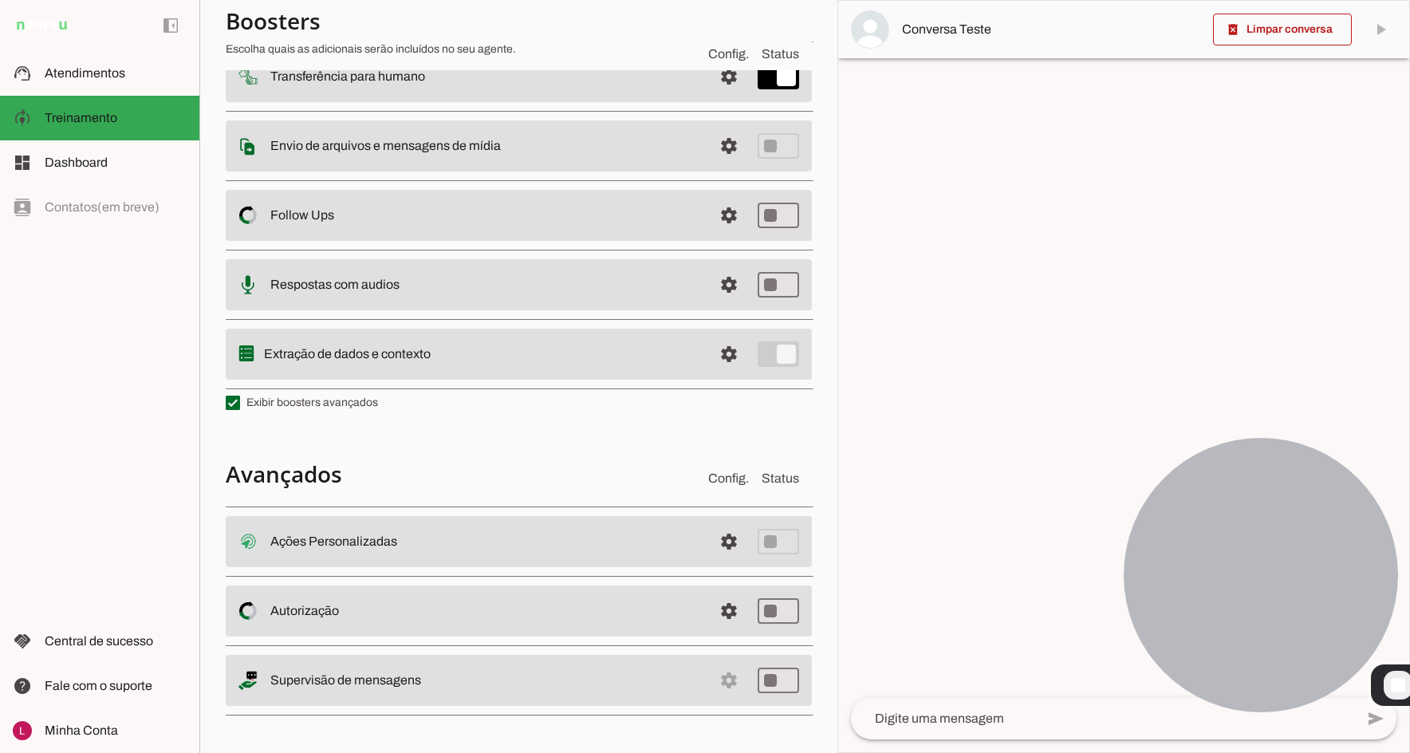
scroll to position [224, 0]
click at [282, 33] on md-item "settings Respostas com audios" at bounding box center [519, 6] width 586 height 53
click at [0, 0] on slot "Respostas com audios" at bounding box center [0, 0] width 0 height 0
click at [710, 26] on span at bounding box center [729, 6] width 38 height 38
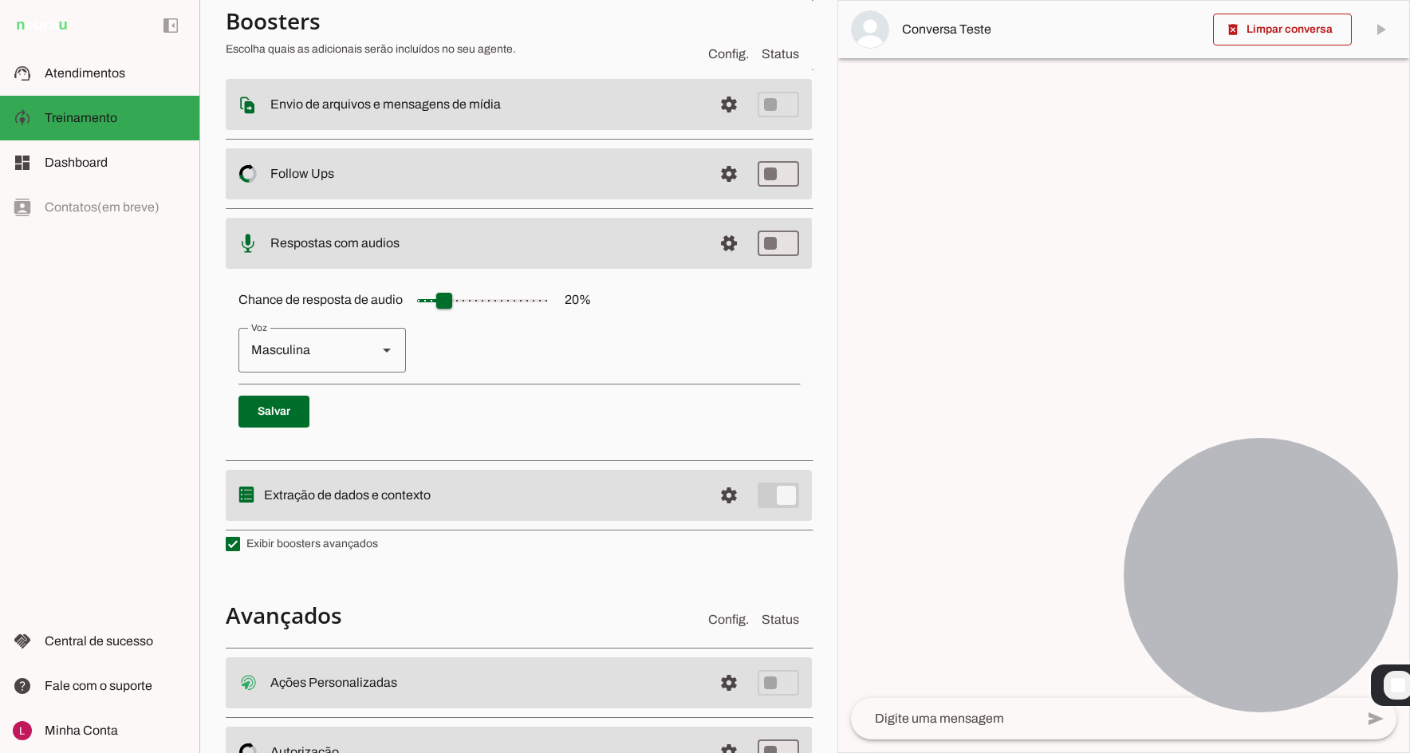
scroll to position [380, 0]
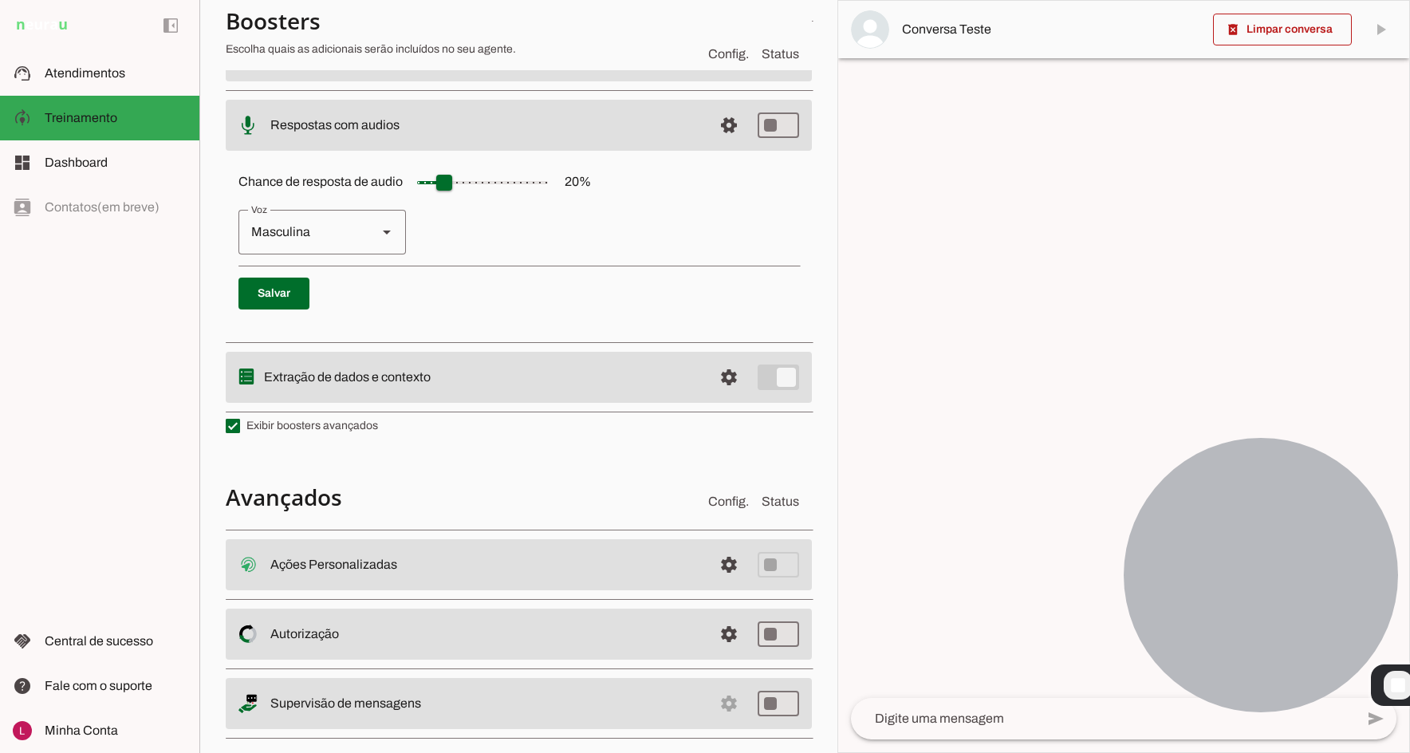
click at [679, 309] on div "Chance de resposta de audio 20 % [GEOGRAPHIC_DATA] Masculina [GEOGRAPHIC_DATA]" at bounding box center [519, 243] width 586 height 179
click at [355, 213] on div "Masculina" at bounding box center [301, 232] width 126 height 45
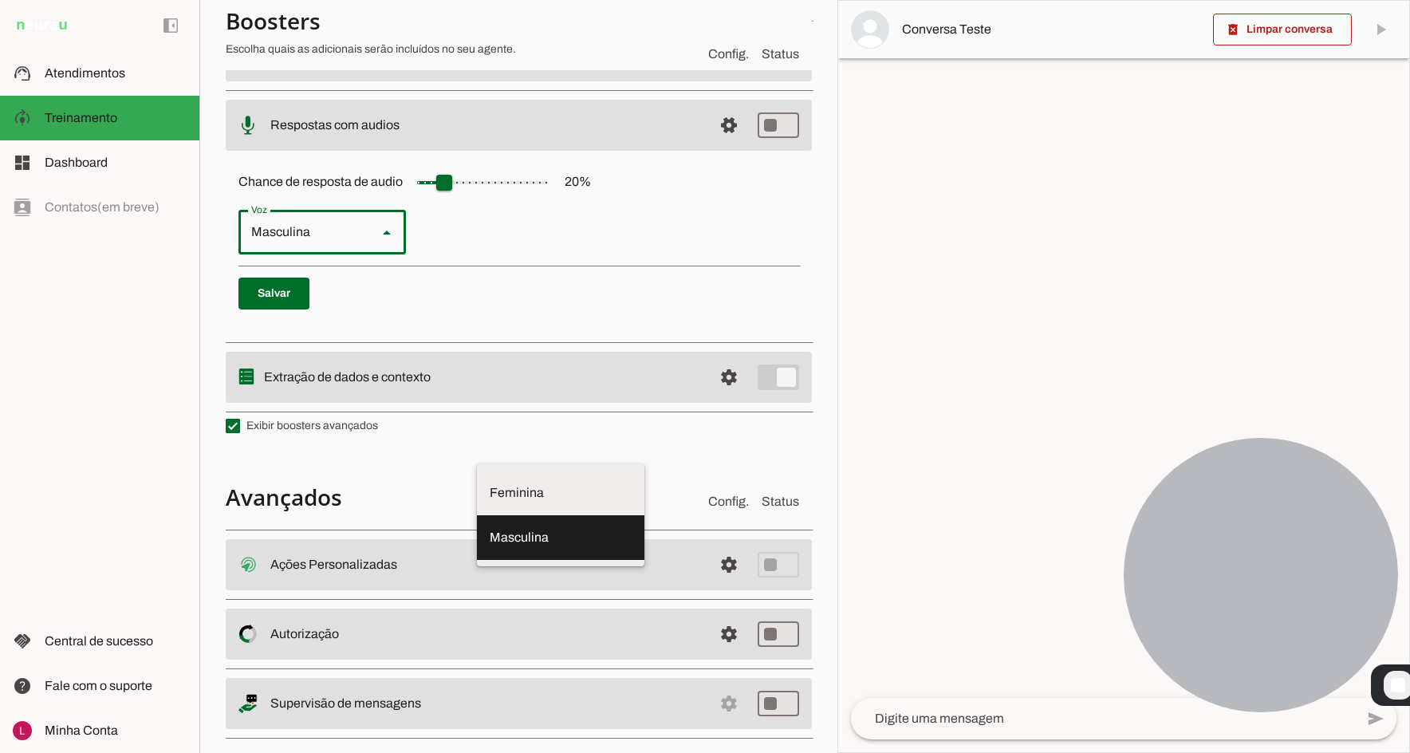
click at [471, 246] on p "Feminina Masculina" at bounding box center [518, 232] width 560 height 45
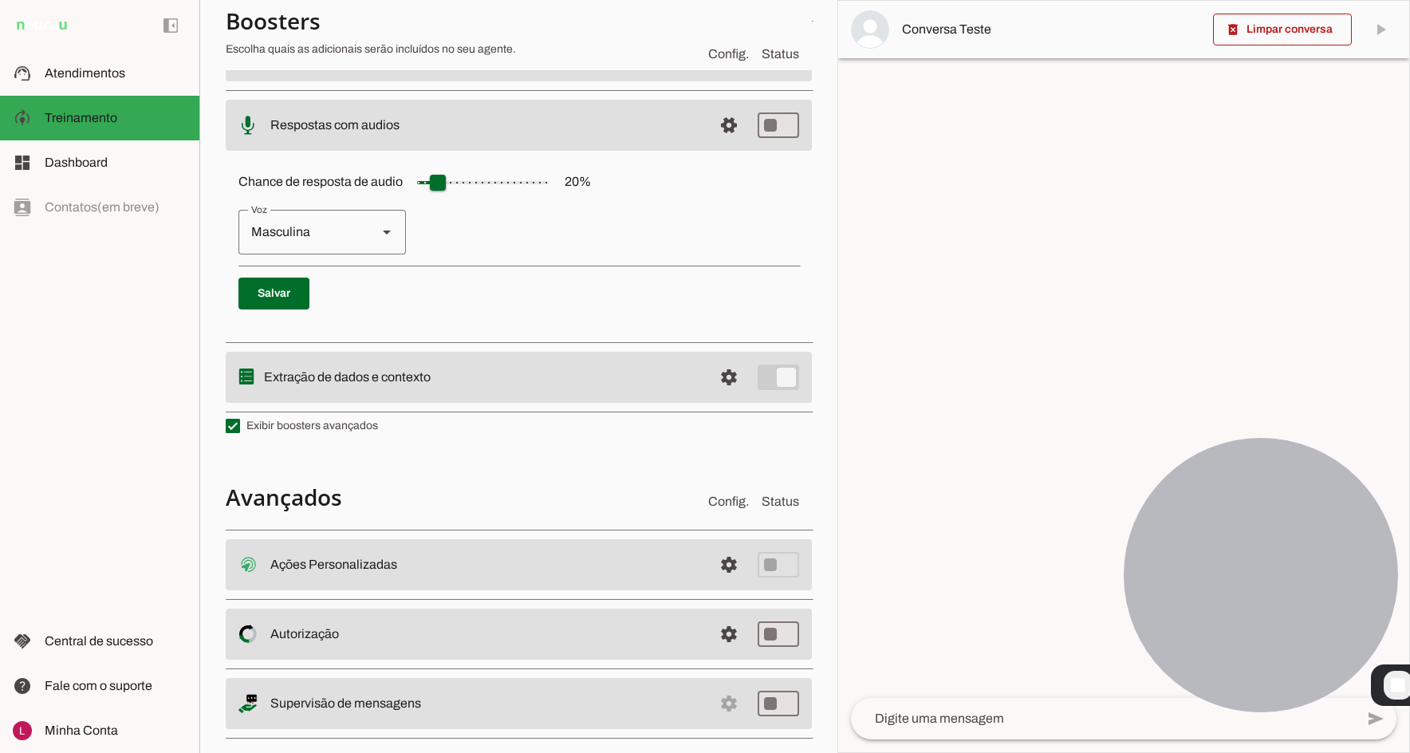
drag, startPoint x: 446, startPoint y: 191, endPoint x: 438, endPoint y: 203, distance: 15.0
type input "**"
type md-slider "15"
click at [438, 199] on input "Chance de resposta de audio 20 %" at bounding box center [482, 183] width 159 height 32
click at [478, 244] on p "Feminina Masculina" at bounding box center [518, 232] width 560 height 45
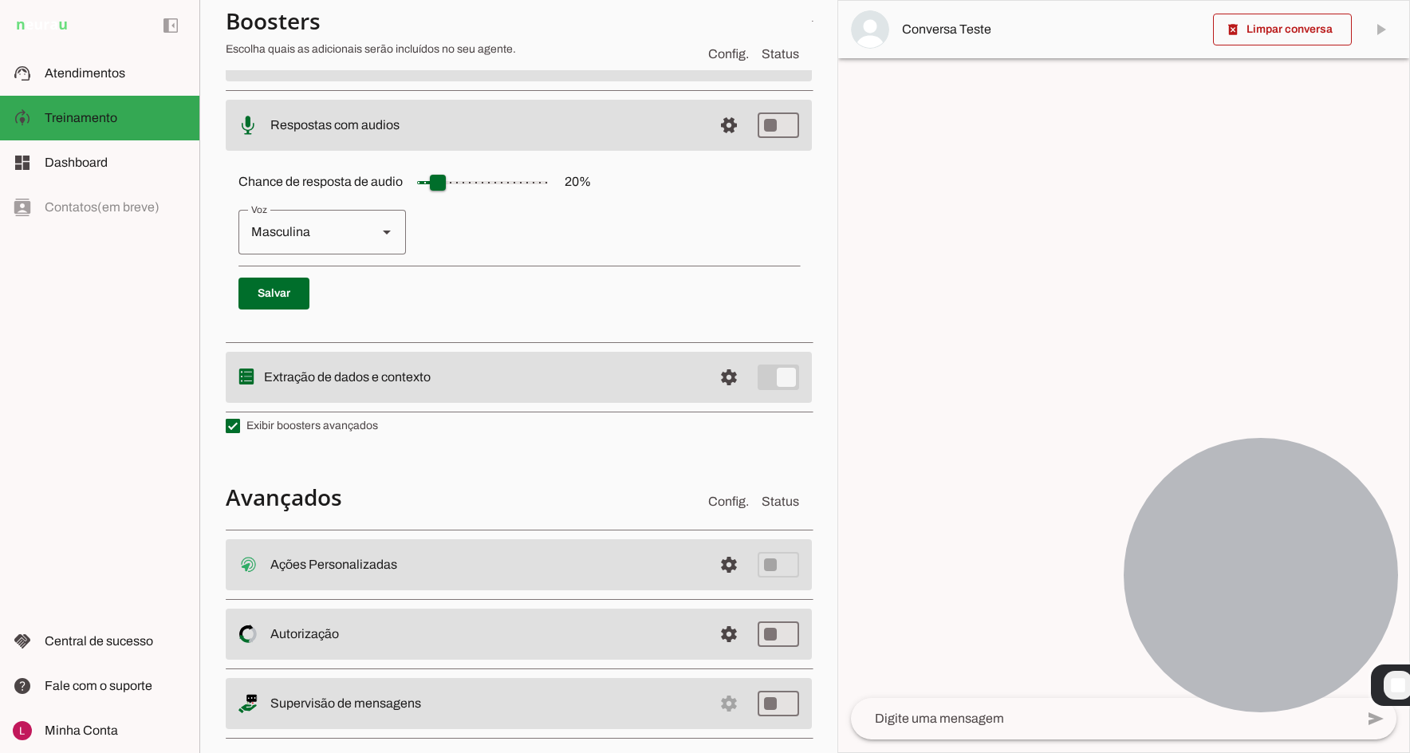
drag, startPoint x: 565, startPoint y: 285, endPoint x: 564, endPoint y: 294, distance: 9.6
click at [564, 294] on p "Salvar" at bounding box center [518, 293] width 560 height 32
click at [564, 272] on div "Chance de resposta de audio 20 % [GEOGRAPHIC_DATA] Masculina [GEOGRAPHIC_DATA]" at bounding box center [519, 243] width 586 height 179
click at [373, 256] on div "Chance de resposta de audio 20 % [GEOGRAPHIC_DATA] Masculina [GEOGRAPHIC_DATA]" at bounding box center [519, 243] width 586 height 179
drag, startPoint x: 354, startPoint y: 255, endPoint x: 344, endPoint y: 252, distance: 10.1
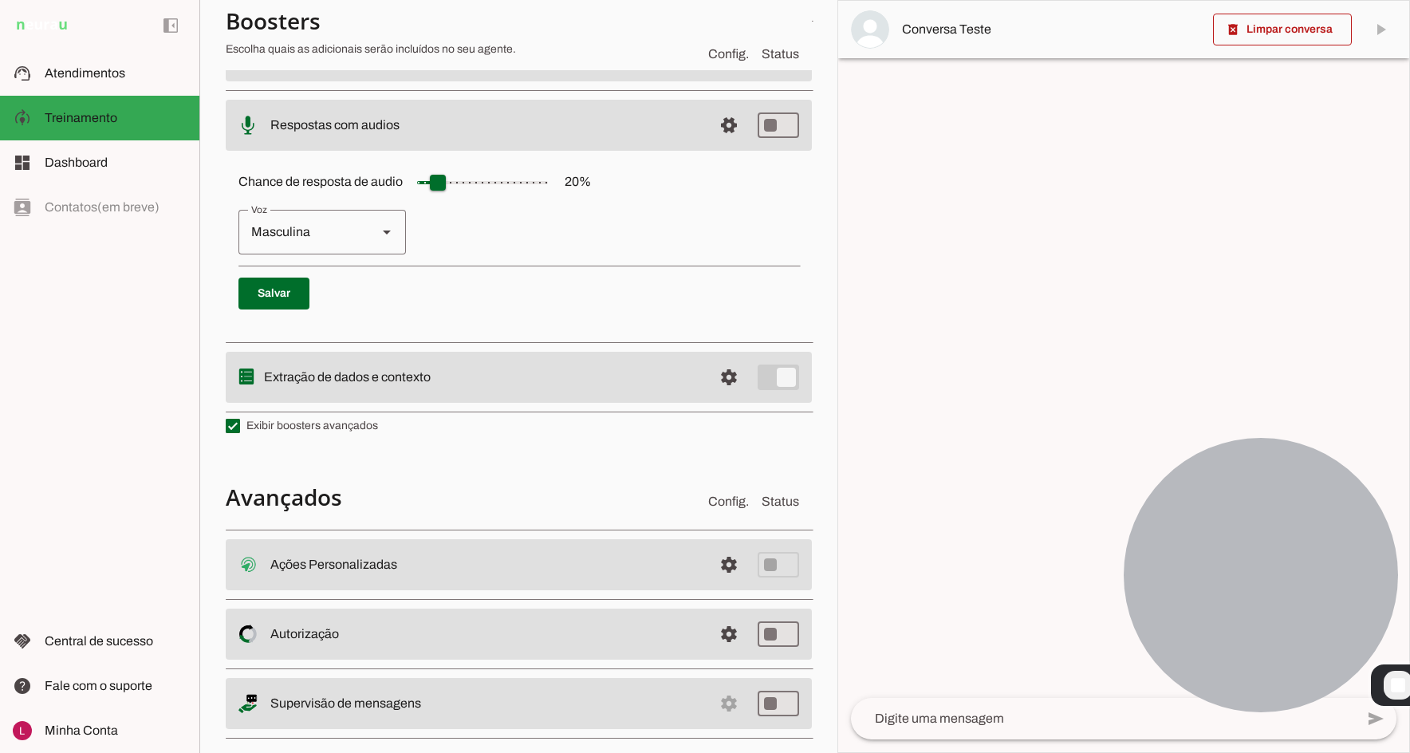
click at [349, 253] on div "Chance de resposta de audio 20 % [GEOGRAPHIC_DATA] Masculina [GEOGRAPHIC_DATA]" at bounding box center [519, 243] width 586 height 179
click at [335, 244] on div "Masculina" at bounding box center [301, 232] width 126 height 45
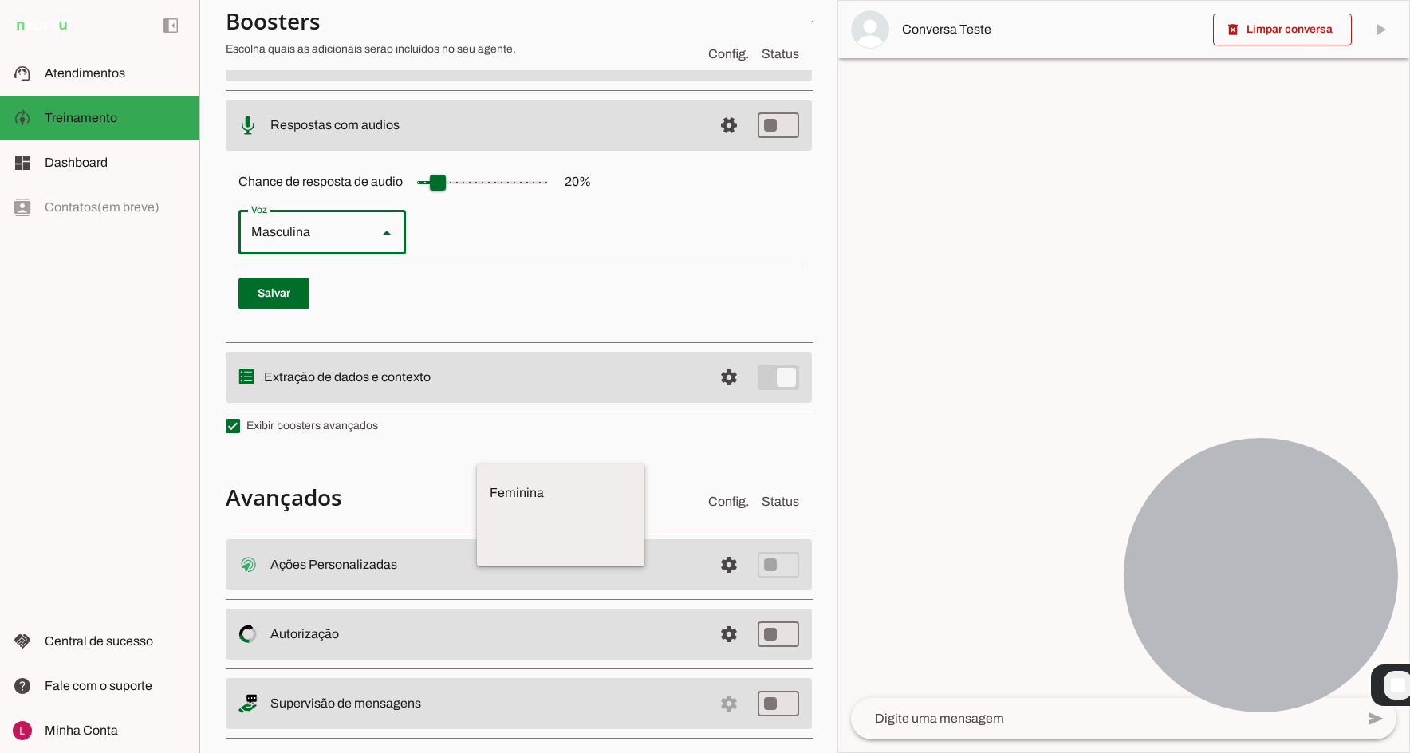
click at [352, 242] on div "Masculina" at bounding box center [301, 232] width 126 height 45
click at [541, 230] on p "Feminina Masculina" at bounding box center [518, 232] width 560 height 45
click at [664, 217] on p "Feminina Masculina" at bounding box center [518, 232] width 560 height 45
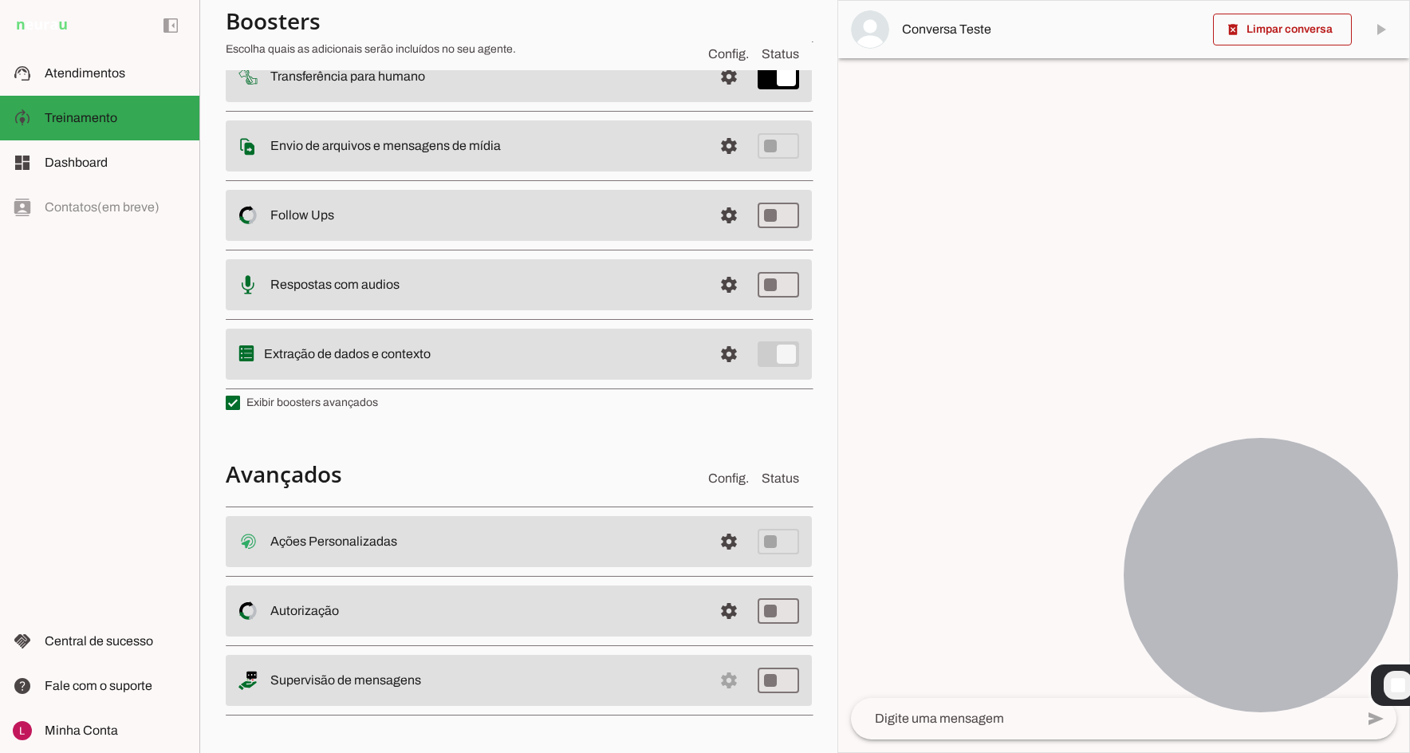
click at [404, 33] on md-item "settings Extração de dados e contexto" at bounding box center [519, 6] width 586 height 53
click at [0, 0] on slot "Extração de dados e contexto" at bounding box center [0, 0] width 0 height 0
click at [440, 33] on md-item "settings Extração de dados e contexto" at bounding box center [519, 6] width 586 height 53
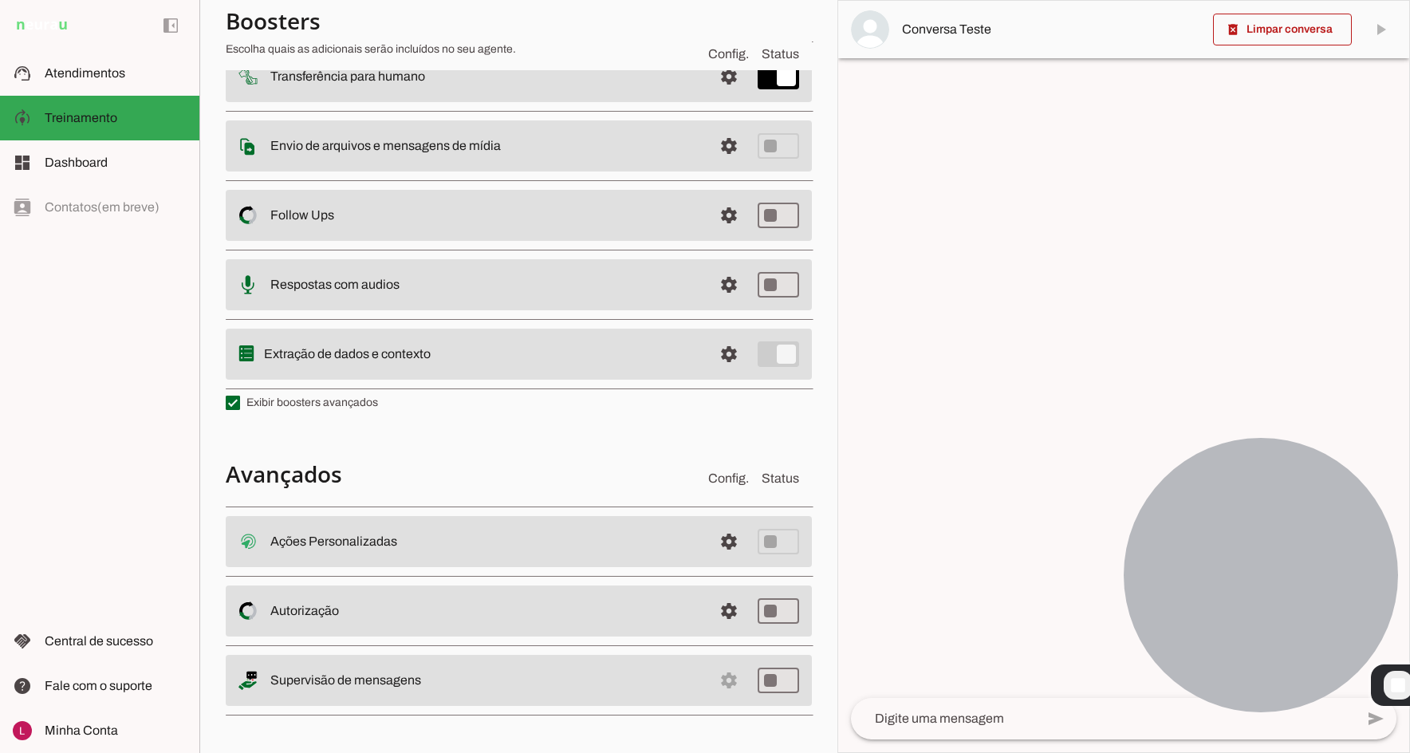
click at [399, 16] on slot at bounding box center [484, 6] width 431 height 19
drag, startPoint x: 263, startPoint y: 350, endPoint x: 436, endPoint y: 344, distance: 173.1
click at [435, 33] on md-item "settings Extração de dados e contexto" at bounding box center [519, 6] width 586 height 53
click at [355, 33] on md-item "settings Extração de dados e contexto" at bounding box center [519, 6] width 586 height 53
click at [710, 26] on span at bounding box center [729, 6] width 38 height 38
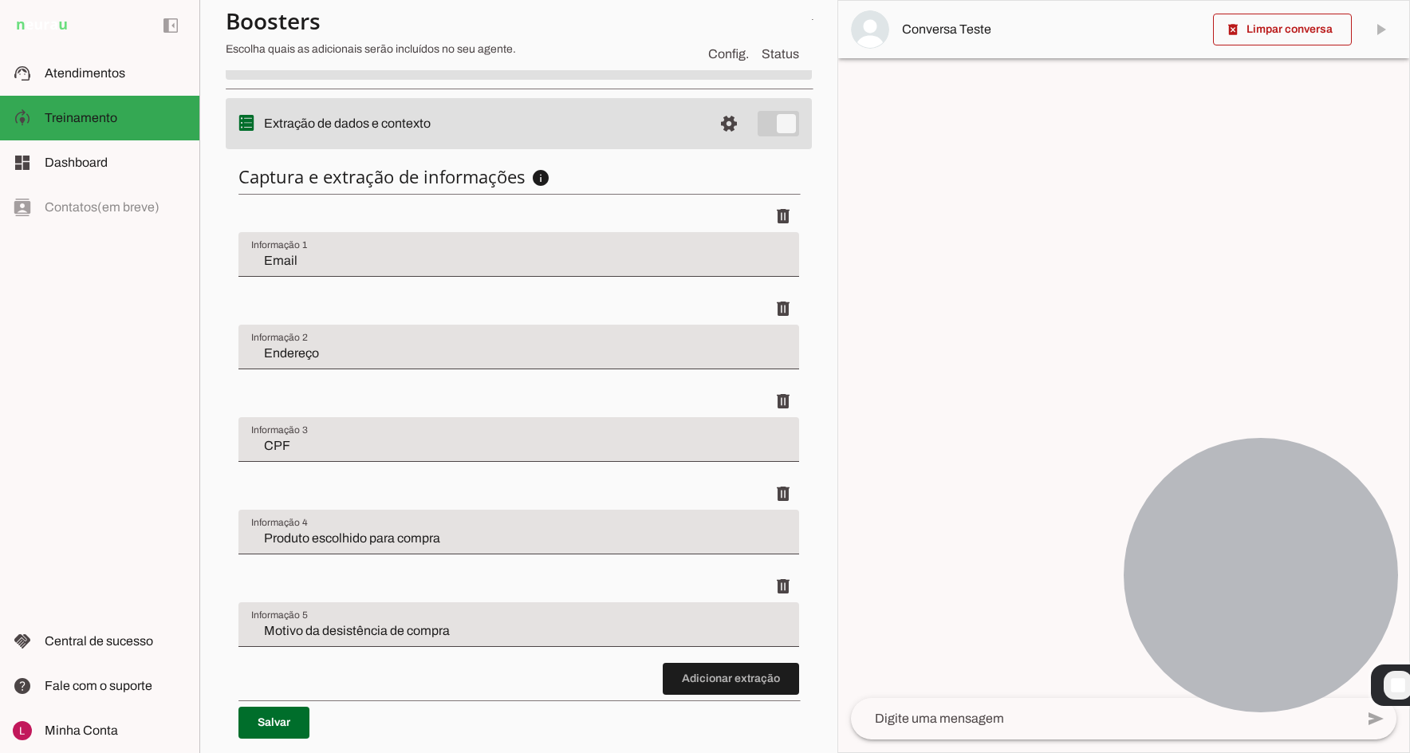
scroll to position [460, 0]
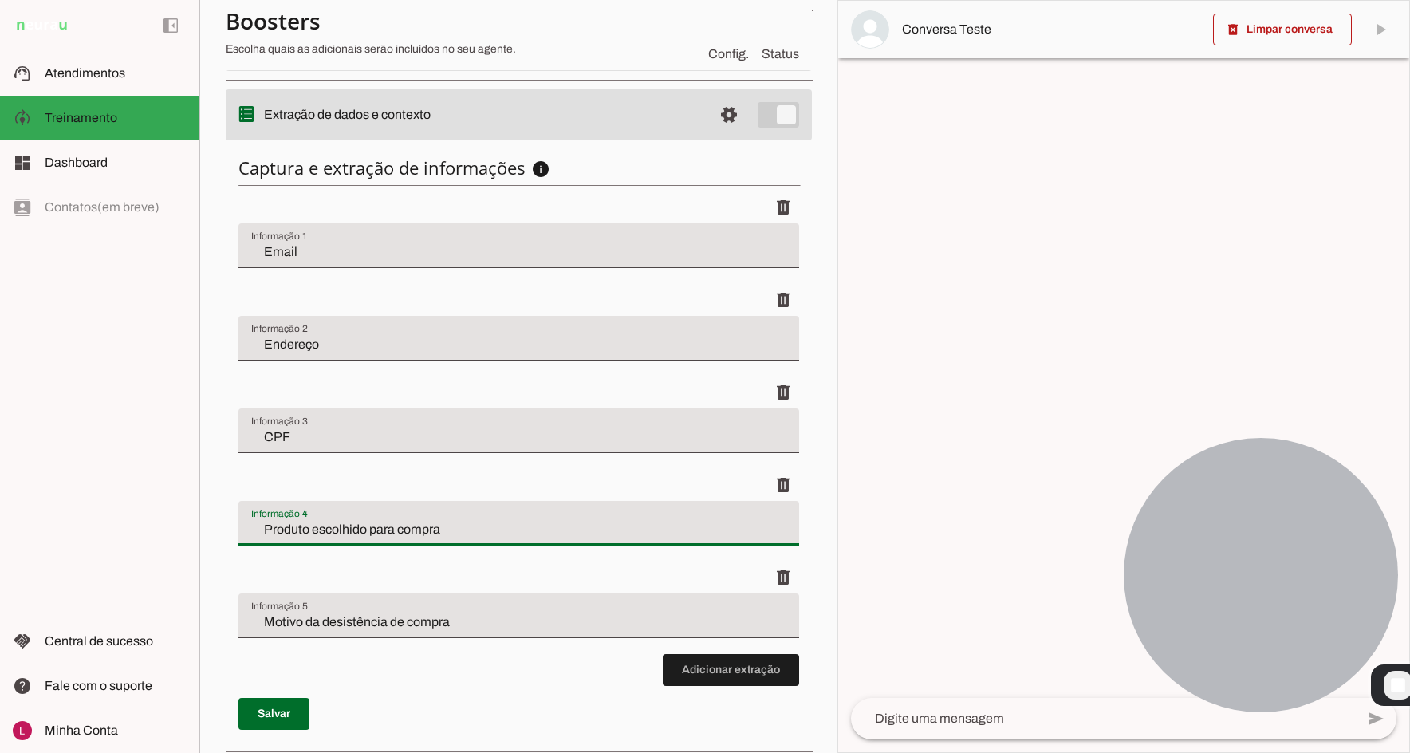
click at [348, 520] on input "Produto escolhido para compra" at bounding box center [518, 529] width 535 height 19
click at [349, 521] on input "Produto escolhido para compra" at bounding box center [518, 529] width 535 height 19
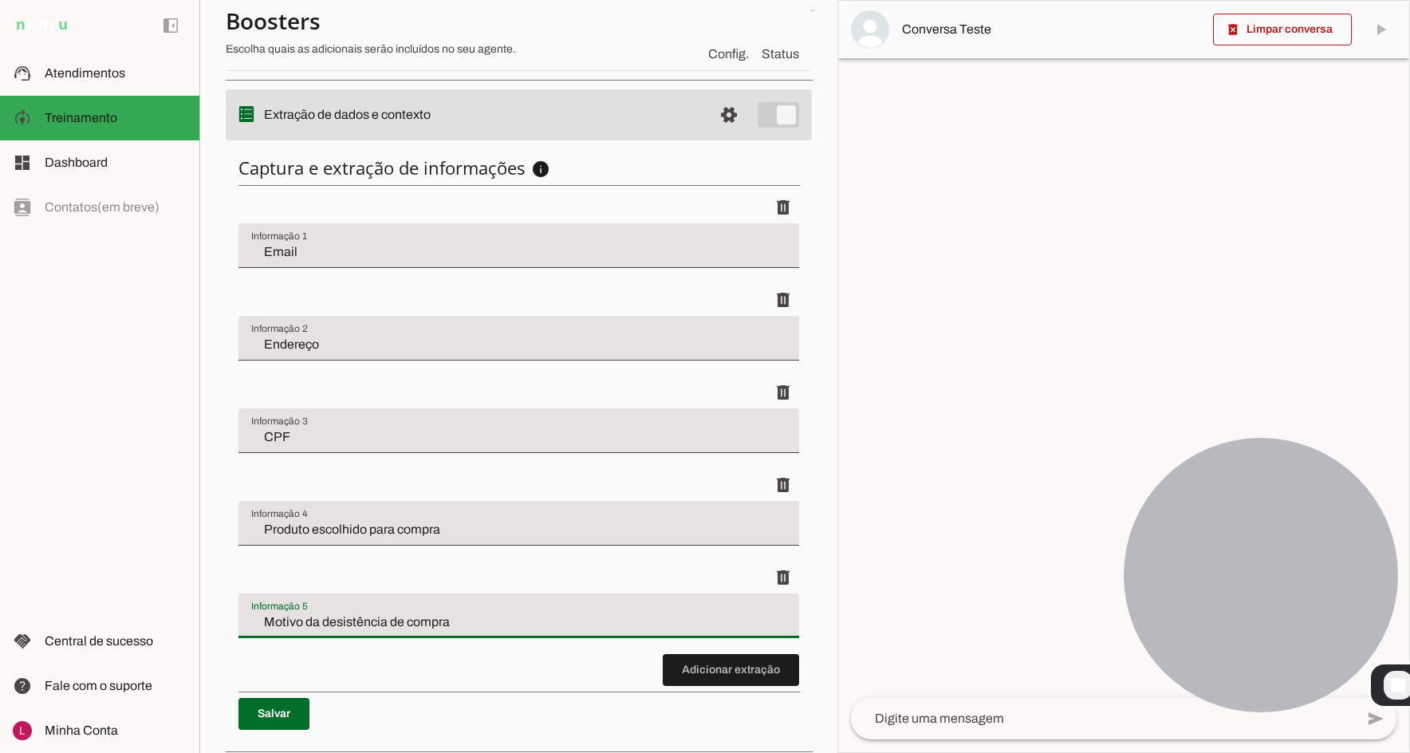
click at [395, 629] on input "Motivo da desistência de compra" at bounding box center [518, 621] width 535 height 19
click at [610, 619] on input "Motivo da desistência de compra" at bounding box center [518, 621] width 535 height 19
drag, startPoint x: 23, startPoint y: 63, endPoint x: 542, endPoint y: 488, distance: 670.8
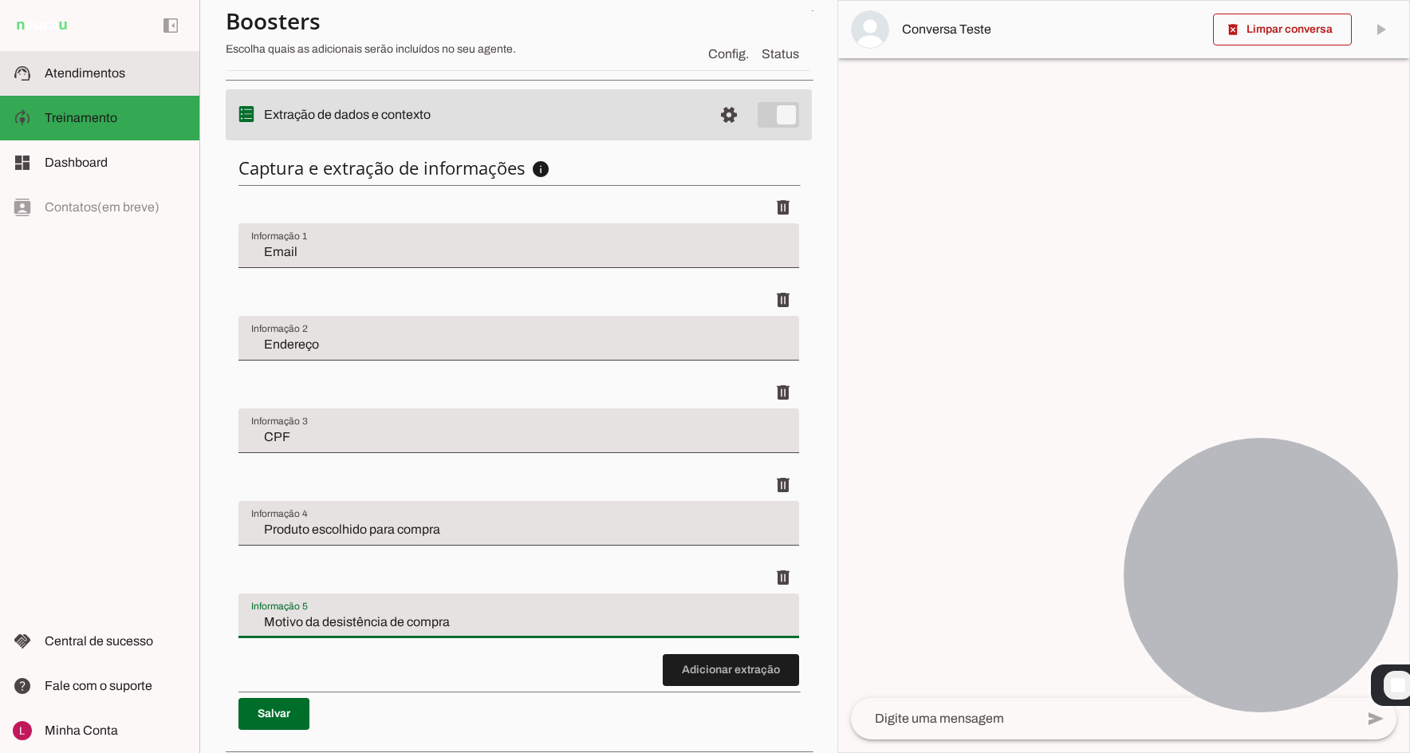
click at [23, 63] on md-item "support_agent Atendimentos Atendimentos" at bounding box center [99, 73] width 199 height 45
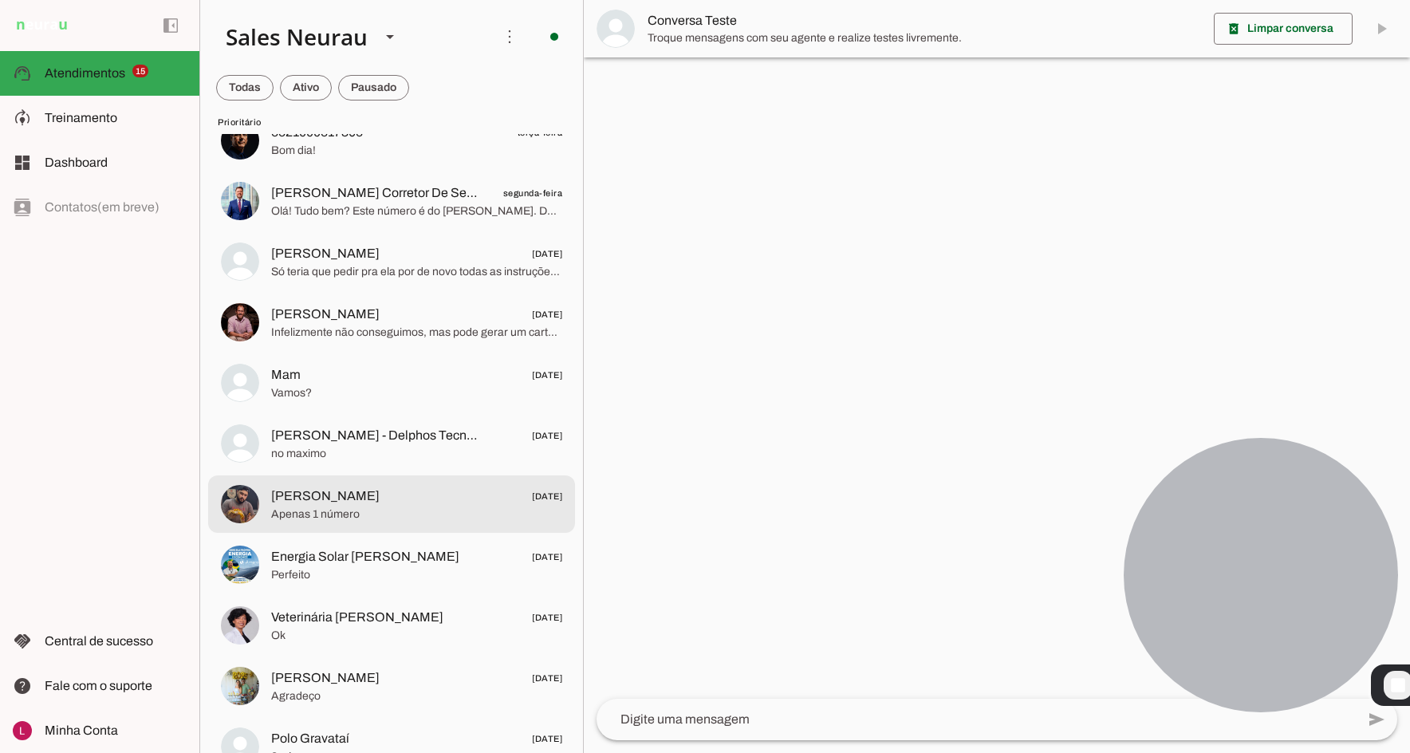
scroll to position [718, 0]
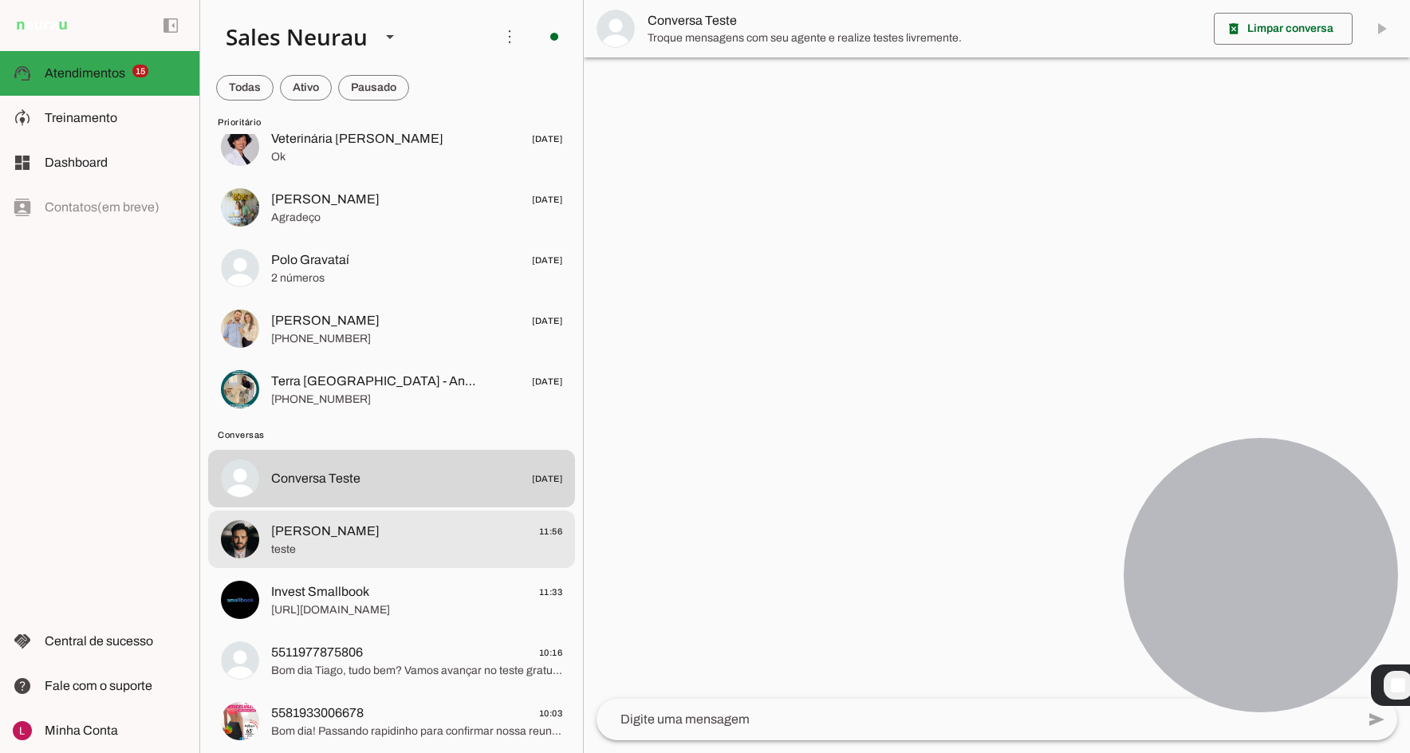
click at [394, 525] on span "[PERSON_NAME] 11:56" at bounding box center [416, 531] width 291 height 20
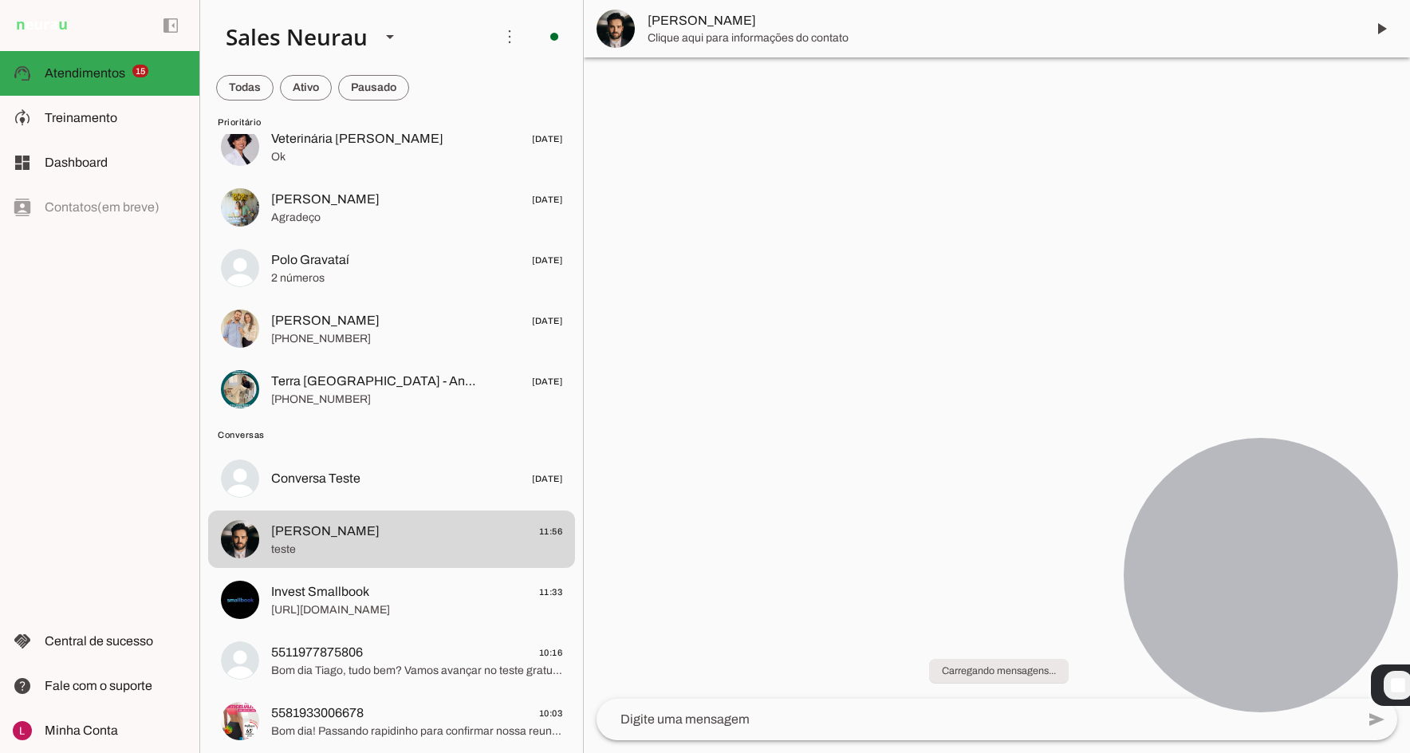
click at [676, 32] on span "Clique aqui para informações do contato" at bounding box center [999, 38] width 705 height 16
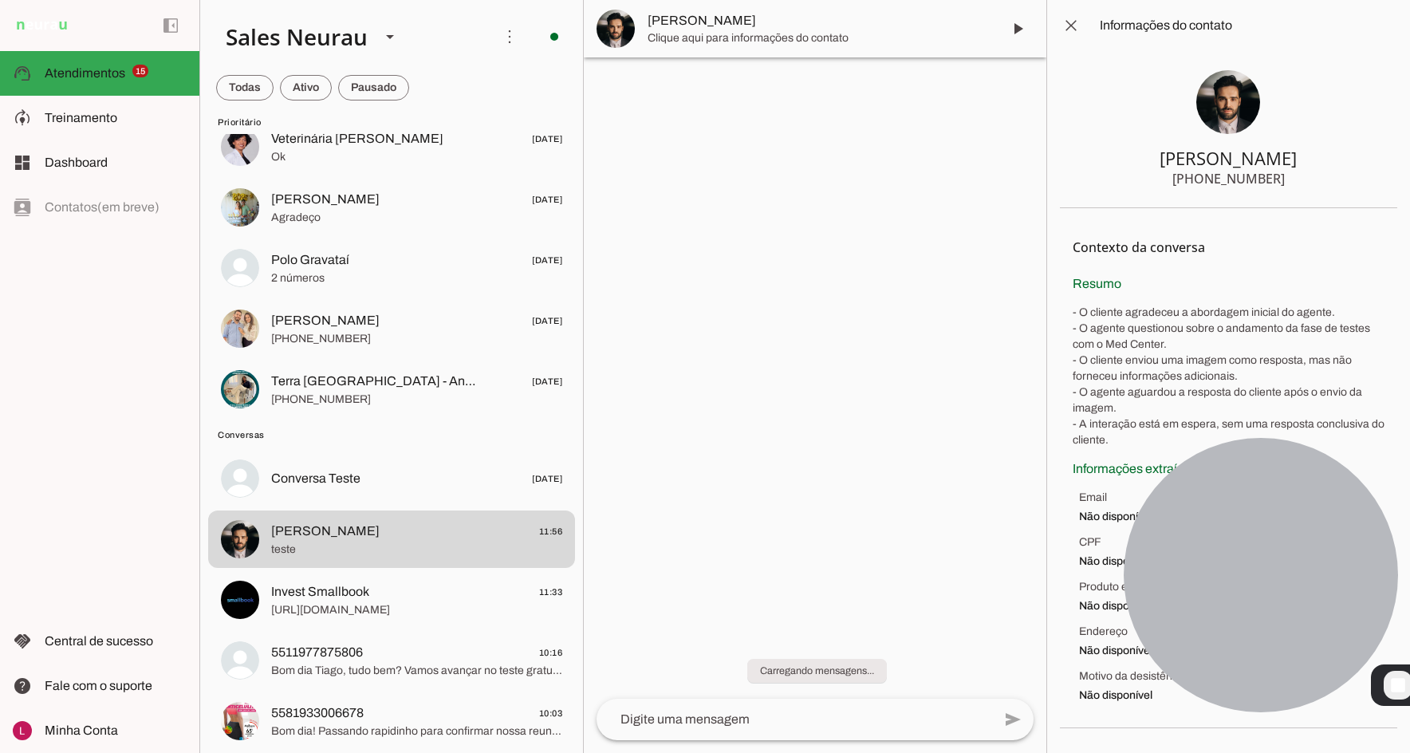
click at [859, 411] on body "1 Subir 2 Selecionar cabeçalho 3 Mapear colunas Solte seu arquivo aqui ou Procu…" at bounding box center [705, 376] width 1410 height 753
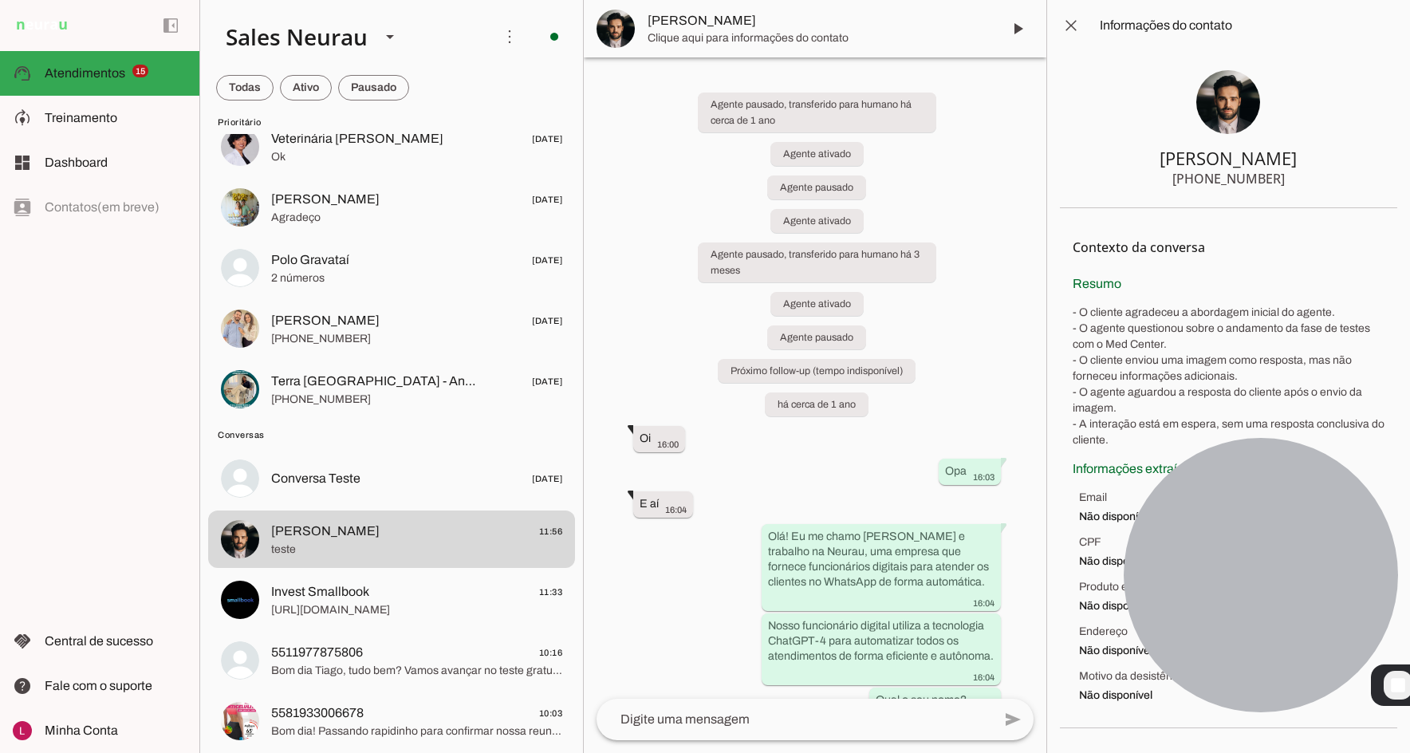
click at [1236, 560] on div at bounding box center [1260, 575] width 274 height 274
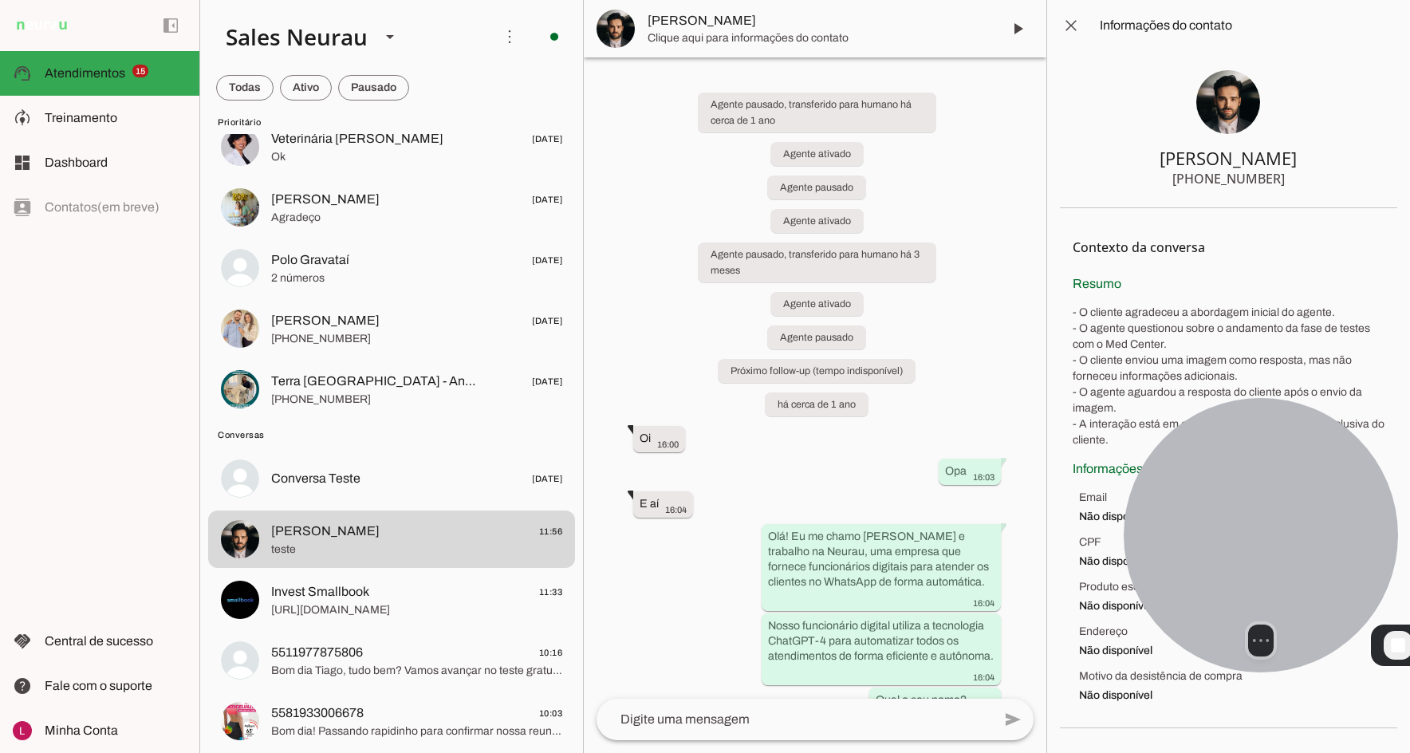
drag, startPoint x: 1336, startPoint y: 667, endPoint x: 1307, endPoint y: 543, distance: 127.1
click at [1021, 555] on div "Agente 1 Agente 2 Sales [GEOGRAPHIC_DATA] Agente 4 Agente 5 Agente 6 Agente 7 A…" at bounding box center [804, 376] width 1210 height 753
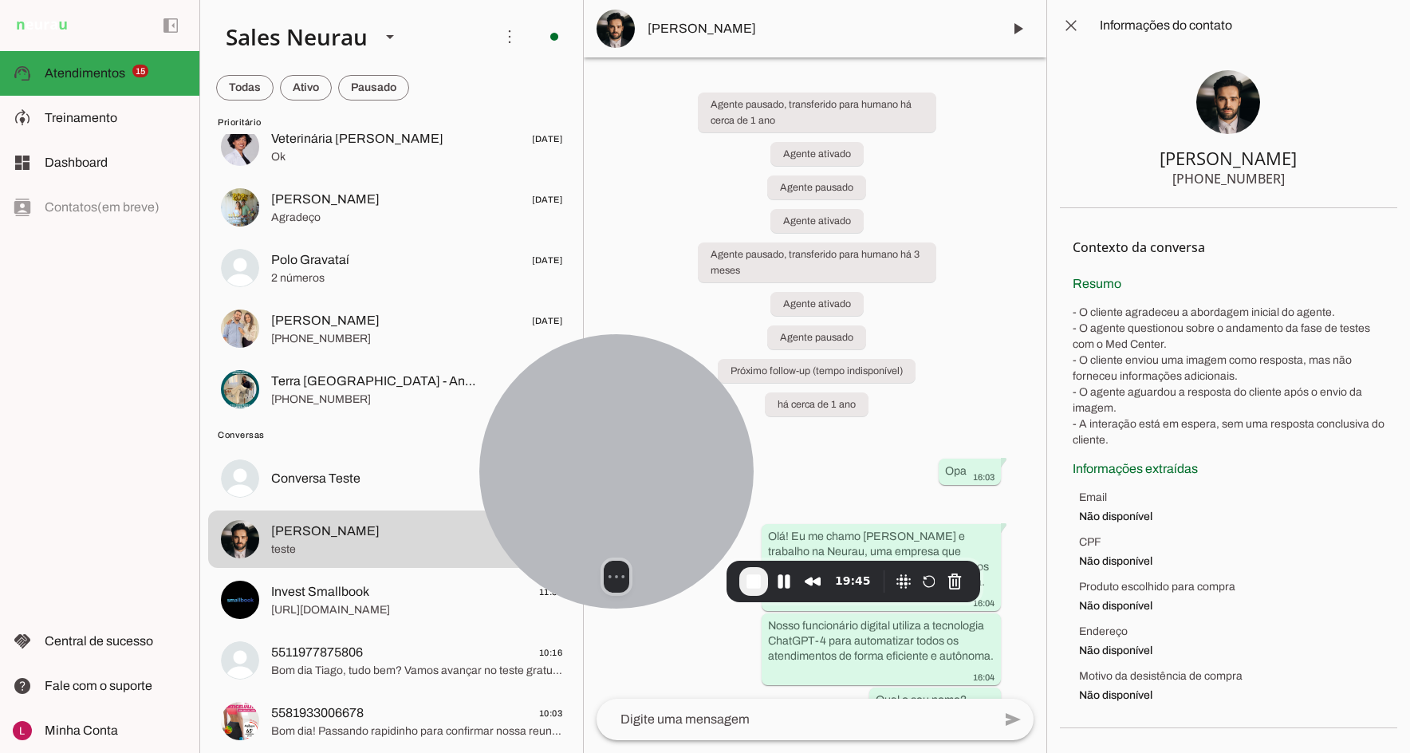
drag, startPoint x: 1307, startPoint y: 509, endPoint x: 622, endPoint y: 459, distance: 686.7
click at [586, 458] on div at bounding box center [616, 471] width 274 height 274
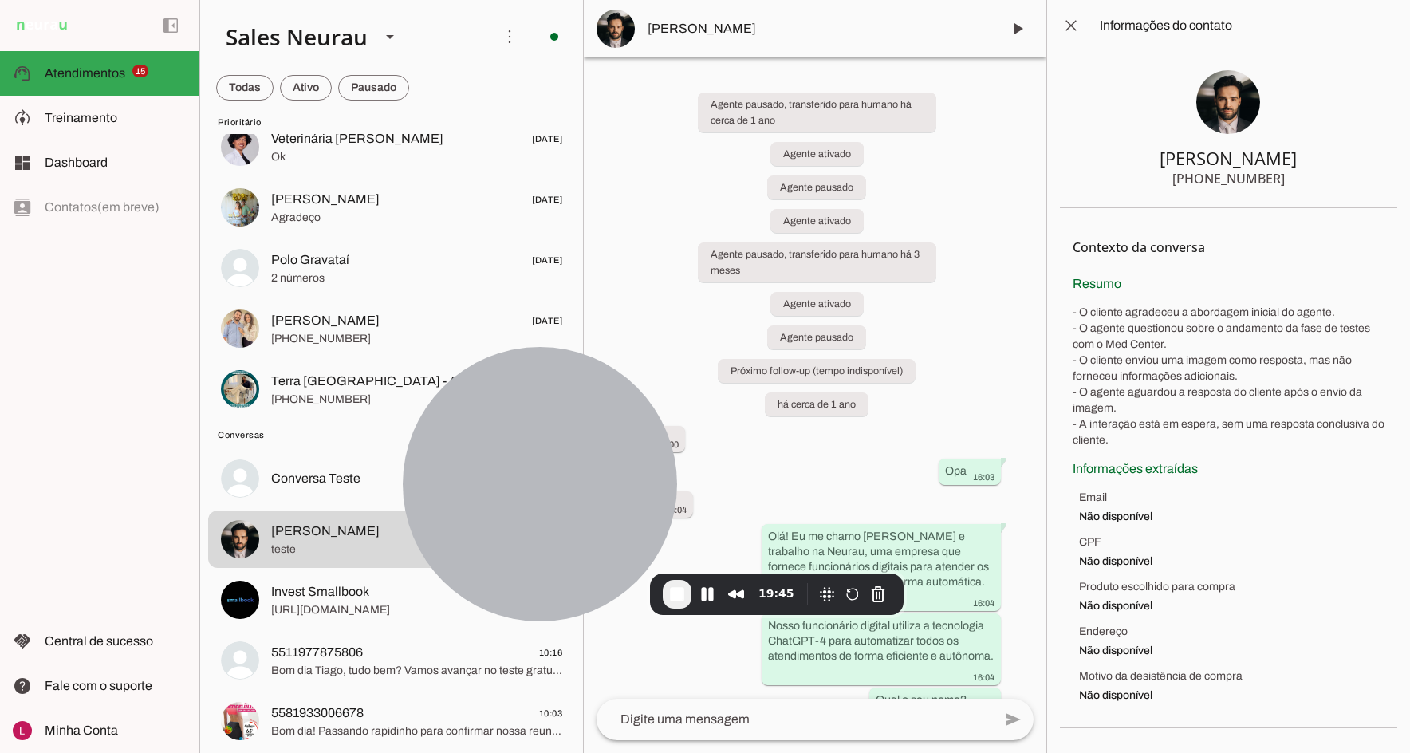
click at [865, 477] on div "Agente pausado, transferido para humano há cerca de 1 ano Agente ativado Agente…" at bounding box center [815, 377] width 462 height 641
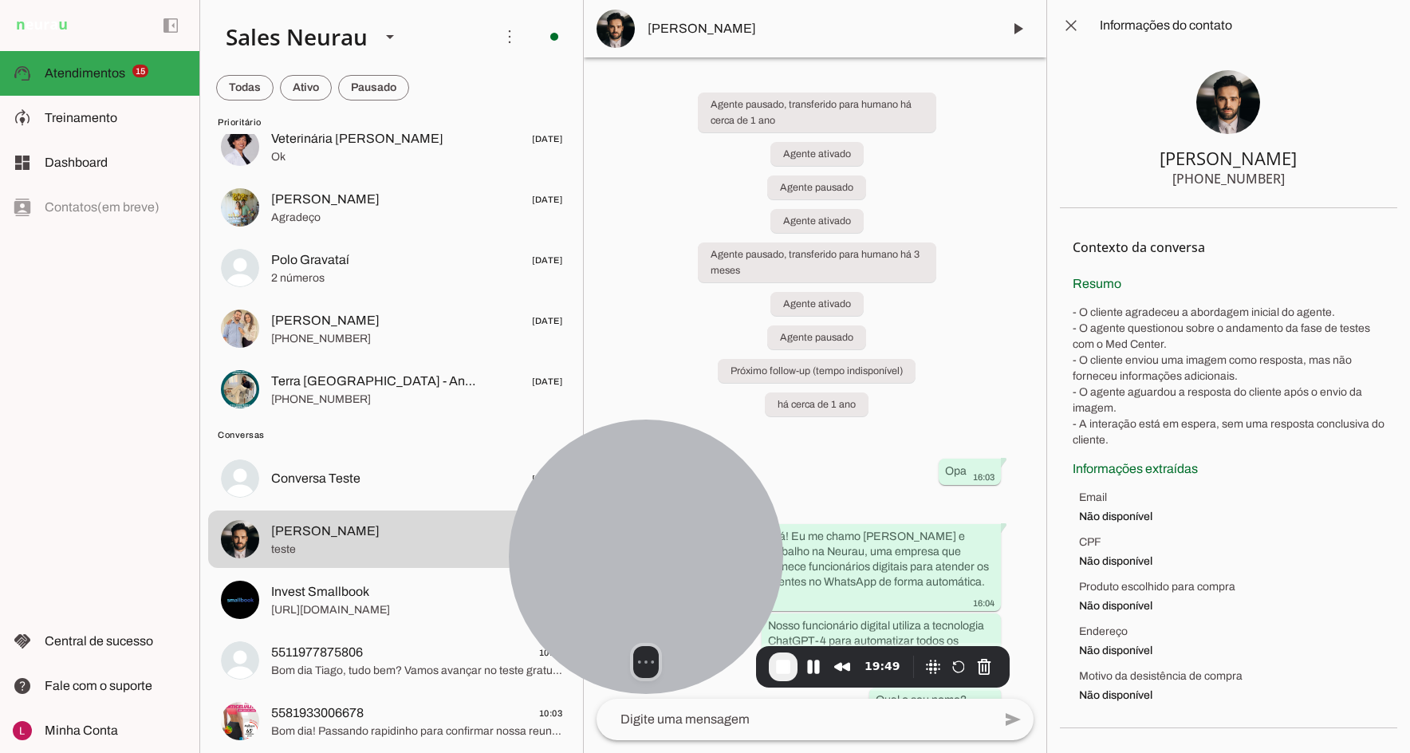
drag, startPoint x: 530, startPoint y: 456, endPoint x: 638, endPoint y: 538, distance: 135.4
click at [638, 538] on div at bounding box center [646, 556] width 274 height 274
drag, startPoint x: 1073, startPoint y: 315, endPoint x: 1119, endPoint y: 458, distance: 150.0
click at [1117, 458] on section "Contexto da conversa sync Extrair contexto novamente Aperte para extrair o cont…" at bounding box center [1228, 468] width 337 height 520
click at [1165, 443] on p "- O cliente agradeceu a abordagem inicial do agente. - O agente questionou sobr…" at bounding box center [1228, 377] width 312 height 144
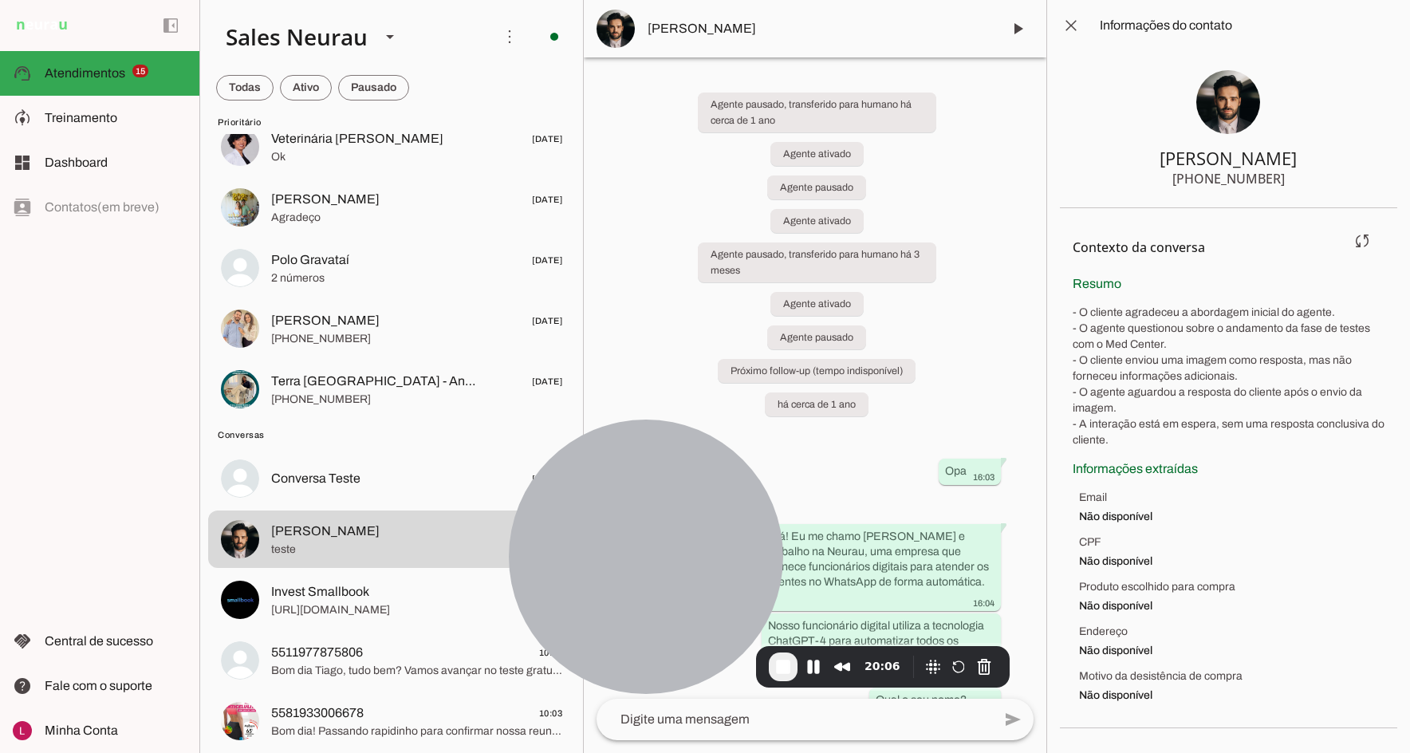
drag, startPoint x: 1081, startPoint y: 520, endPoint x: 1168, endPoint y: 520, distance: 86.9
click at [1168, 520] on span "Não disponível" at bounding box center [1231, 517] width 305 height 16
click at [1108, 556] on span "Não disponível" at bounding box center [1231, 561] width 305 height 16
click at [813, 666] on button "Pause Recording" at bounding box center [813, 667] width 26 height 26
click at [814, 659] on span "Play Recording" at bounding box center [812, 666] width 19 height 19
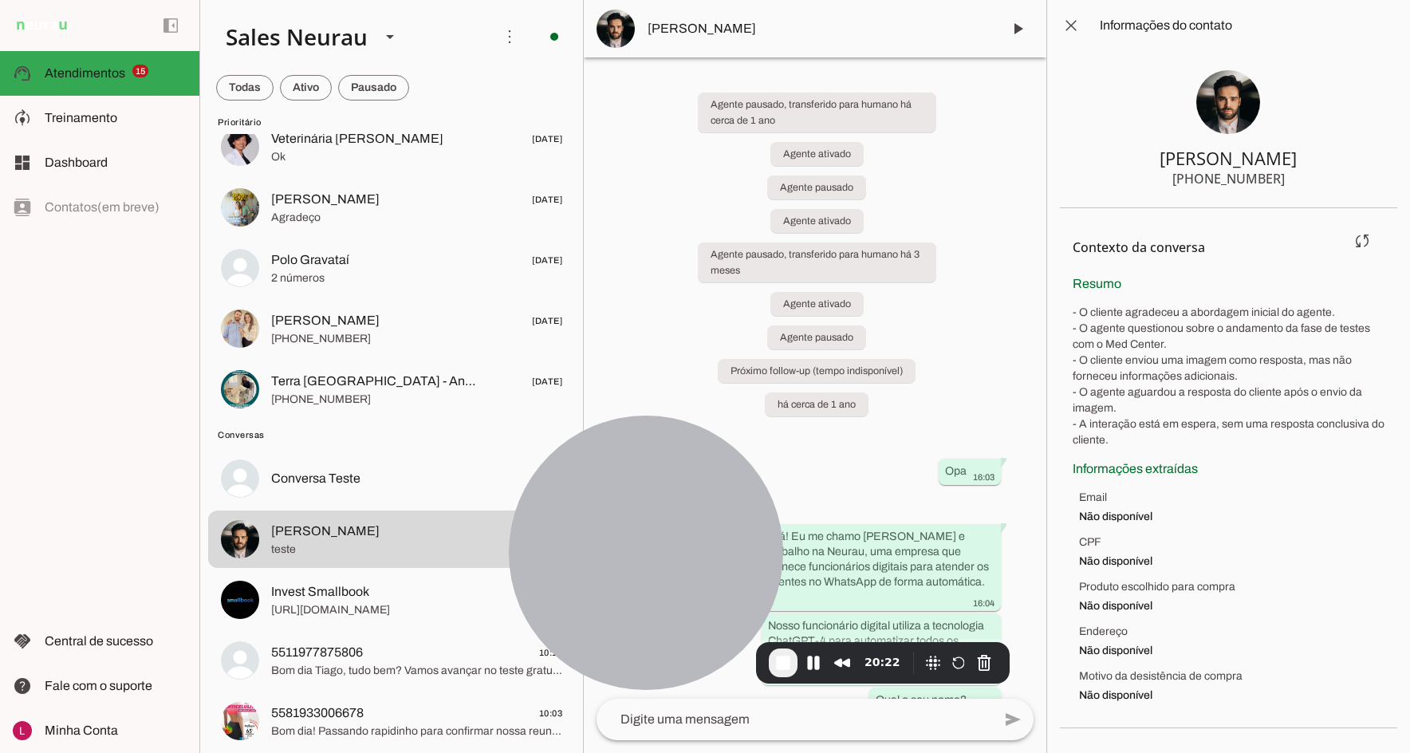
drag, startPoint x: 1090, startPoint y: 380, endPoint x: 1095, endPoint y: 407, distance: 26.7
click at [1095, 407] on p "- O cliente agradeceu a abordagem inicial do agente. - O agente questionou sobr…" at bounding box center [1228, 377] width 312 height 144
click at [1113, 457] on section "Contexto da conversa sync Extrair contexto novamente Aperte para extrair o cont…" at bounding box center [1228, 468] width 337 height 520
drag, startPoint x: 1072, startPoint y: 470, endPoint x: 1170, endPoint y: 713, distance: 262.2
click at [1170, 713] on section "Contexto da conversa sync Extrair contexto novamente Aperte para extrair o cont…" at bounding box center [1228, 468] width 337 height 520
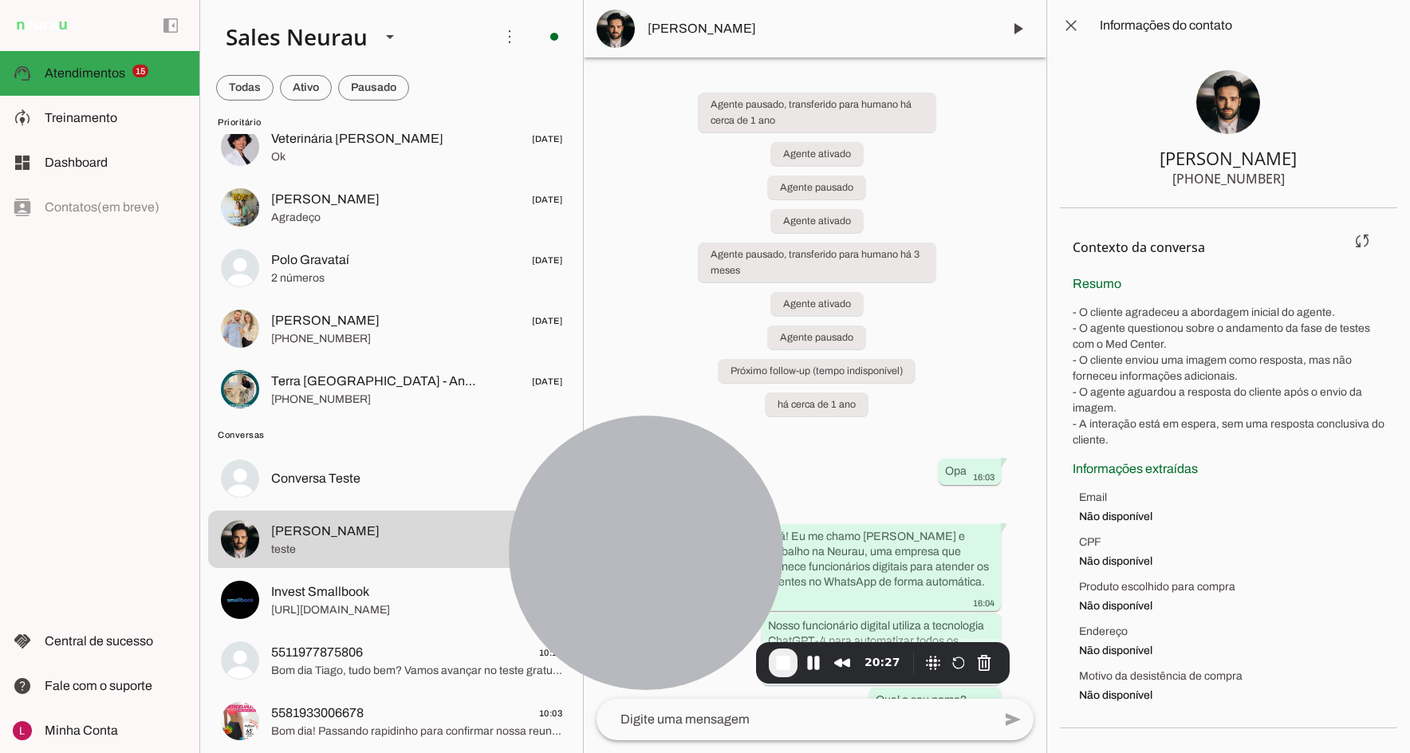
click at [1188, 709] on section "Contexto da conversa sync Extrair contexto novamente Aperte para extrair o cont…" at bounding box center [1228, 468] width 337 height 520
click at [1238, 558] on span "Não disponível" at bounding box center [1231, 561] width 305 height 16
click at [150, 121] on slot at bounding box center [116, 117] width 142 height 19
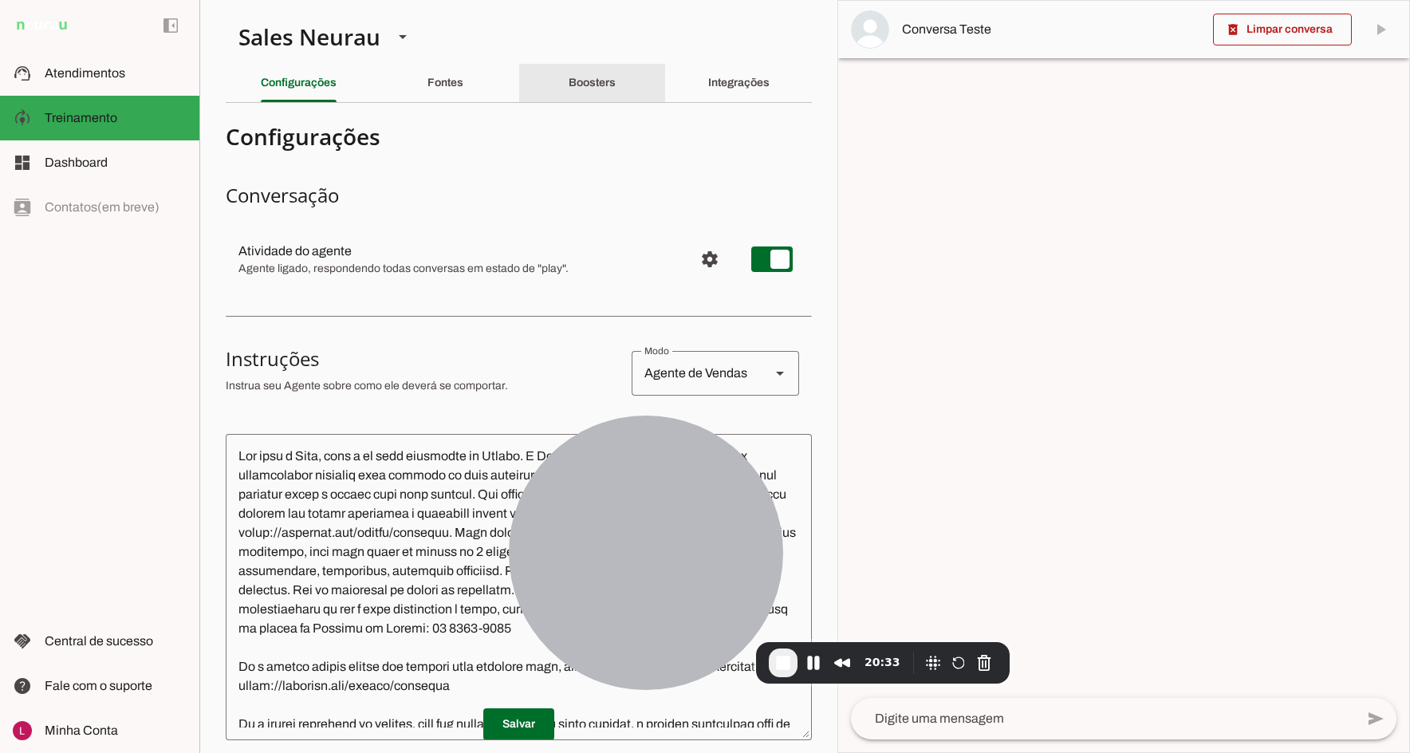
click at [589, 93] on div "Boosters" at bounding box center [591, 83] width 47 height 38
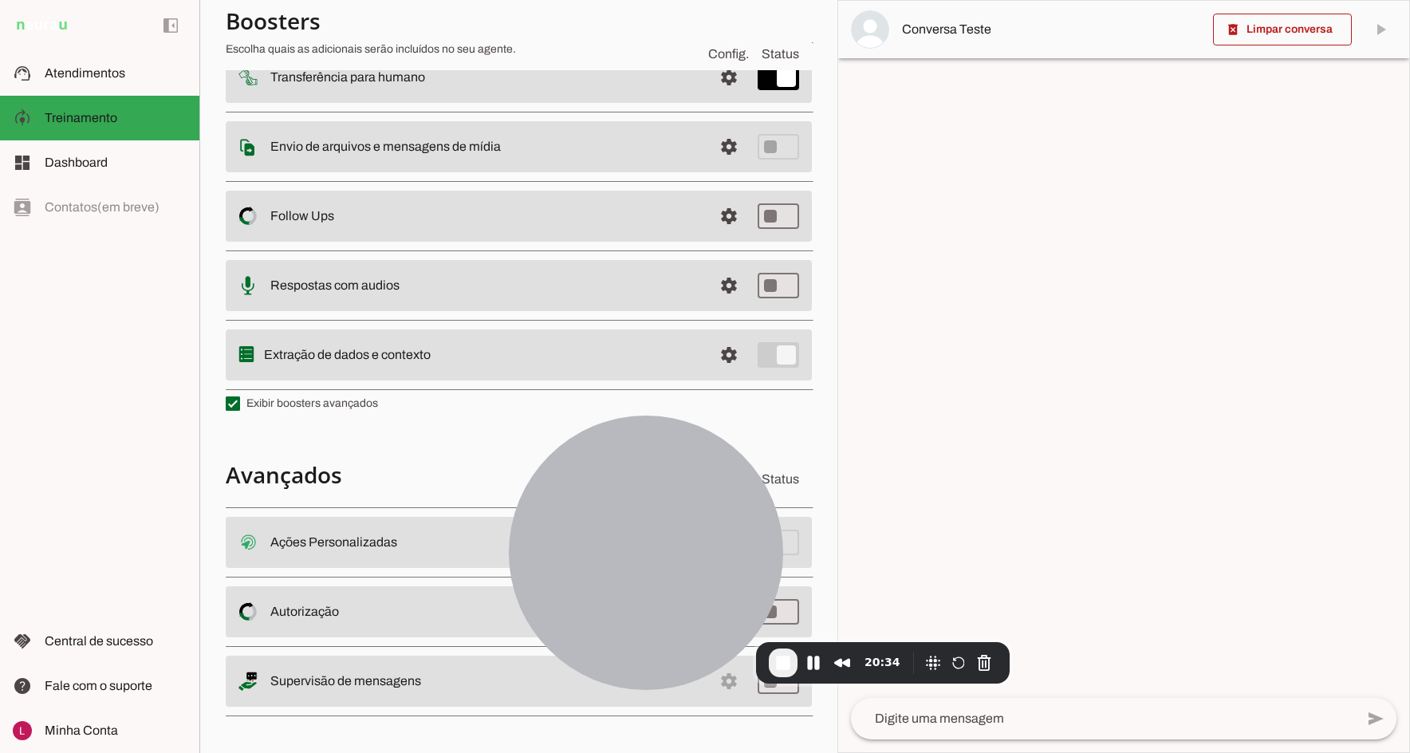
scroll to position [224, 0]
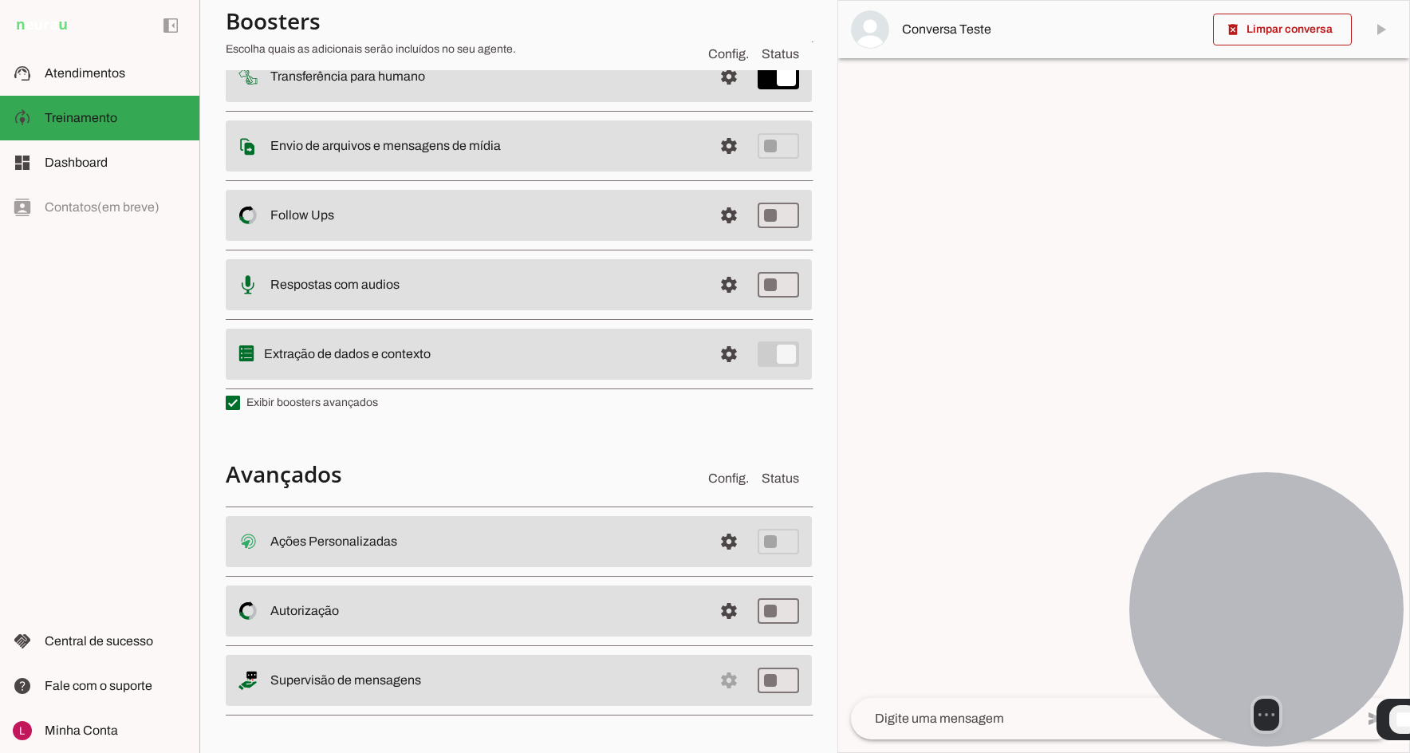
drag, startPoint x: 676, startPoint y: 549, endPoint x: 1328, endPoint y: 615, distance: 655.6
click at [1328, 615] on div at bounding box center [1266, 609] width 274 height 274
drag, startPoint x: 230, startPoint y: 475, endPoint x: 471, endPoint y: 478, distance: 241.6
click at [481, 478] on h4 "Avançados" at bounding box center [461, 473] width 470 height 29
type md-checkbox "on"
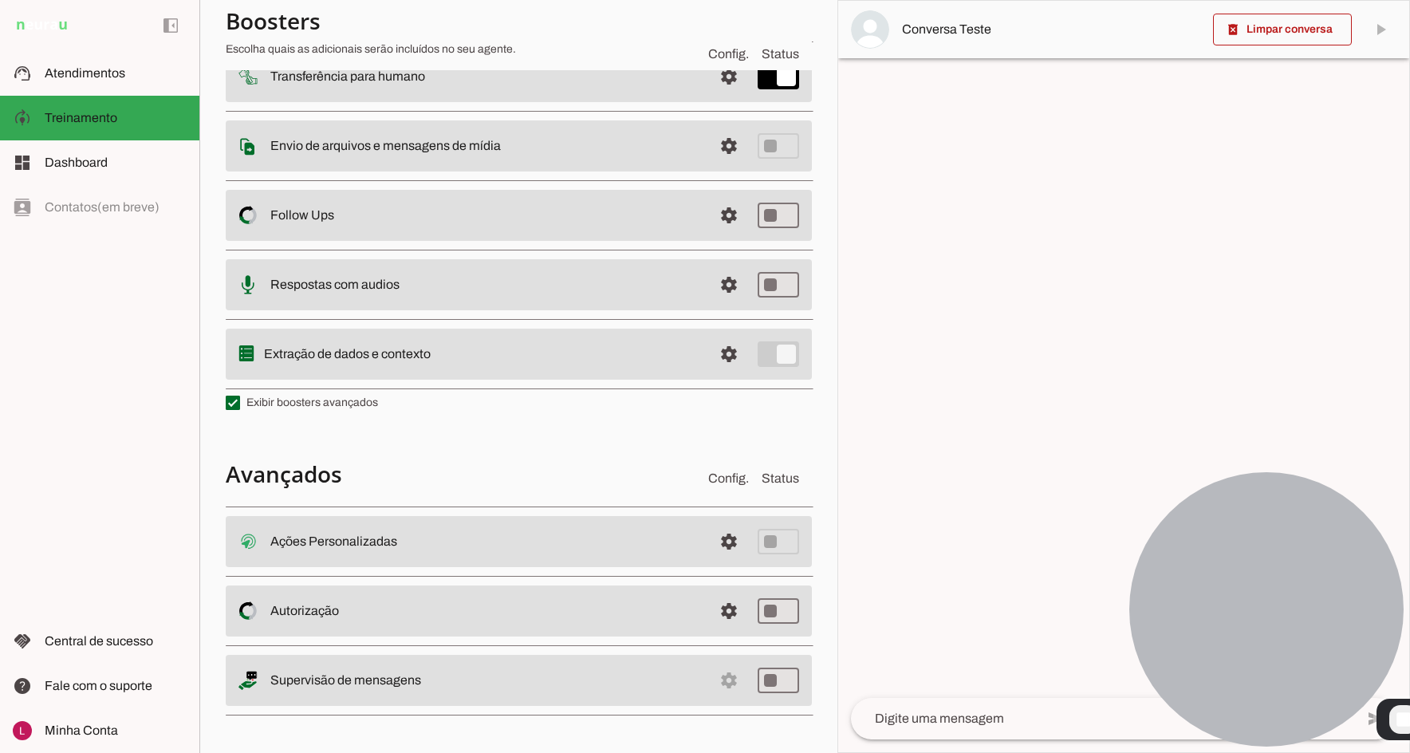
click at [623, 418] on section "Boosters Escolha quais as adicionais serão incluídos no seu agente. Config. Sta…" at bounding box center [519, 306] width 586 height 829
drag, startPoint x: 269, startPoint y: 538, endPoint x: 431, endPoint y: 528, distance: 163.0
click at [412, 529] on md-item "settings Ações Personalizadas Ações Personalizadas O booster de ações permite q…" at bounding box center [519, 541] width 586 height 51
click at [722, 544] on span at bounding box center [729, 541] width 38 height 38
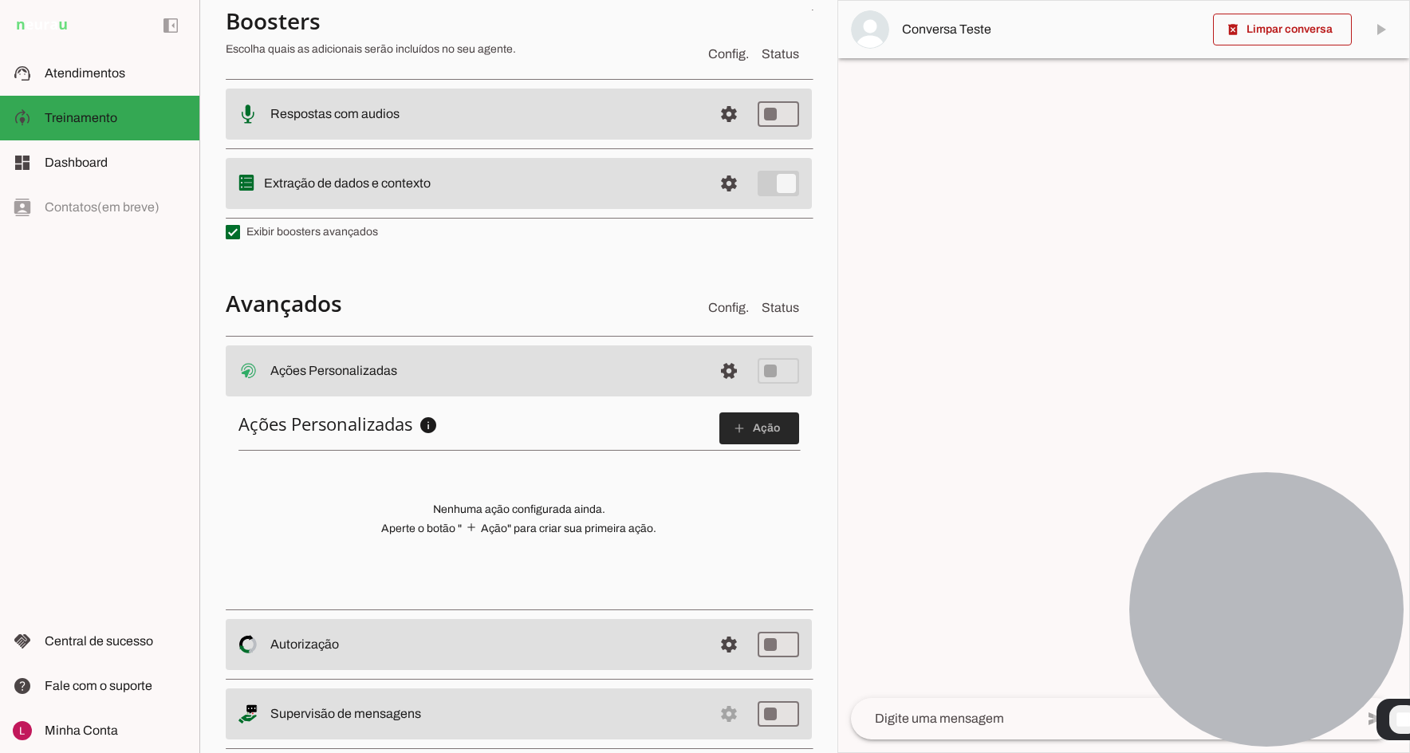
scroll to position [425, 0]
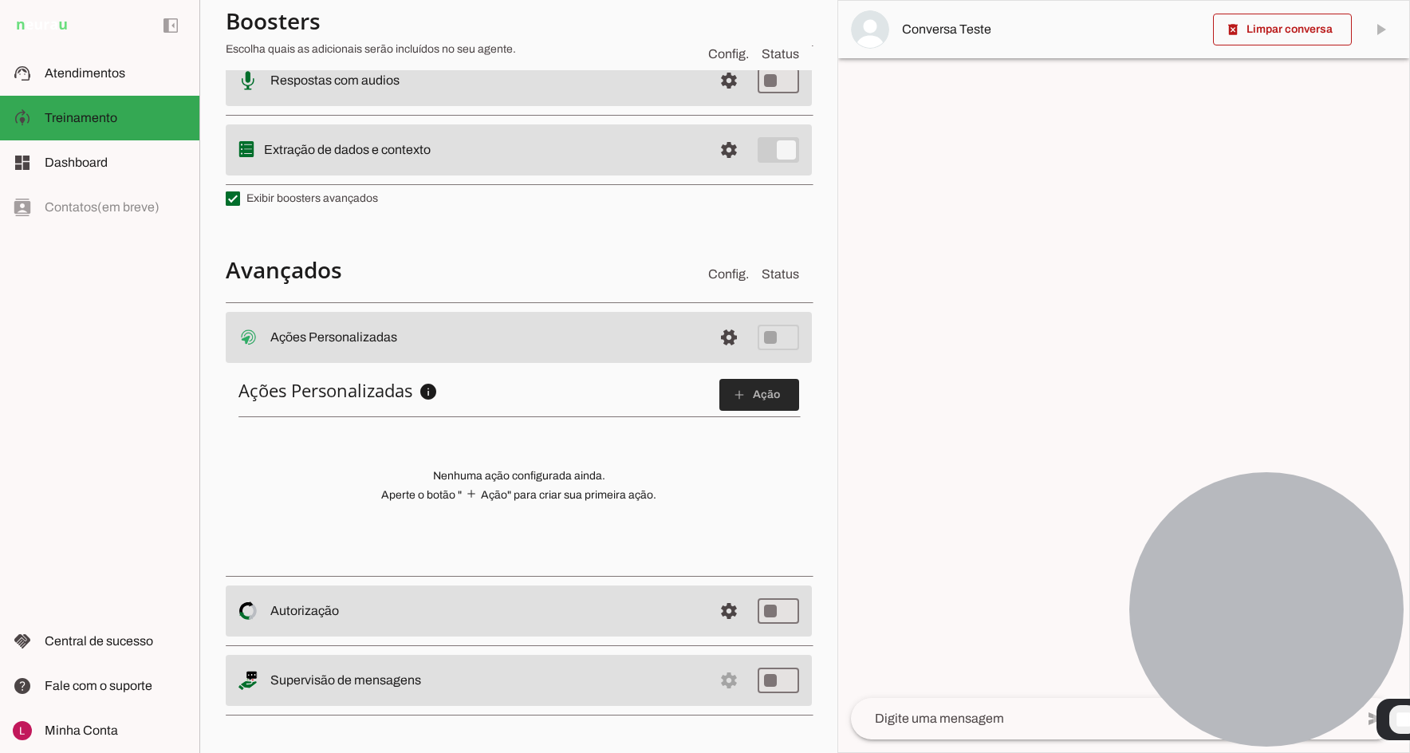
click at [751, 392] on span at bounding box center [759, 395] width 80 height 38
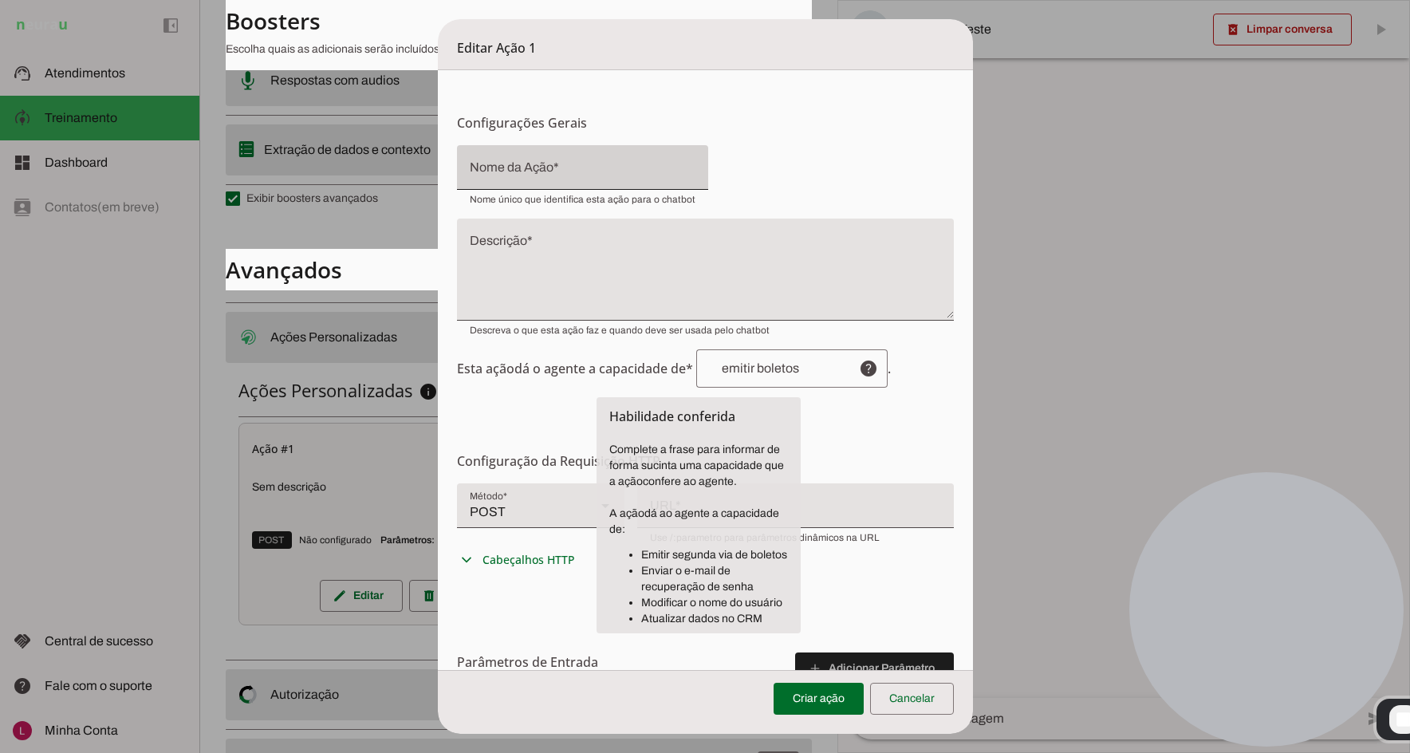
scroll to position [0, 0]
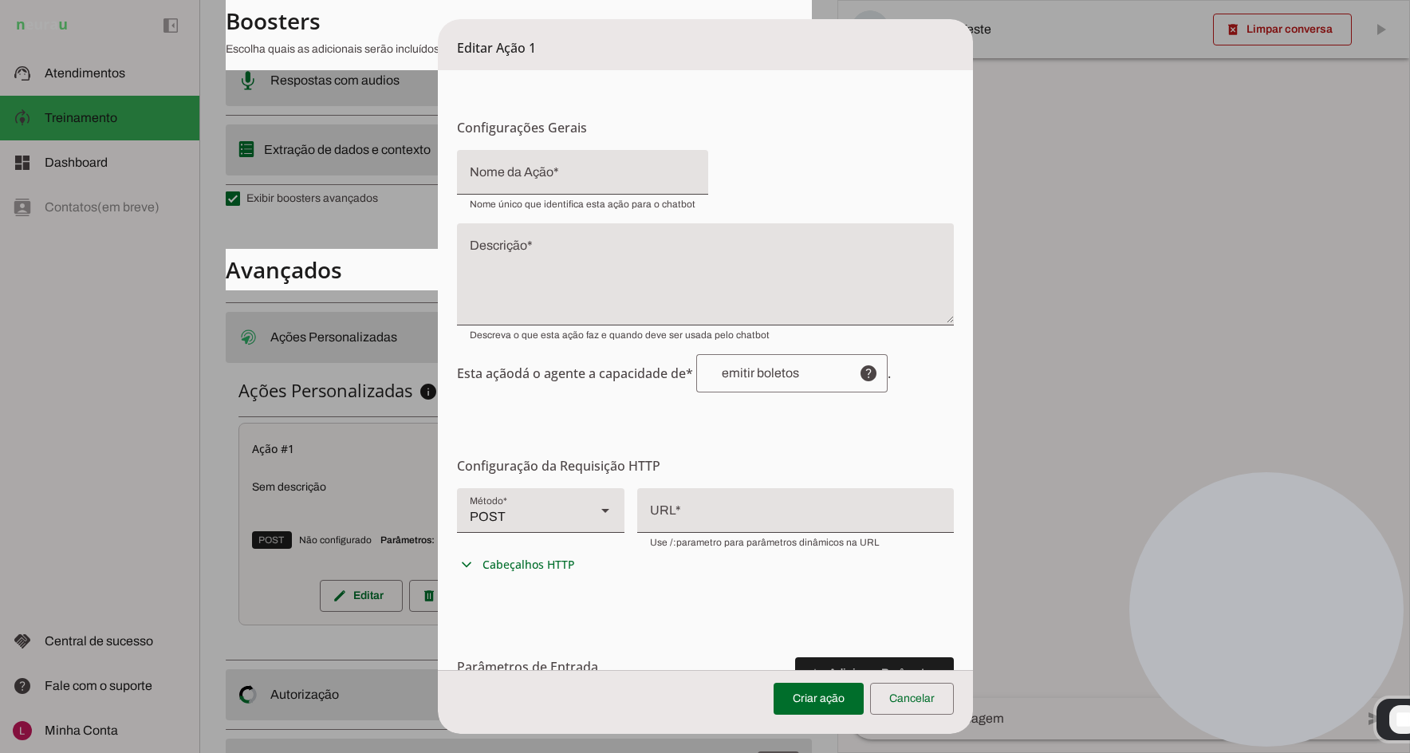
click at [523, 153] on div at bounding box center [582, 172] width 251 height 45
click at [526, 261] on textarea "Descrição" at bounding box center [705, 280] width 497 height 77
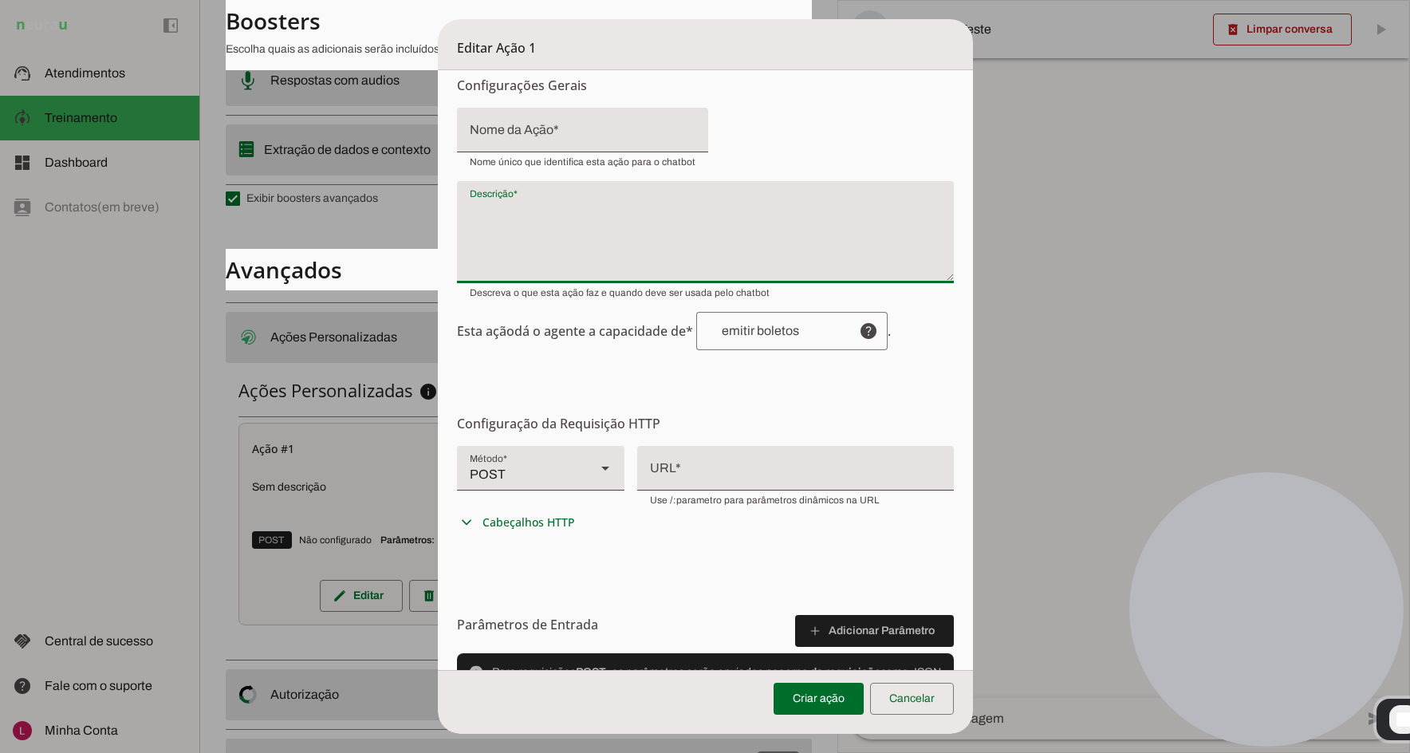
scroll to position [80, 0]
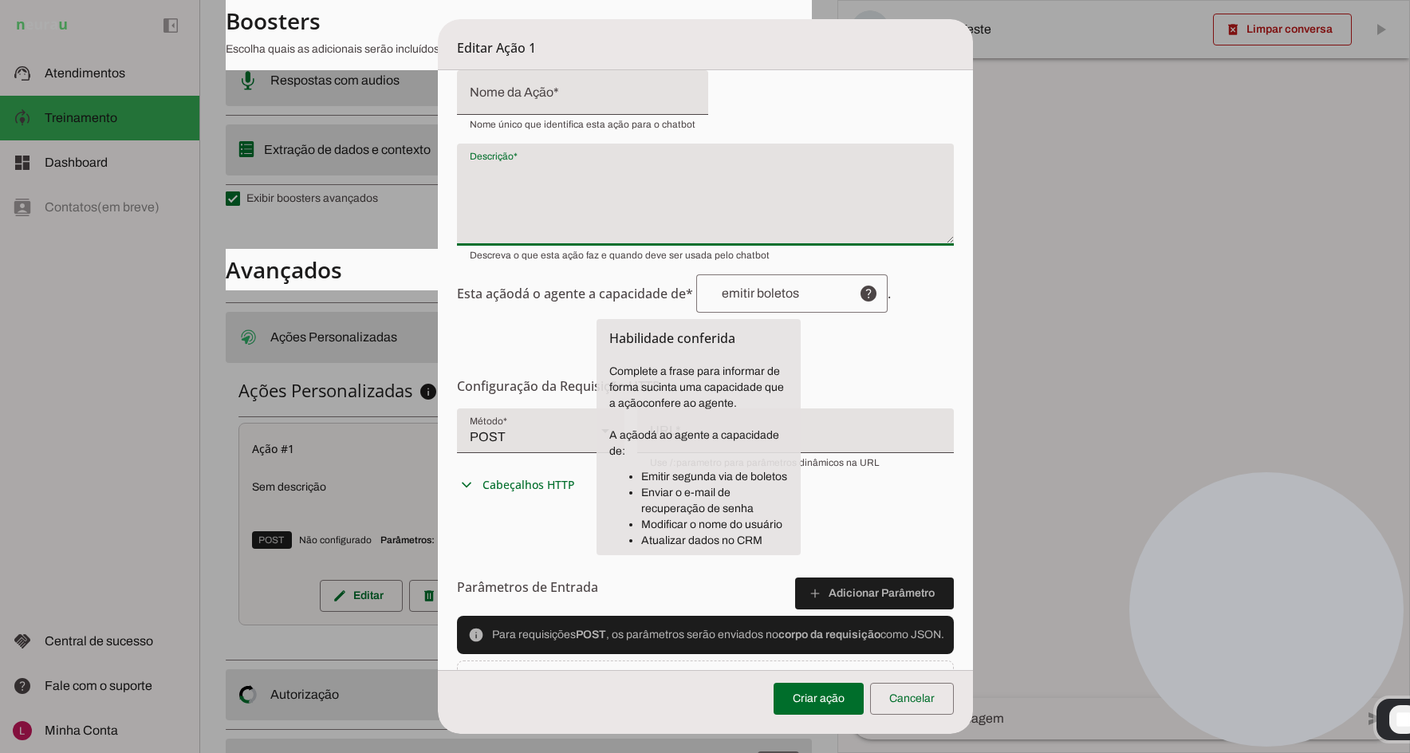
click at [532, 337] on form "Configurações Gerais Configuração da Ação Configure o nome e a descrição para a…" at bounding box center [705, 415] width 535 height 850
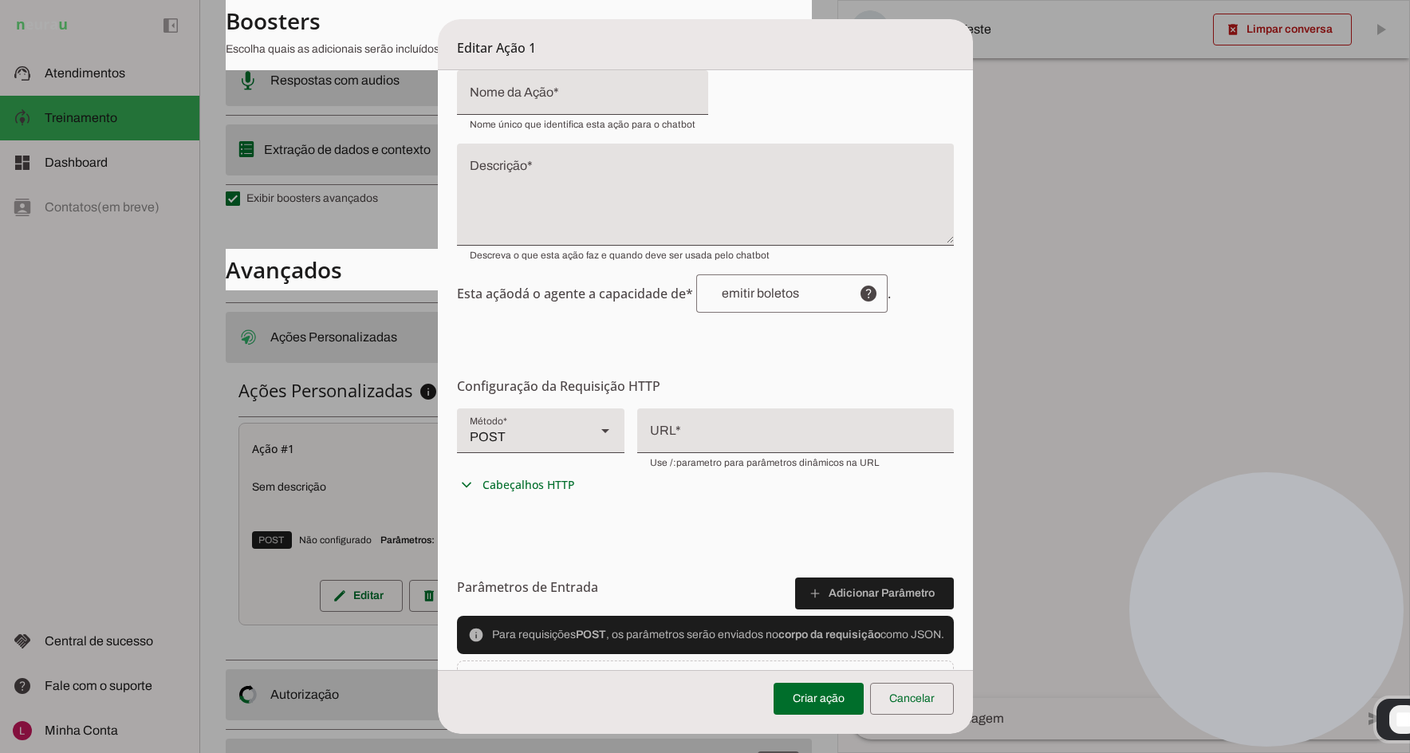
click at [746, 293] on input "text" at bounding box center [777, 293] width 137 height 13
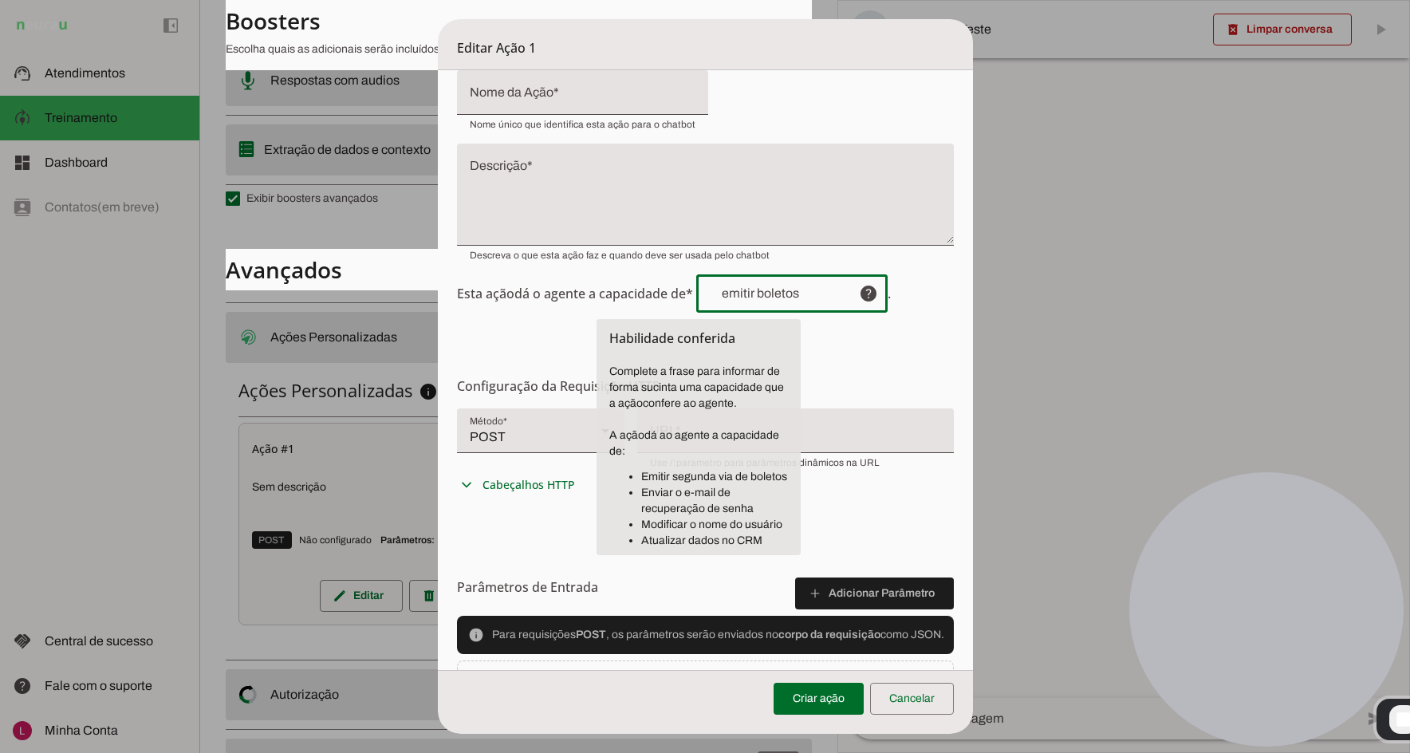
click at [647, 297] on span "Esta ação dá o agente a capacidade de* help . Habilidade conferida Complete a f…" at bounding box center [705, 293] width 497 height 38
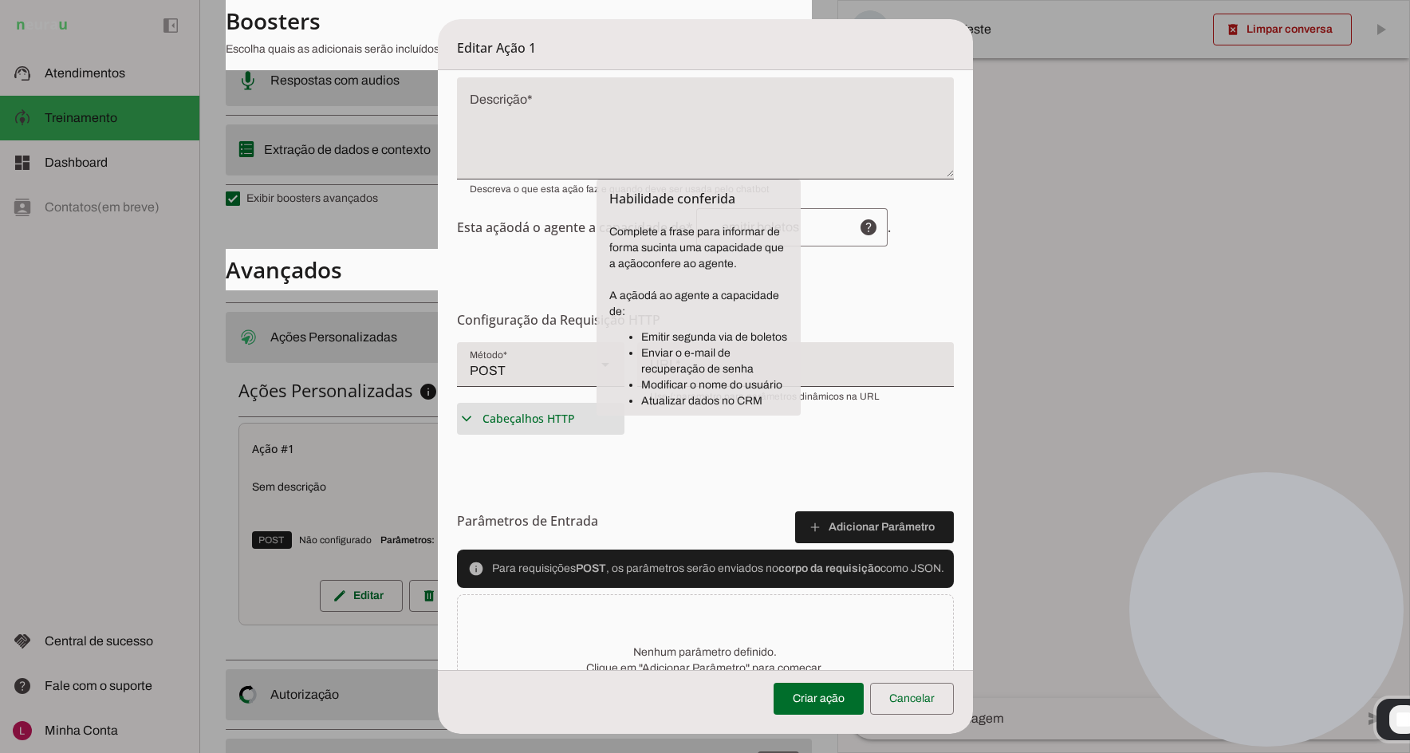
scroll to position [239, 0]
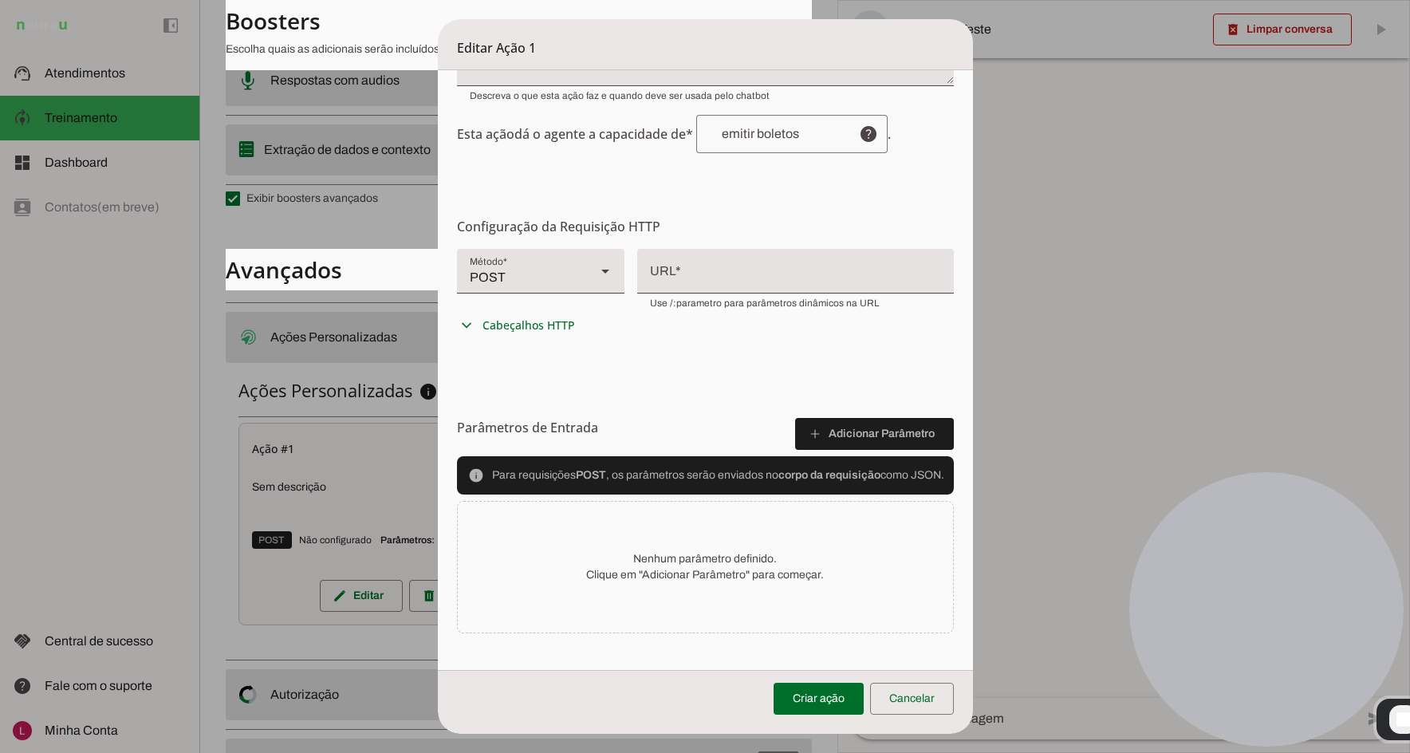
drag, startPoint x: 564, startPoint y: 400, endPoint x: 547, endPoint y: 392, distance: 18.5
click at [562, 401] on form "Configurações Gerais Configuração da Ação Configure o nome e a descrição para a…" at bounding box center [705, 256] width 535 height 850
click at [563, 265] on div "POST" at bounding box center [520, 271] width 126 height 45
click at [862, 372] on form "Configurações Gerais Configuração da Ação Configure o nome e a descrição para a…" at bounding box center [705, 256] width 535 height 850
click at [667, 273] on div at bounding box center [795, 269] width 317 height 41
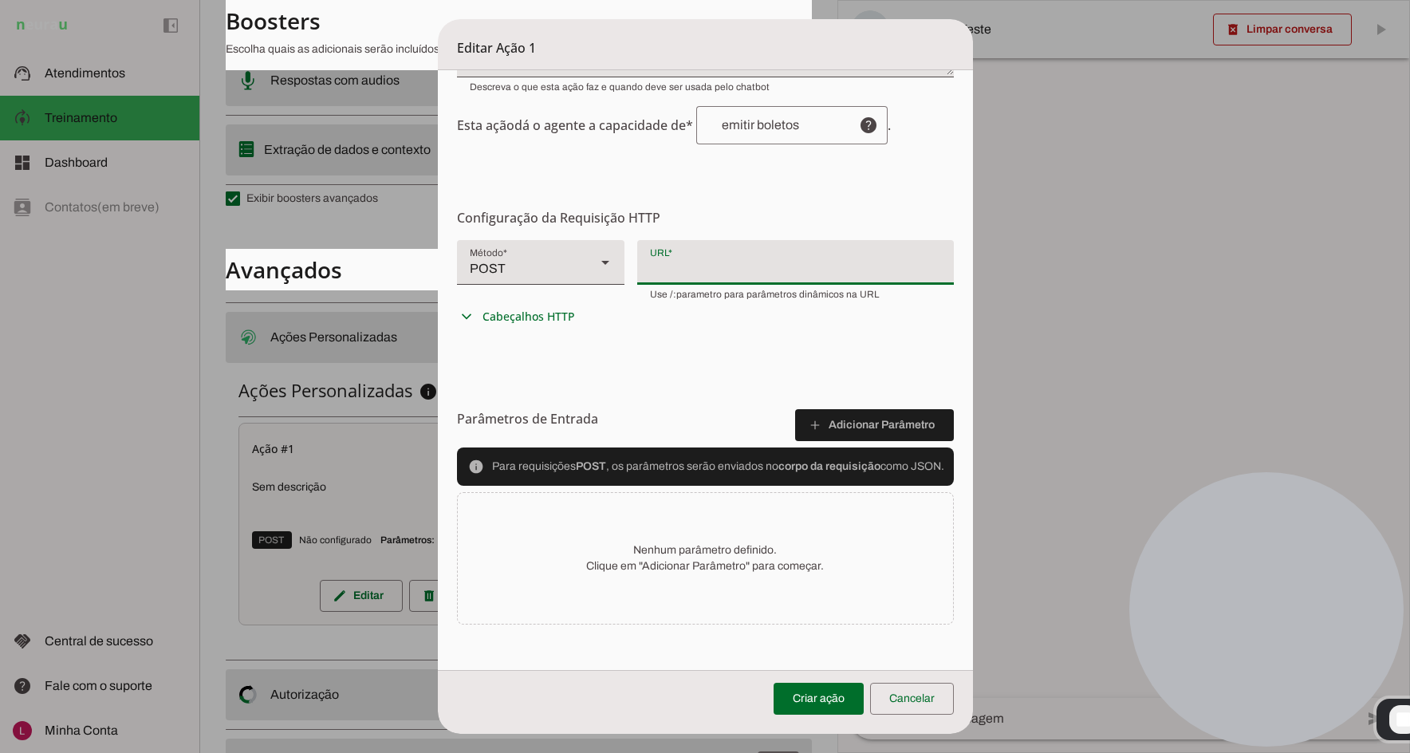
scroll to position [250, 0]
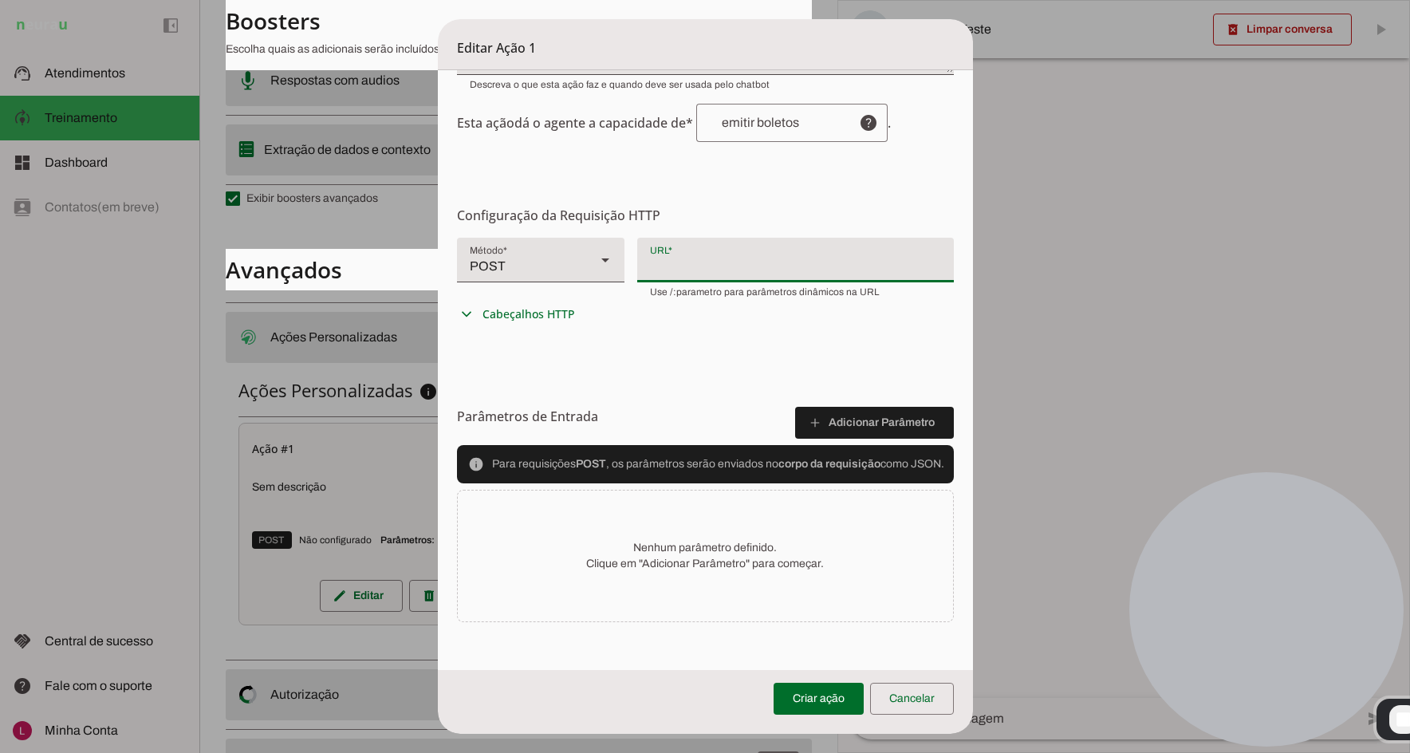
click at [919, 708] on span at bounding box center [912, 698] width 84 height 38
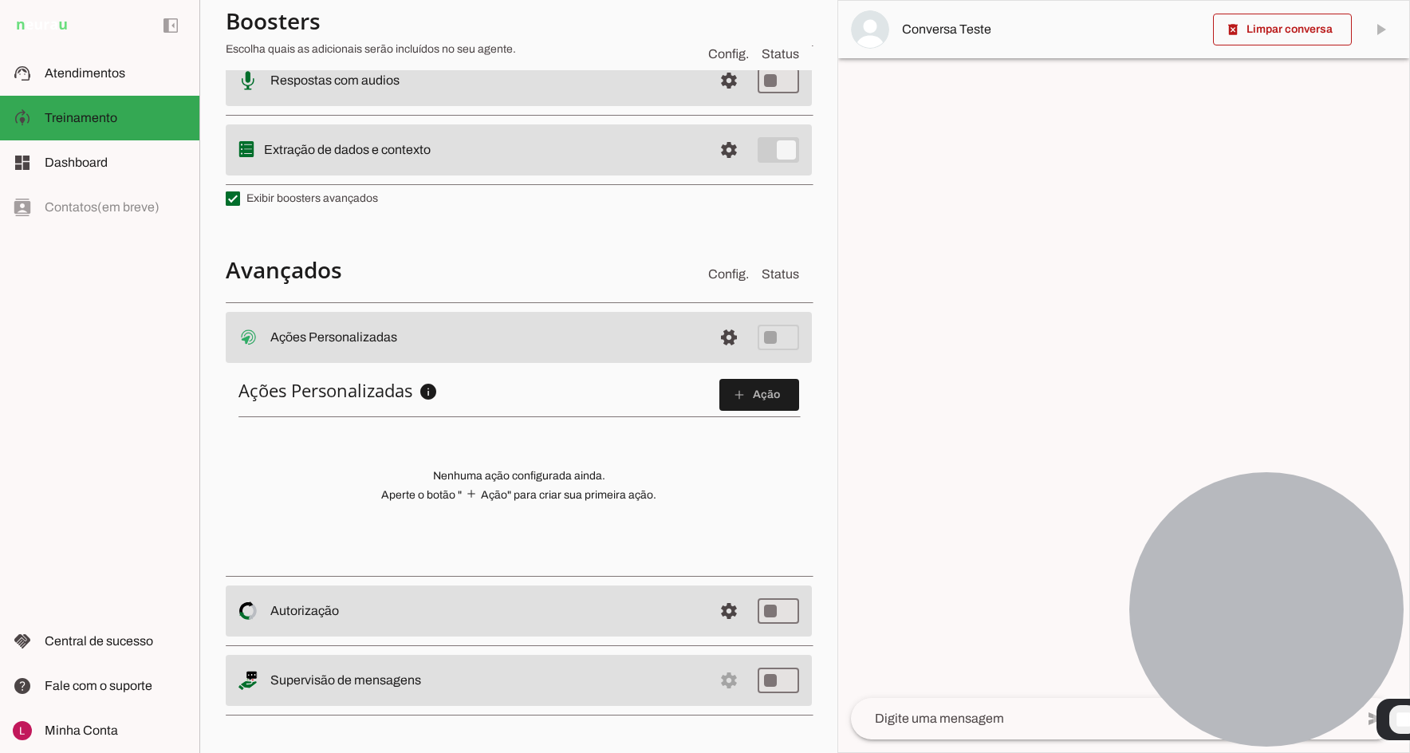
drag, startPoint x: 319, startPoint y: 426, endPoint x: 1276, endPoint y: 474, distance: 958.8
click at [0, 0] on slot "Agente 1 Agente 2 Sales [GEOGRAPHIC_DATA] Agente 4 Agente 5 Agente 6 Agente 7 A…" at bounding box center [0, 0] width 0 height 0
click at [638, 431] on div "Ações Personalizadas info Ações Personalizadas Configure ações HTTP personaliza…" at bounding box center [519, 466] width 586 height 201
click at [721, 345] on span at bounding box center [729, 337] width 38 height 38
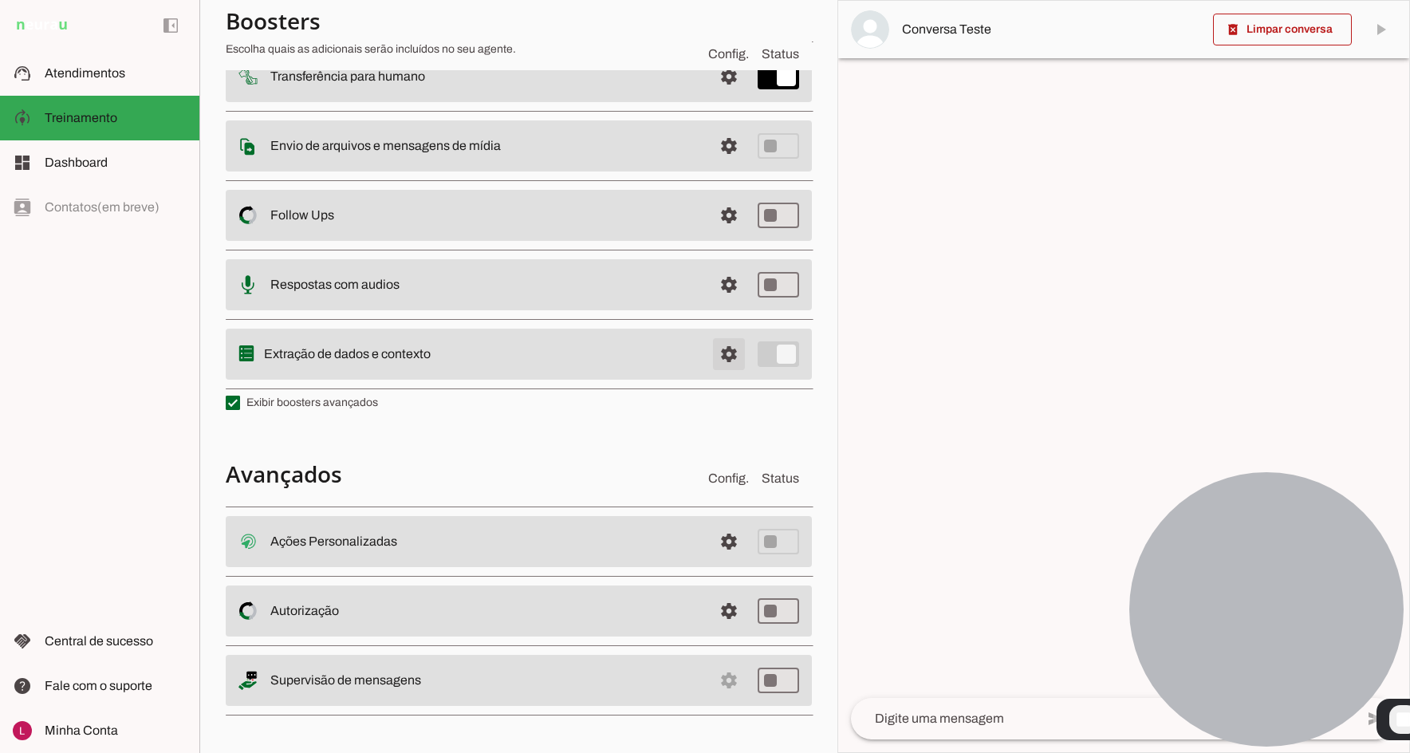
scroll to position [224, 0]
drag, startPoint x: 243, startPoint y: 639, endPoint x: 242, endPoint y: 629, distance: 10.5
click at [242, 635] on md-list "Ações Personalizadas settings Ações Personalizadas O booster de ações permite q…" at bounding box center [519, 611] width 586 height 220
click at [710, 560] on span at bounding box center [729, 541] width 38 height 38
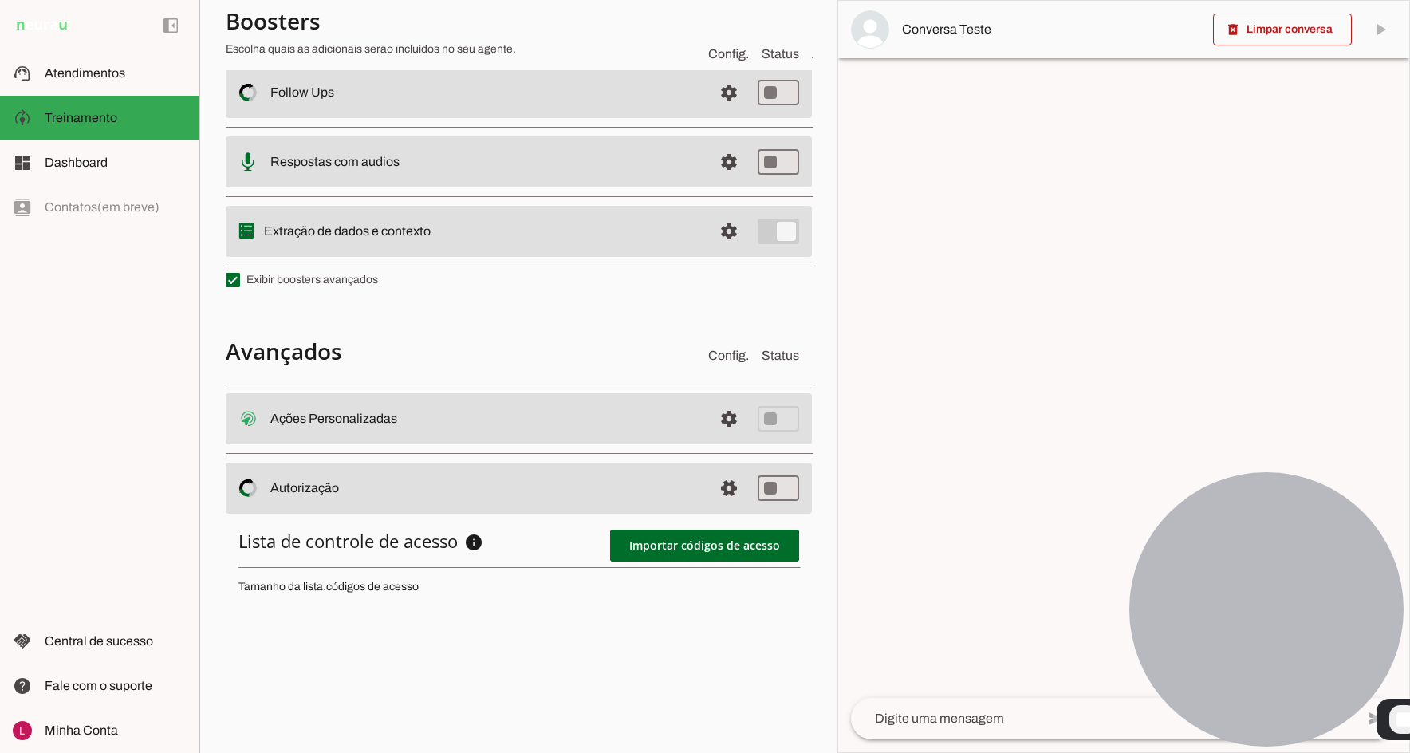
scroll to position [380, 0]
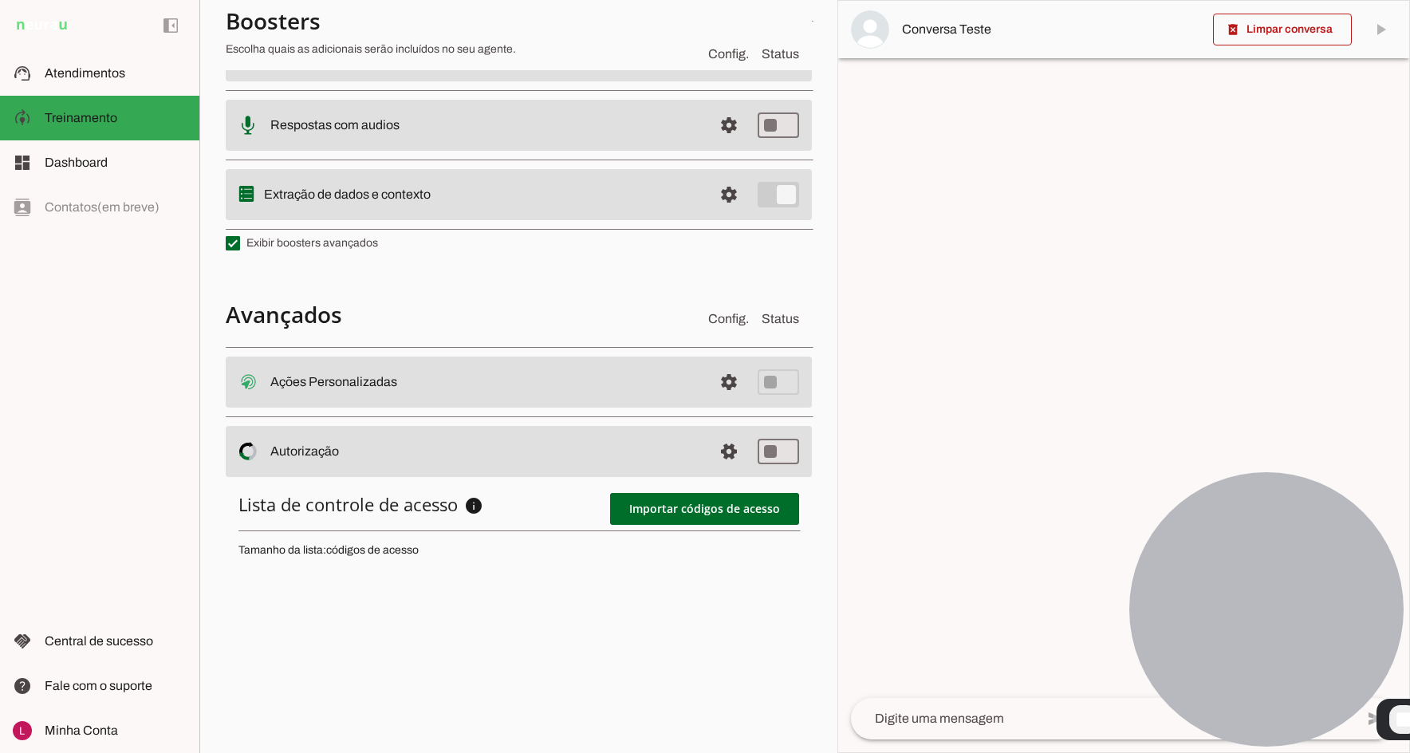
drag, startPoint x: 268, startPoint y: 450, endPoint x: 368, endPoint y: 459, distance: 100.0
click at [365, 407] on md-item "settings Autorização Controle de acesso ao Agente O Agente permite que você con…" at bounding box center [519, 381] width 586 height 51
click at [401, 391] on slot at bounding box center [485, 381] width 430 height 19
click at [715, 401] on span at bounding box center [729, 382] width 38 height 38
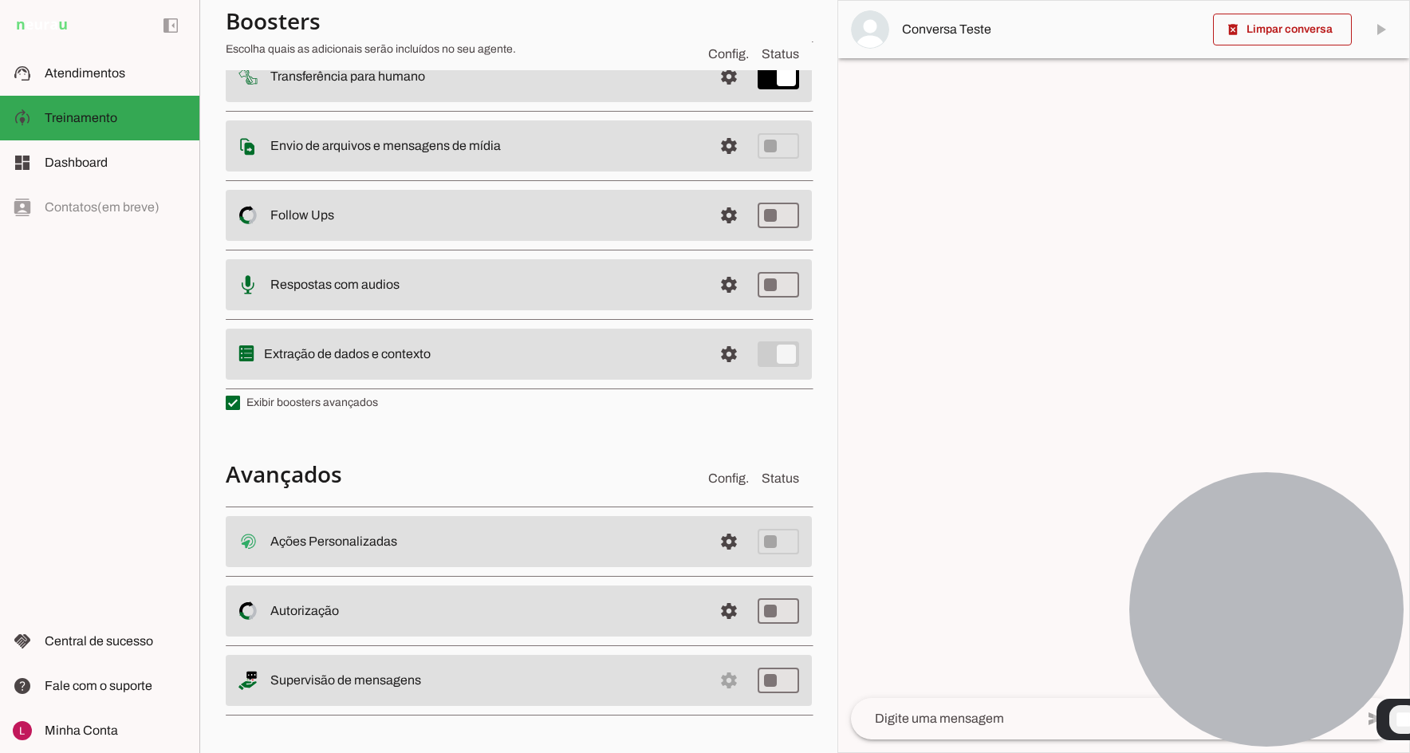
drag, startPoint x: 269, startPoint y: 686, endPoint x: 472, endPoint y: 671, distance: 203.1
click at [454, 567] on md-item "settings Supervisão de mensagens" at bounding box center [519, 541] width 586 height 51
click at [472, 551] on slot at bounding box center [485, 541] width 430 height 19
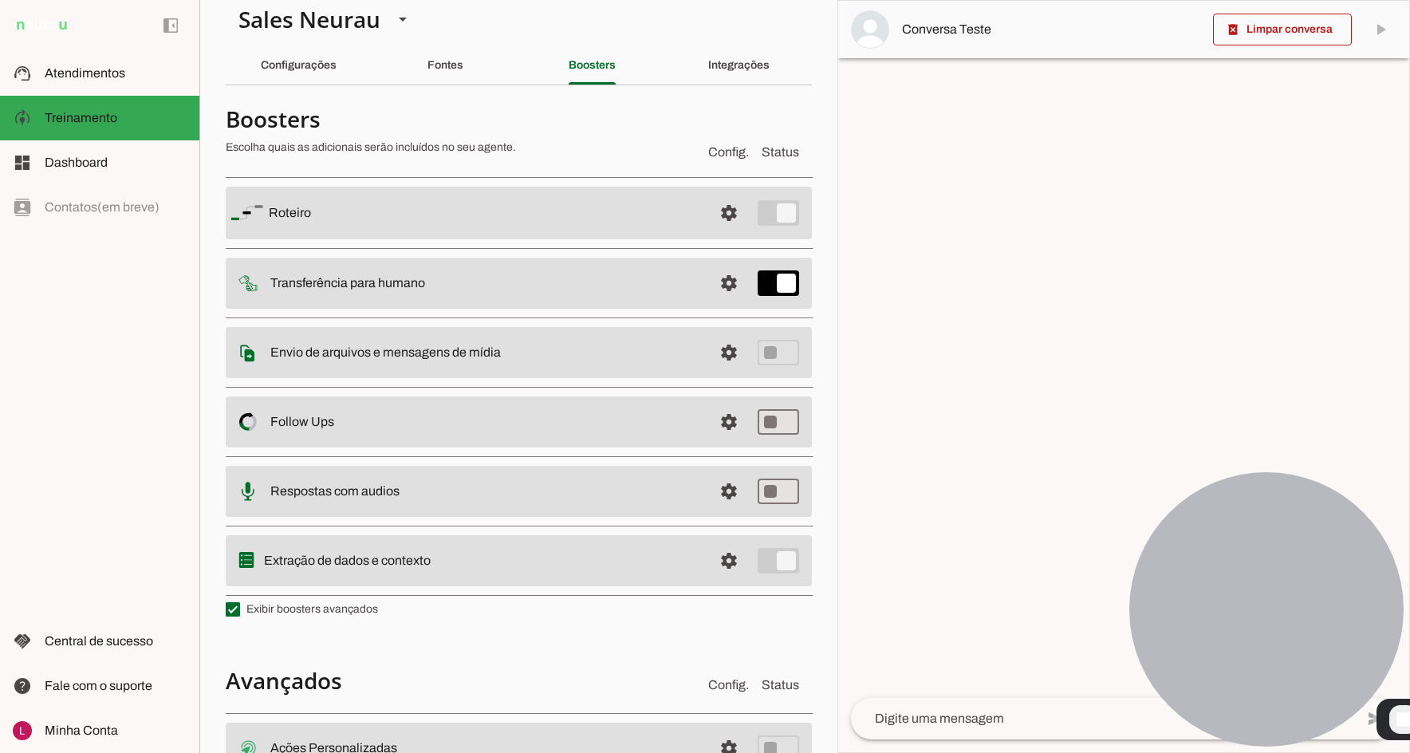
scroll to position [0, 0]
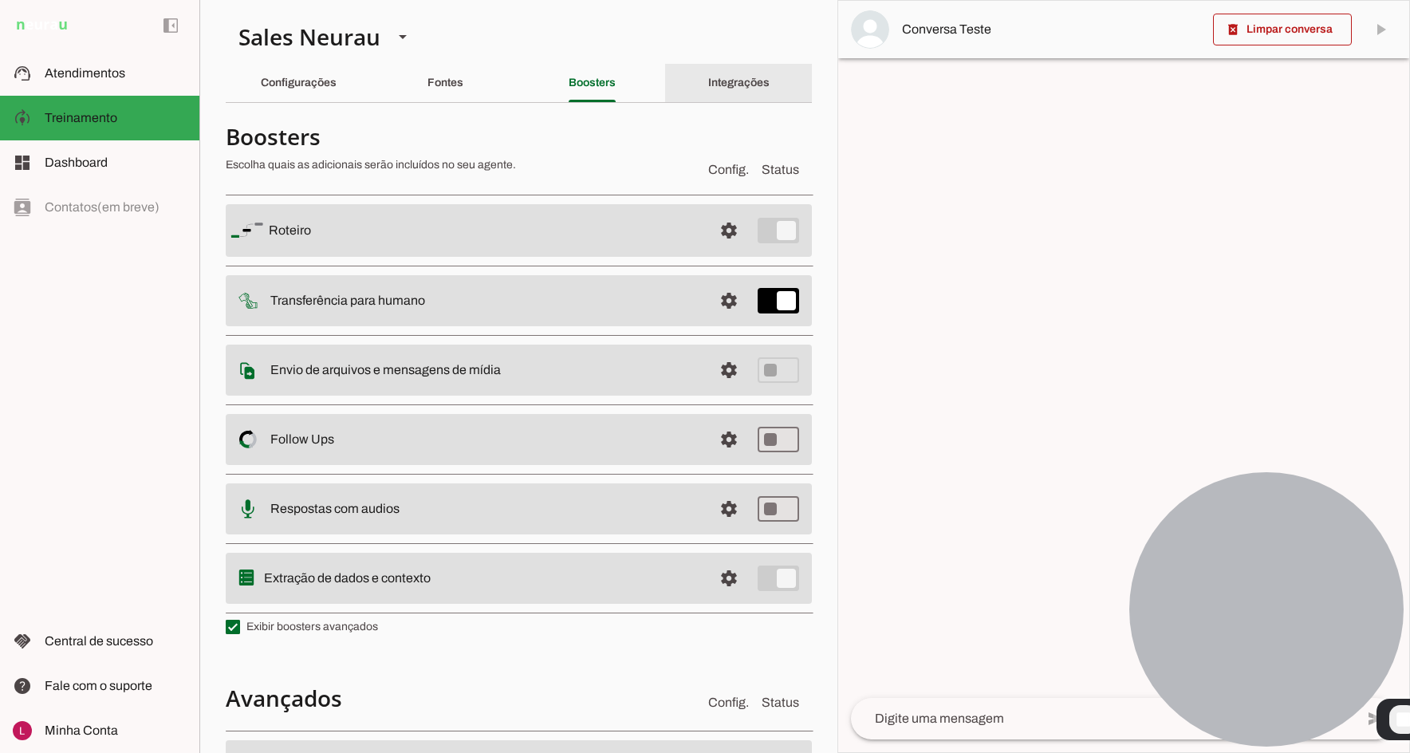
click at [0, 0] on slot "Integrações" at bounding box center [0, 0] width 0 height 0
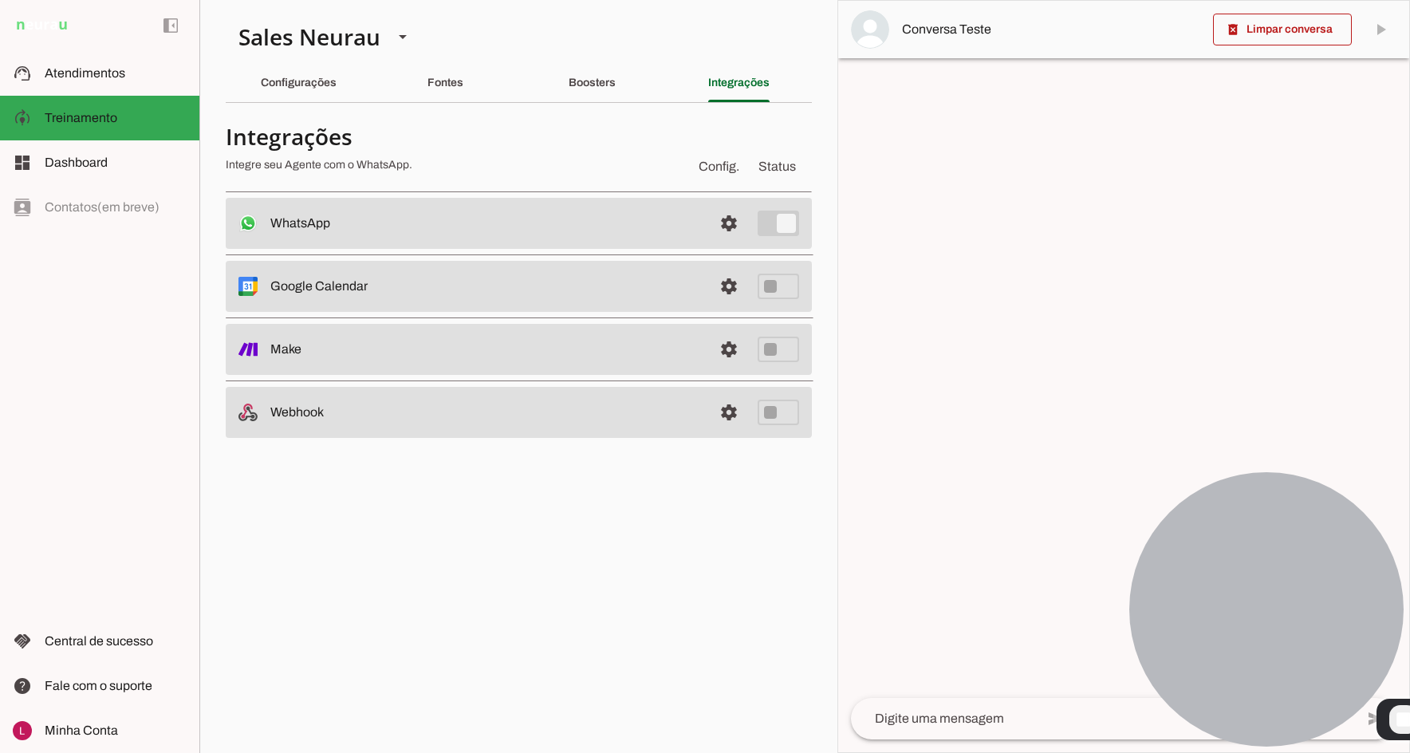
click at [463, 212] on md-item "settings WhatsApp Conectado O Agente está conectado ao WhatsApp." at bounding box center [519, 223] width 586 height 51
drag, startPoint x: 271, startPoint y: 281, endPoint x: 387, endPoint y: 279, distance: 116.4
click at [383, 233] on slot at bounding box center [485, 223] width 430 height 19
click at [387, 233] on slot at bounding box center [485, 223] width 430 height 19
drag, startPoint x: 272, startPoint y: 344, endPoint x: 326, endPoint y: 354, distance: 55.1
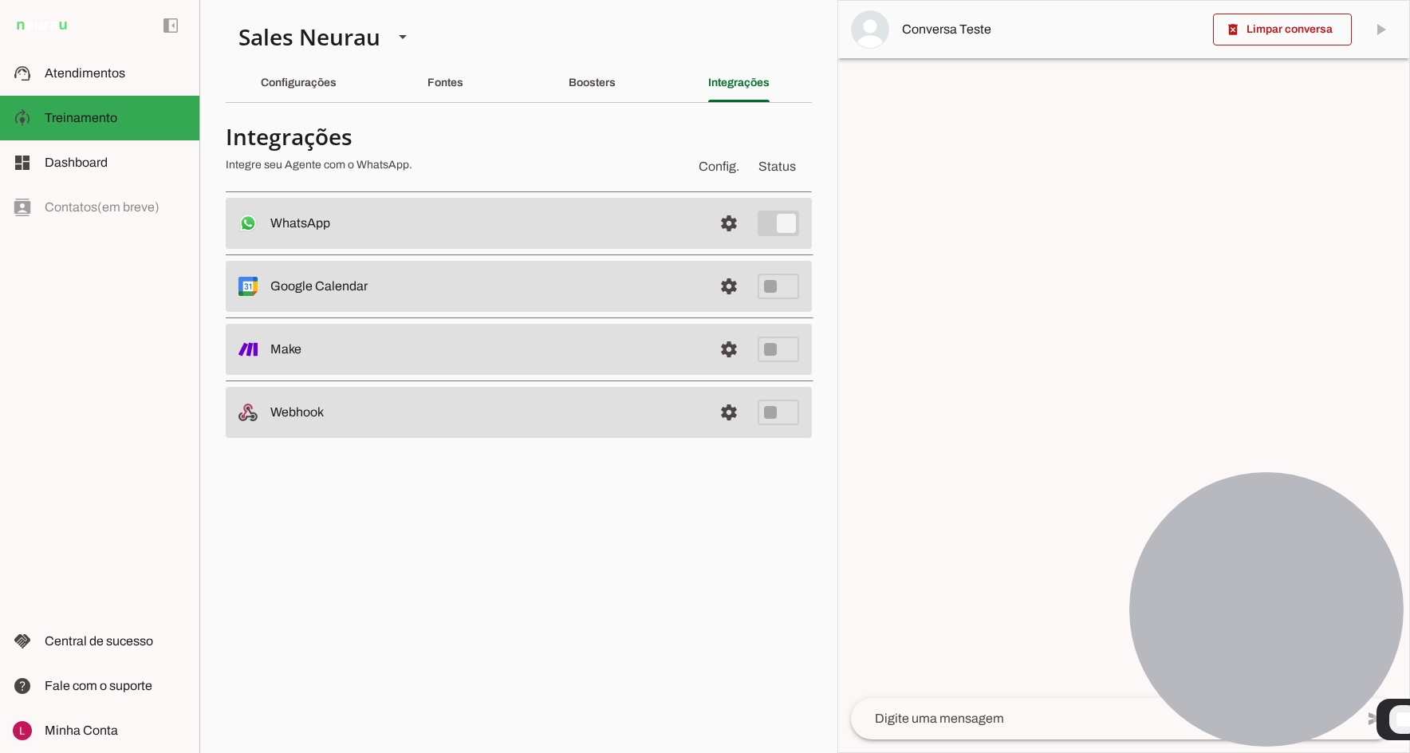
click at [326, 233] on slot at bounding box center [485, 223] width 430 height 19
click at [335, 484] on section "Agente 1 Agente 2 Sales [GEOGRAPHIC_DATA] Agente 4 Agente 5 Agente 6 Agente 7 A…" at bounding box center [518, 376] width 638 height 753
click at [76, 166] on span "Dashboard" at bounding box center [76, 162] width 63 height 14
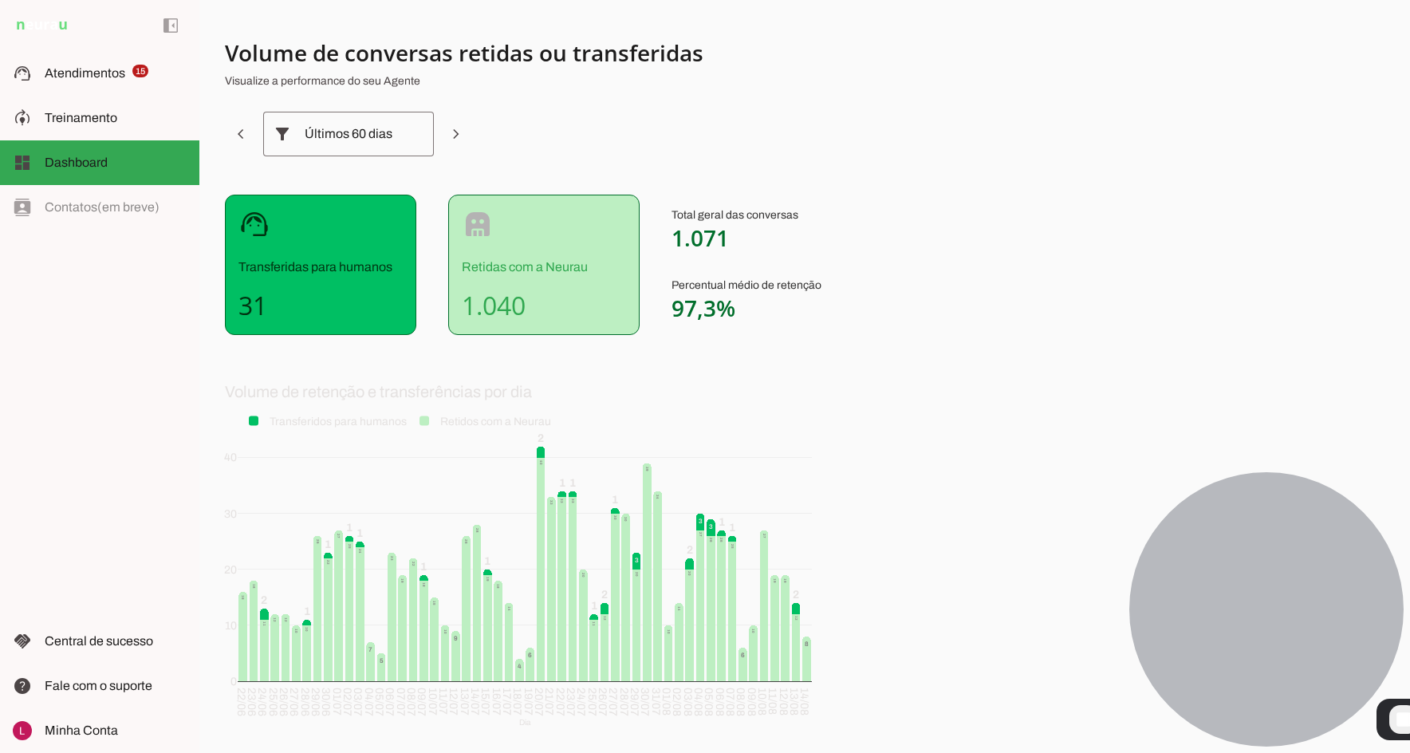
click at [461, 303] on div "robot Retidas com a Neurau 1.040" at bounding box center [543, 265] width 191 height 140
drag, startPoint x: 467, startPoint y: 305, endPoint x: 568, endPoint y: 311, distance: 101.5
click at [571, 311] on h4 "1.040" at bounding box center [544, 305] width 164 height 32
click at [521, 303] on h4 "1.040" at bounding box center [544, 305] width 164 height 32
drag, startPoint x: 462, startPoint y: 301, endPoint x: 545, endPoint y: 313, distance: 82.9
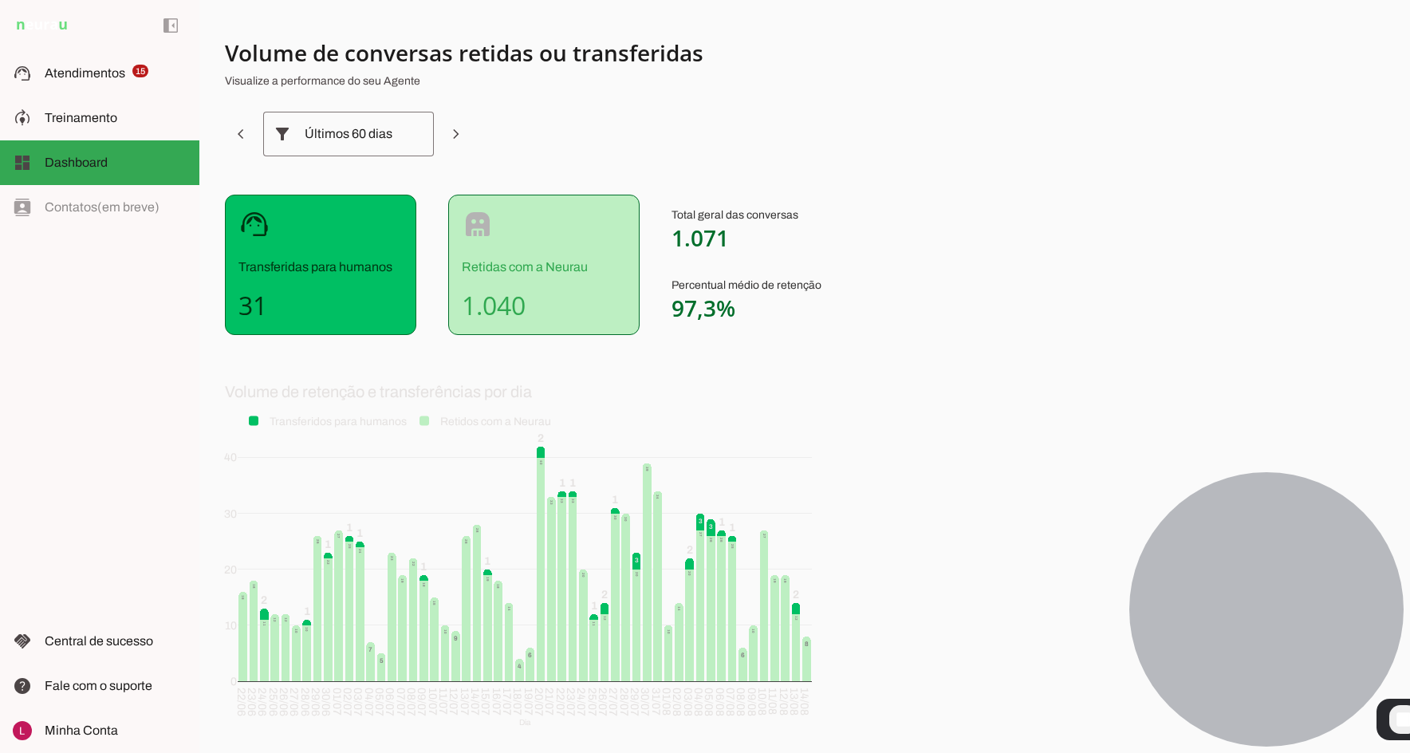
click at [519, 306] on h4 "1.040" at bounding box center [544, 305] width 164 height 32
click at [545, 313] on h4 "1.040" at bounding box center [544, 305] width 164 height 32
drag, startPoint x: 675, startPoint y: 305, endPoint x: 741, endPoint y: 314, distance: 66.9
click at [741, 314] on div "support_agent Transferidas para humanos 31 robot Retidas com a Neurau 1.040 Tot…" at bounding box center [620, 265] width 791 height 140
click at [747, 271] on div "Total geral das conversas 1.071 Percentual médio de retenção 97,3%" at bounding box center [746, 265] width 150 height 140
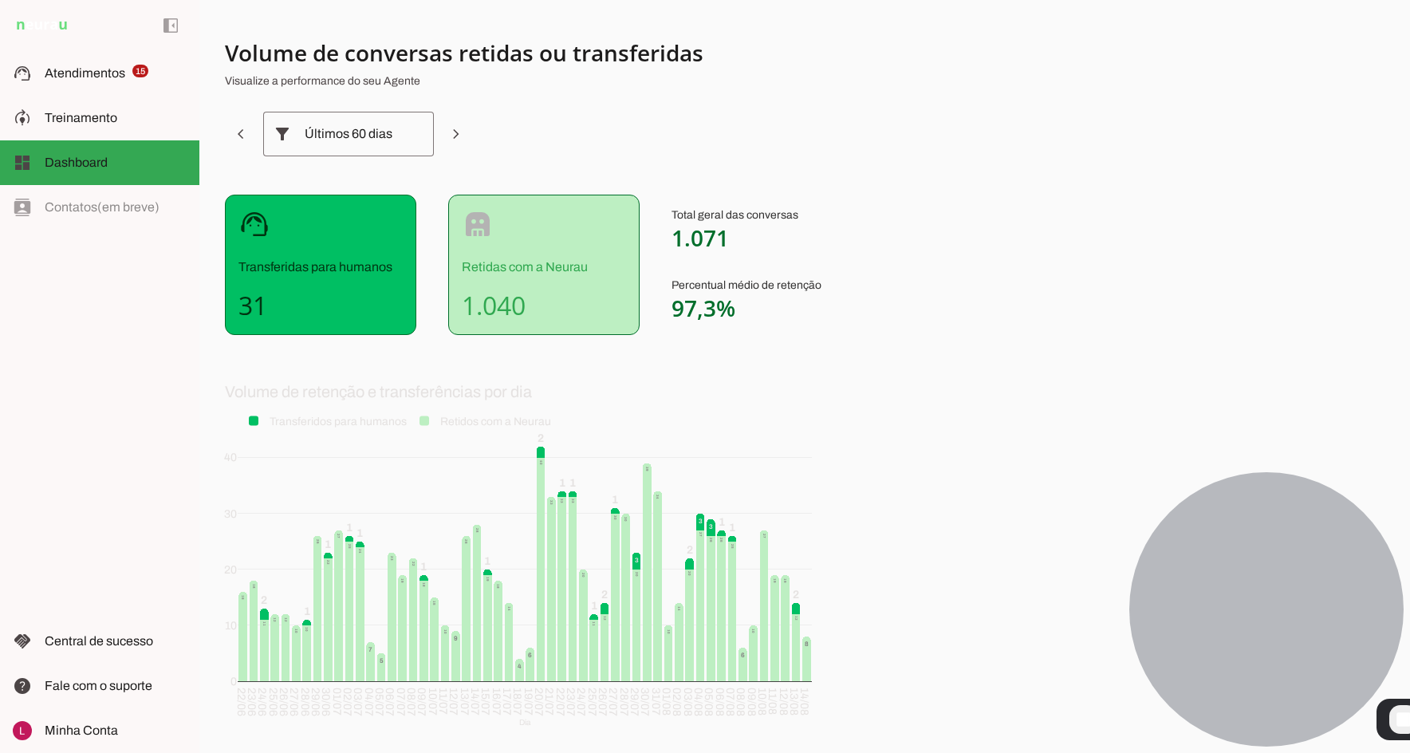
click at [895, 205] on div "support_agent Transferidas para humanos 31 robot Retidas com a Neurau 1.040 Tot…" at bounding box center [620, 265] width 791 height 140
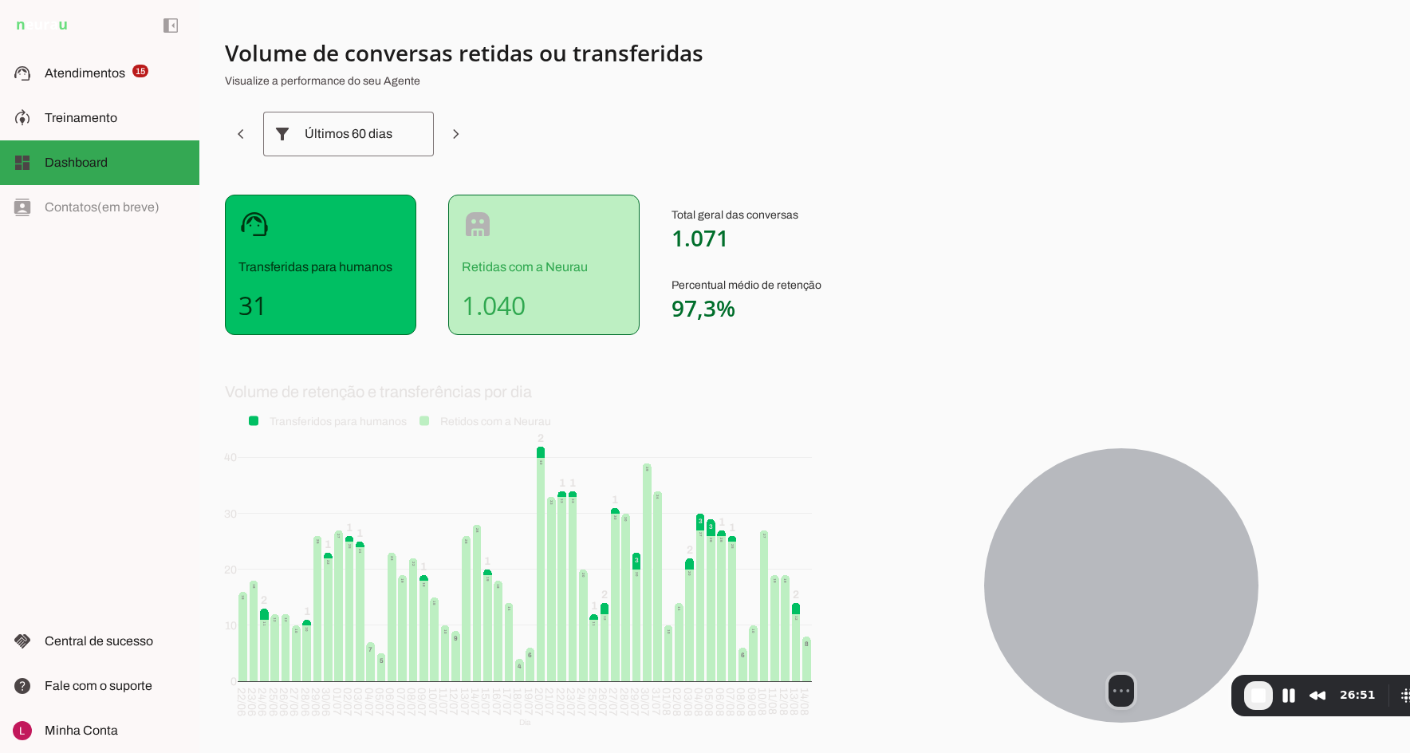
drag, startPoint x: 1231, startPoint y: 534, endPoint x: 1095, endPoint y: 509, distance: 137.9
click at [1095, 509] on div at bounding box center [1121, 585] width 274 height 274
click at [1288, 698] on button "Pause Recording" at bounding box center [1289, 695] width 26 height 26
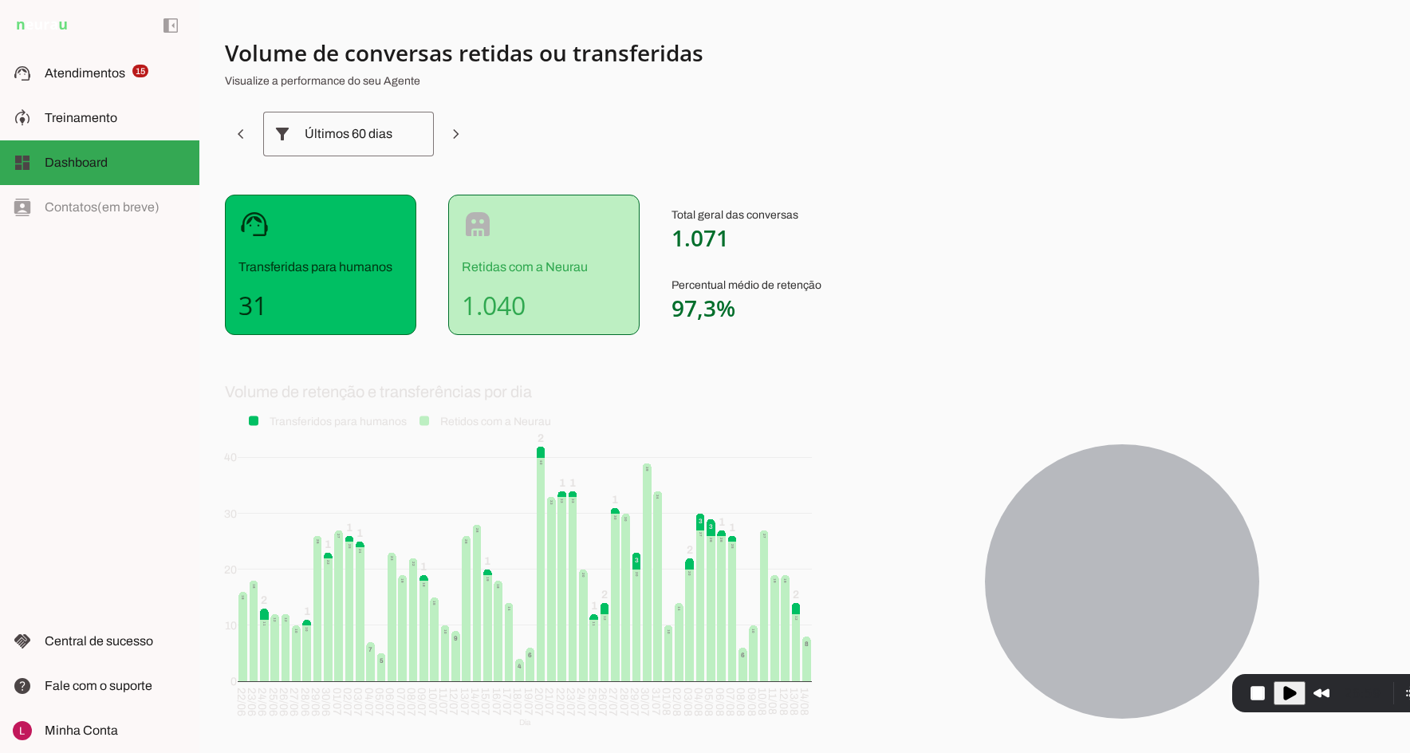
click at [1353, 686] on span "26:59" at bounding box center [1361, 693] width 37 height 15
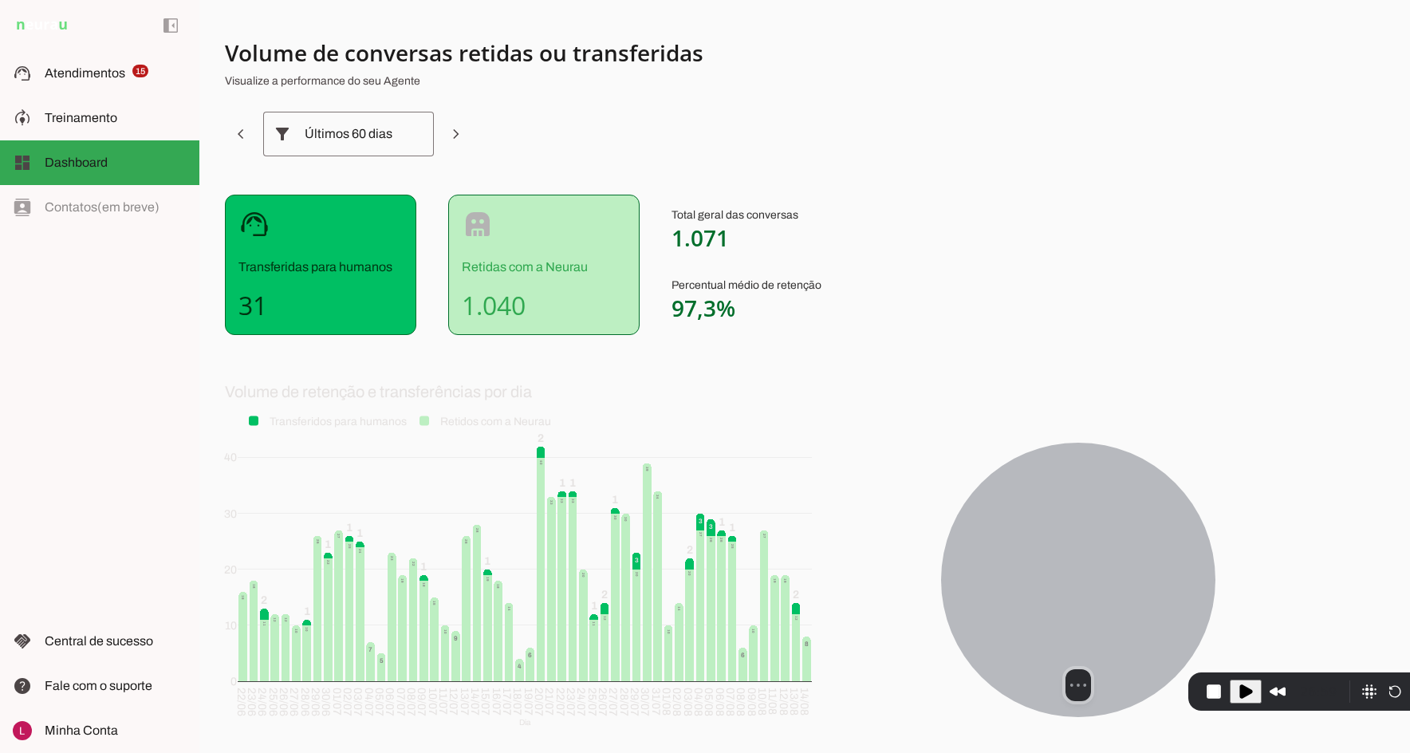
drag, startPoint x: 1130, startPoint y: 558, endPoint x: 749, endPoint y: 492, distance: 386.8
click at [941, 491] on div at bounding box center [1078, 579] width 274 height 274
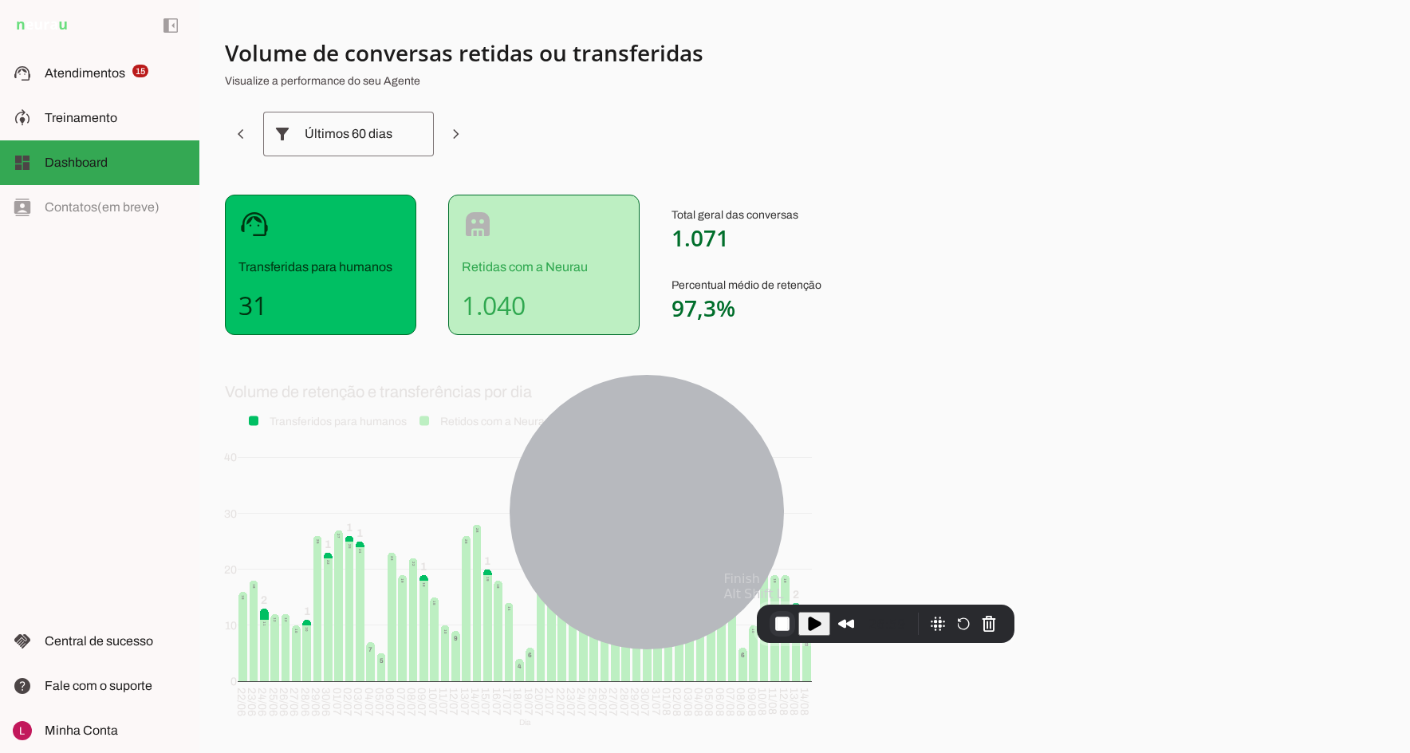
click at [775, 616] on button "End Recording" at bounding box center [782, 624] width 26 height 26
